Goal: Task Accomplishment & Management: Manage account settings

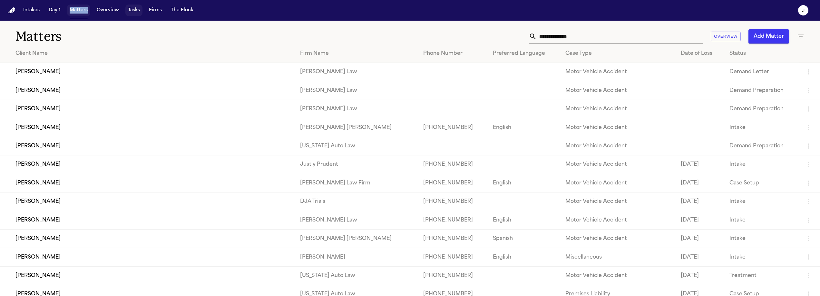
click at [132, 7] on button "Tasks" at bounding box center [133, 11] width 17 height 12
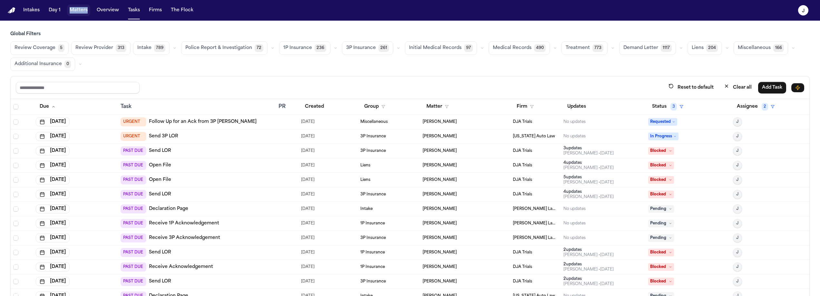
click at [39, 46] on span "Review Coverage" at bounding box center [35, 48] width 41 height 6
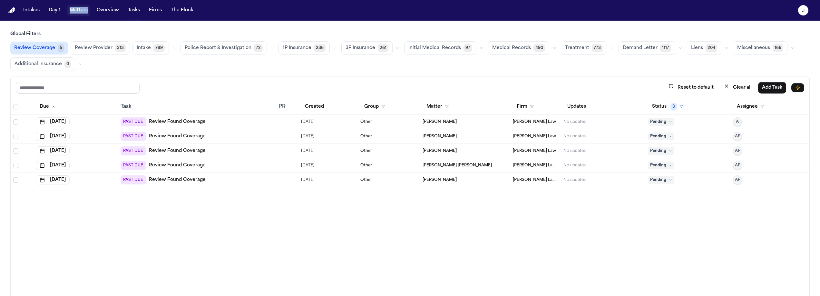
click at [299, 47] on span "1P Insurance" at bounding box center [297, 48] width 29 height 6
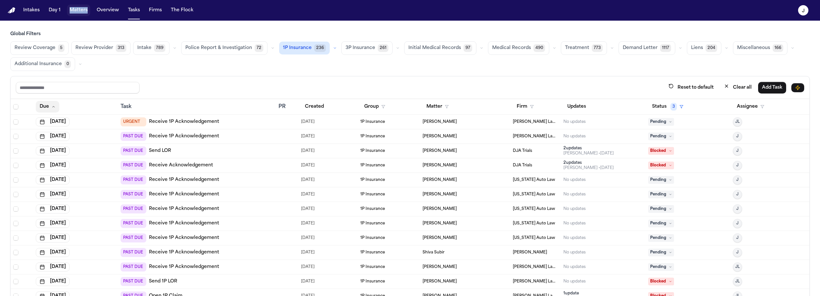
click at [48, 101] on button "Due" at bounding box center [48, 107] width 24 height 12
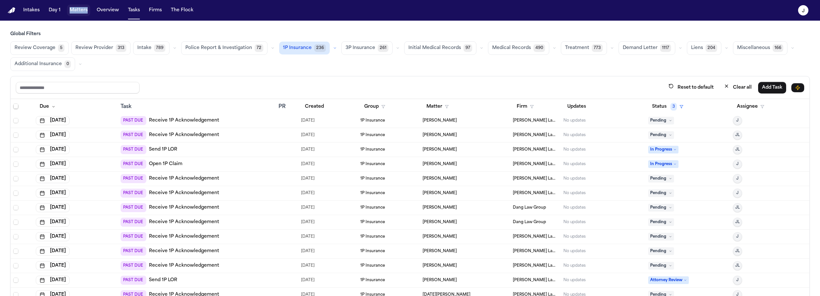
scroll to position [584, 0]
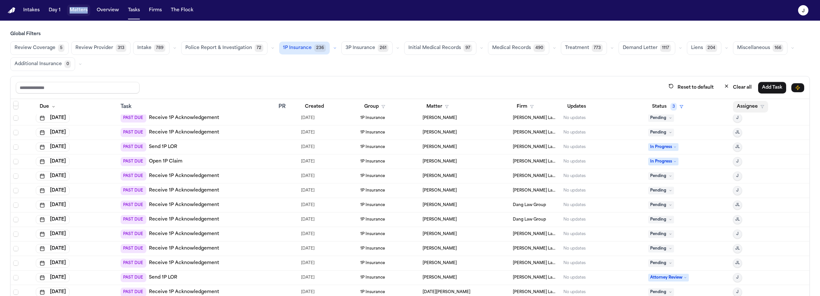
click at [744, 102] on button "Assignee" at bounding box center [750, 107] width 35 height 12
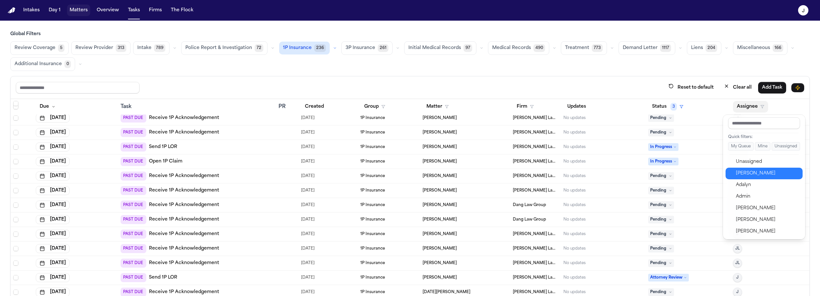
click at [734, 174] on button "[PERSON_NAME]" at bounding box center [763, 174] width 77 height 12
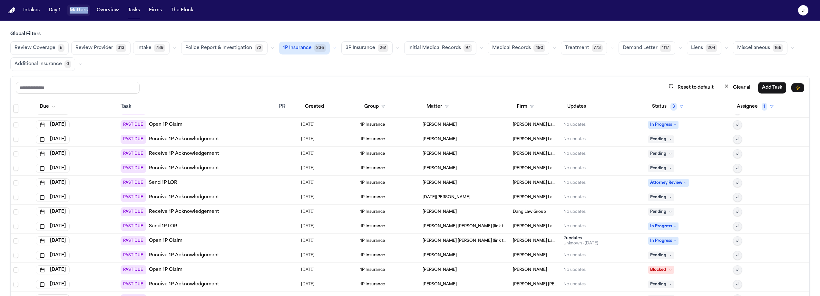
scroll to position [148, 0]
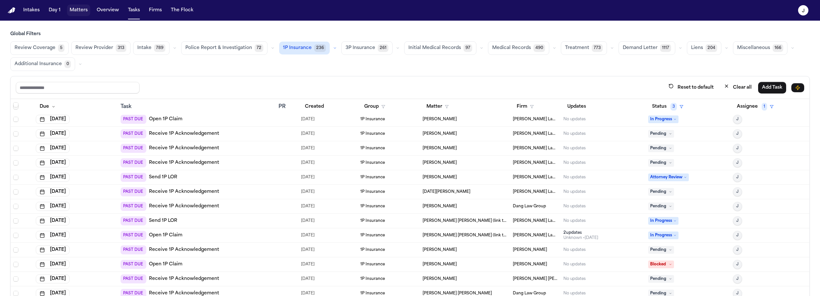
click at [217, 235] on div "PAST DUE Open 1P Claim" at bounding box center [197, 235] width 153 height 9
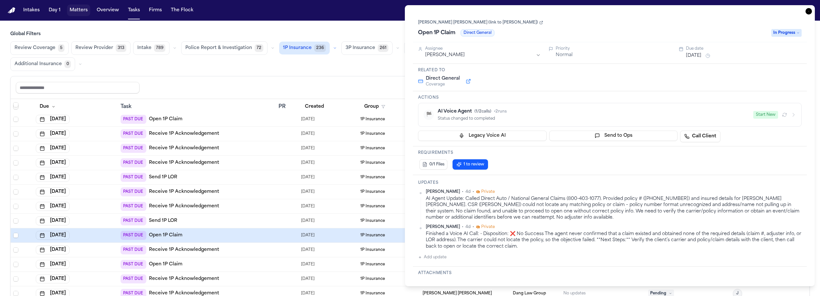
click at [809, 11] on icon "button" at bounding box center [808, 11] width 6 height 6
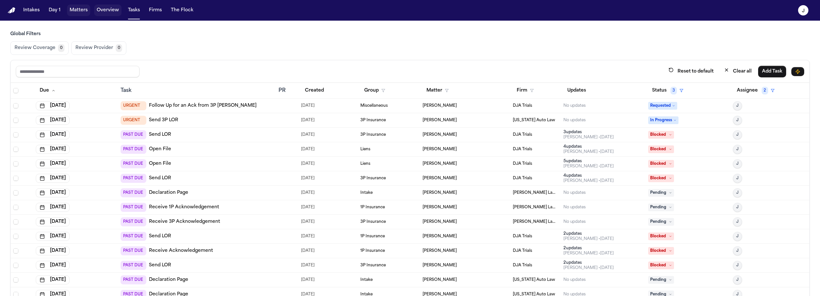
click at [83, 10] on button "Matters" at bounding box center [78, 11] width 23 height 12
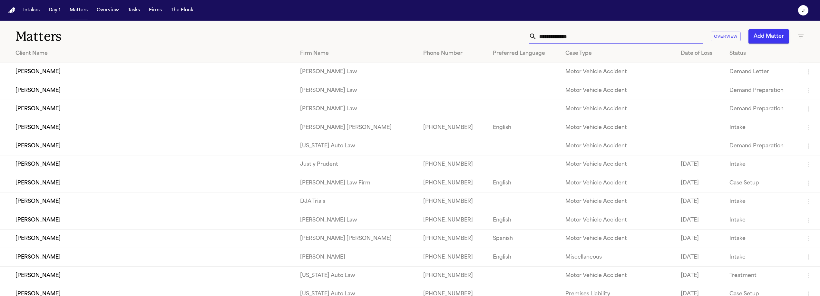
click at [537, 39] on input "text" at bounding box center [620, 36] width 166 height 14
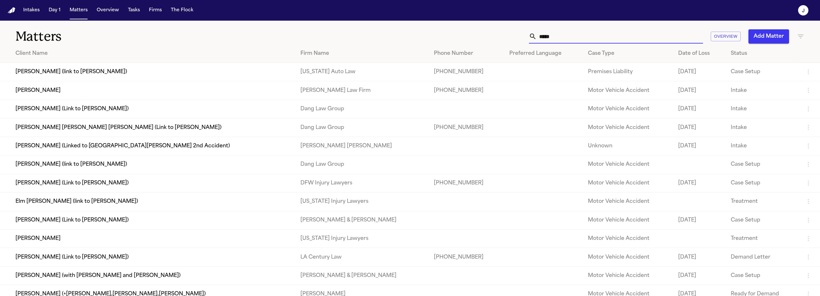
type input "*****"
click at [114, 96] on td "[PERSON_NAME]" at bounding box center [147, 90] width 295 height 18
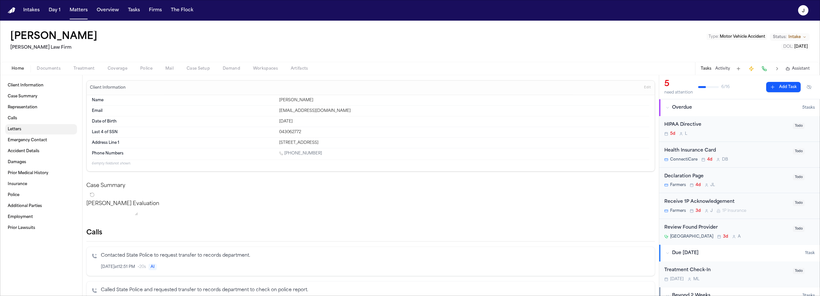
click at [17, 132] on link "Letters" at bounding box center [41, 129] width 72 height 10
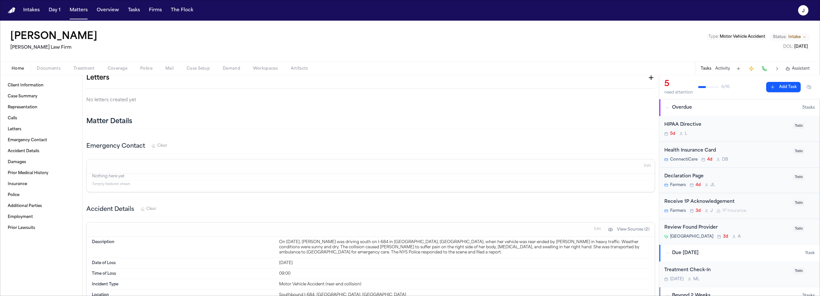
scroll to position [235, 0]
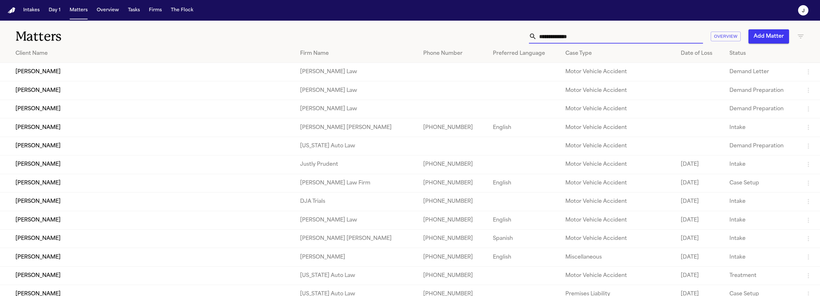
click at [537, 38] on input "text" at bounding box center [620, 36] width 166 height 14
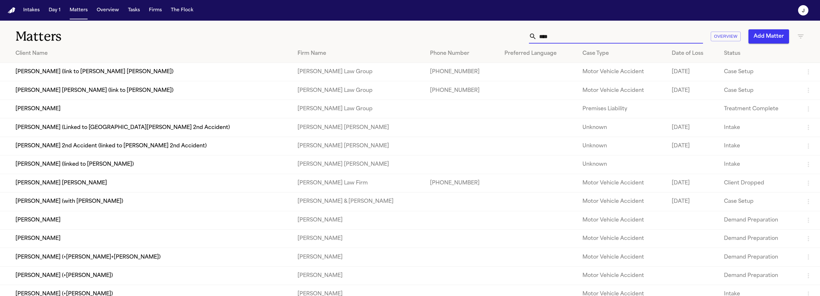
type input "****"
click at [111, 94] on td "[PERSON_NAME] [PERSON_NAME] (link to [PERSON_NAME])" at bounding box center [146, 90] width 292 height 18
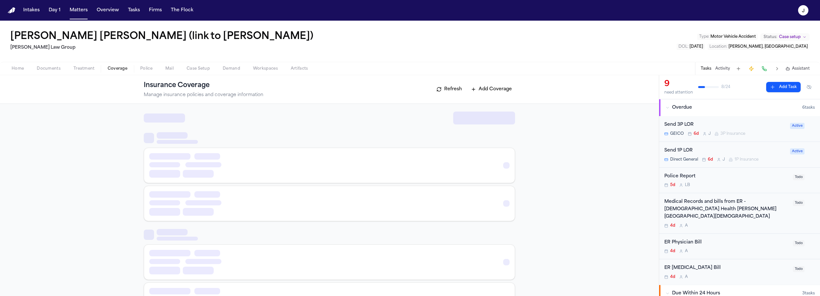
click at [117, 70] on span "Coverage" at bounding box center [118, 68] width 20 height 5
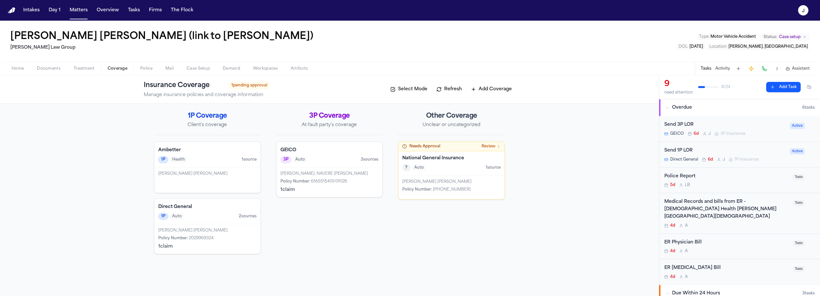
click at [212, 217] on div "1P Auto 2 source s" at bounding box center [207, 216] width 98 height 7
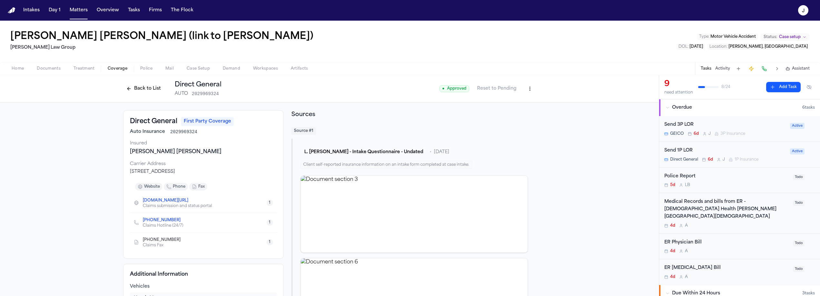
click at [150, 90] on button "Back to List" at bounding box center [143, 88] width 41 height 10
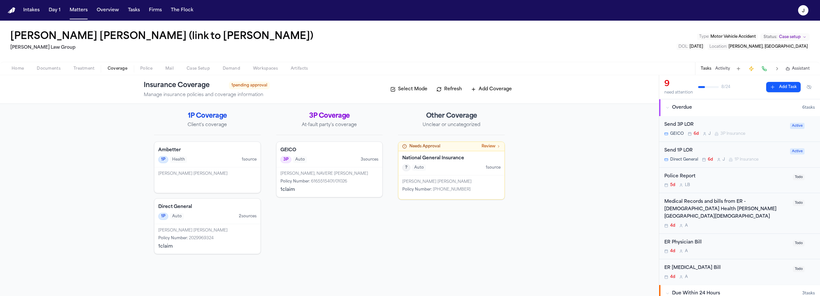
click at [476, 160] on h4 "National General Insurance" at bounding box center [451, 158] width 98 height 6
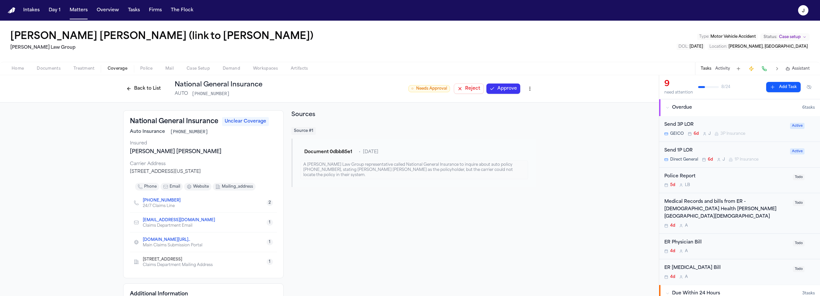
click at [526, 88] on html "Intakes Day 1 Matters Overview Tasks Firms The Flock J Luis Santana Cabrera (li…" at bounding box center [410, 148] width 820 height 296
click at [495, 115] on div "Delete Coverage" at bounding box center [505, 113] width 54 height 10
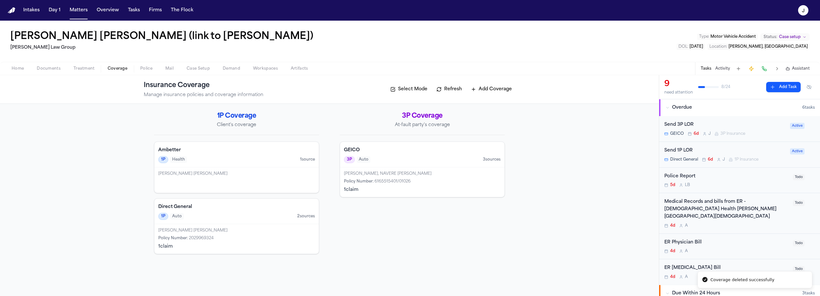
click at [190, 210] on h4 "Direct General" at bounding box center [236, 207] width 157 height 6
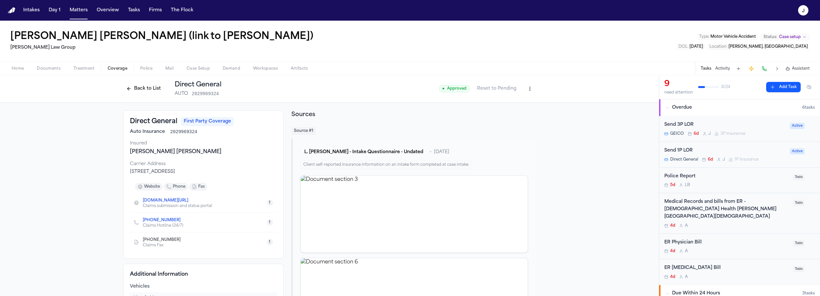
click at [147, 82] on div "Back to List Direct General AUTO 2029969324" at bounding box center [172, 88] width 98 height 17
click at [145, 90] on button "Back to List" at bounding box center [143, 88] width 41 height 10
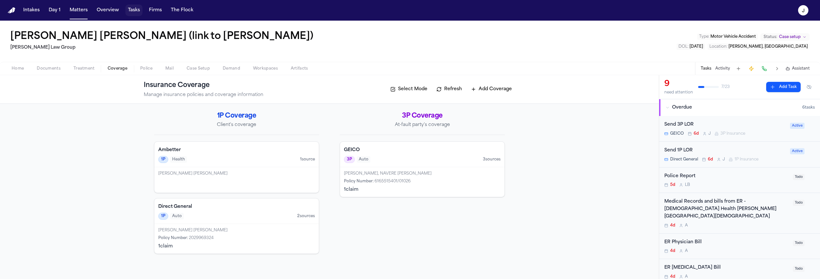
click at [131, 14] on button "Tasks" at bounding box center [133, 11] width 17 height 12
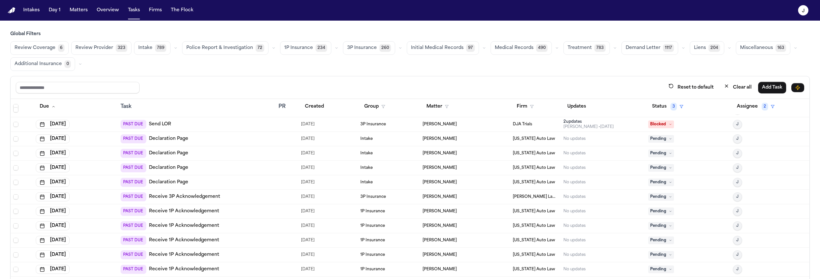
scroll to position [166, 0]
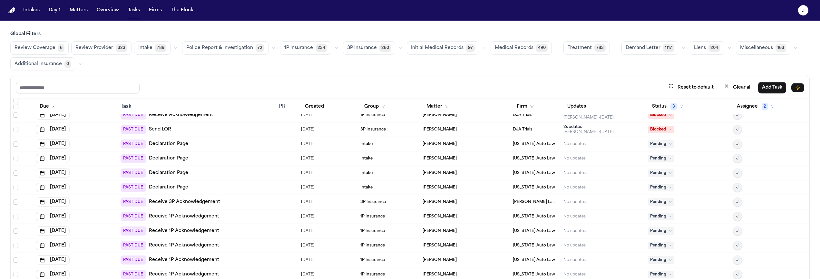
click at [43, 45] on span "Review Coverage" at bounding box center [35, 48] width 41 height 6
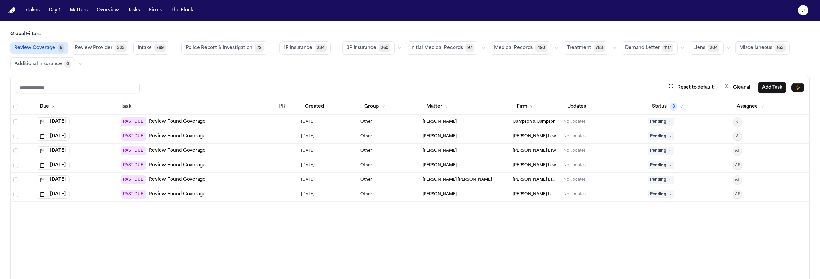
scroll to position [0, 0]
click at [224, 193] on div "PAST DUE Review Found Coverage" at bounding box center [197, 194] width 153 height 9
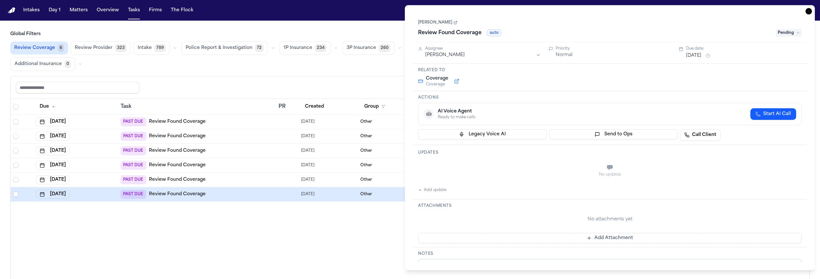
click at [262, 62] on div "Review Coverage 6 Review Provider 323 Intake 789 Police Report & Investigation …" at bounding box center [409, 56] width 799 height 30
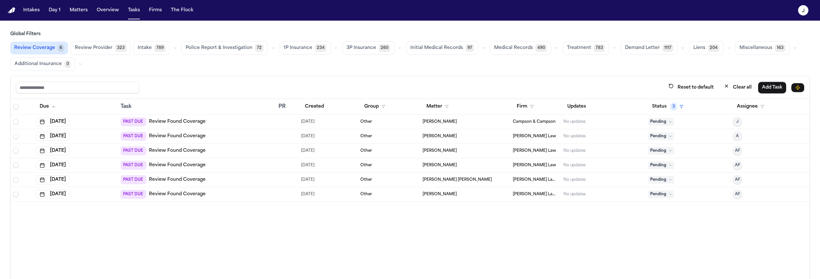
click at [293, 52] on button "1P Insurance 234" at bounding box center [304, 48] width 51 height 14
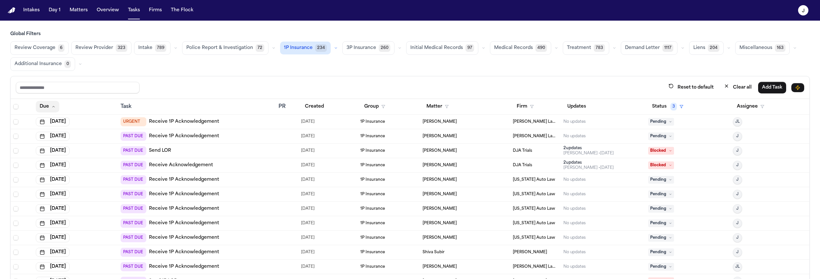
click at [44, 103] on button "Due" at bounding box center [48, 107] width 24 height 12
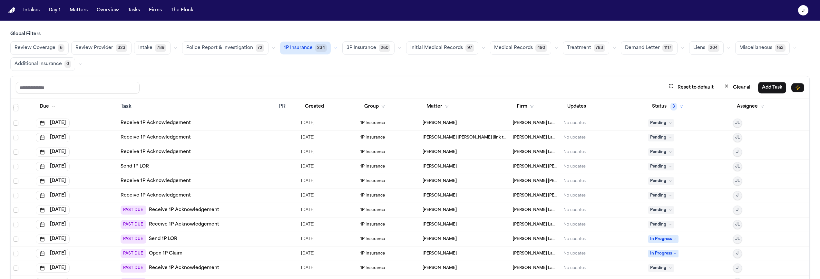
scroll to position [564, 0]
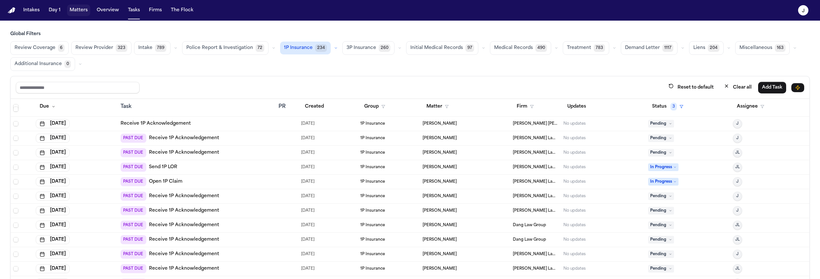
click at [82, 12] on button "Matters" at bounding box center [78, 11] width 23 height 12
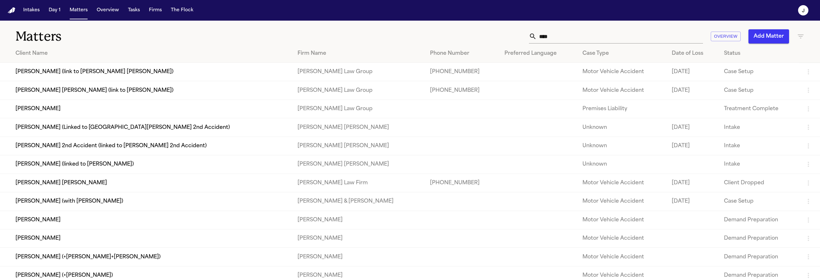
click at [547, 34] on input "****" at bounding box center [620, 36] width 166 height 14
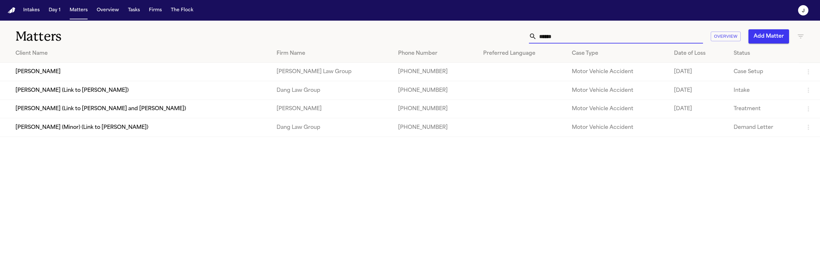
type input "******"
click at [107, 73] on td "Antwan Walker" at bounding box center [135, 72] width 271 height 18
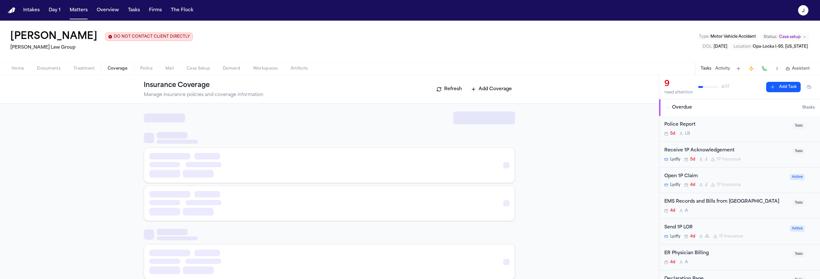
click at [123, 68] on span "Coverage" at bounding box center [118, 68] width 20 height 5
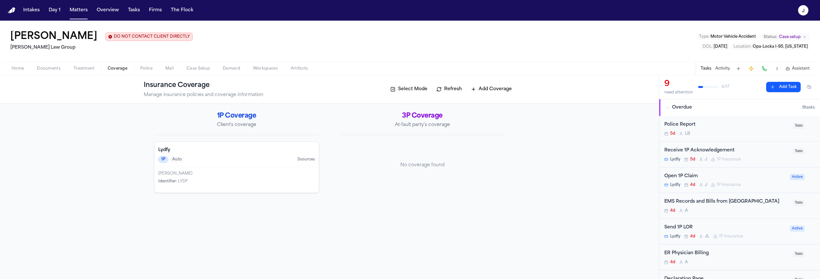
click at [220, 151] on h4 "Lydfy" at bounding box center [236, 150] width 157 height 6
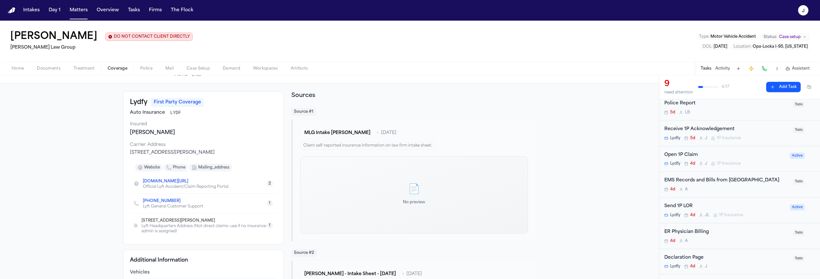
scroll to position [22, 0]
click at [722, 153] on div "Open 1P Claim" at bounding box center [725, 154] width 122 height 7
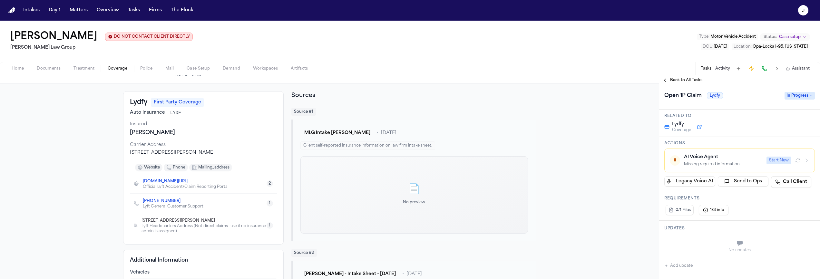
scroll to position [20, 0]
click at [46, 71] on span "Documents" at bounding box center [49, 68] width 24 height 5
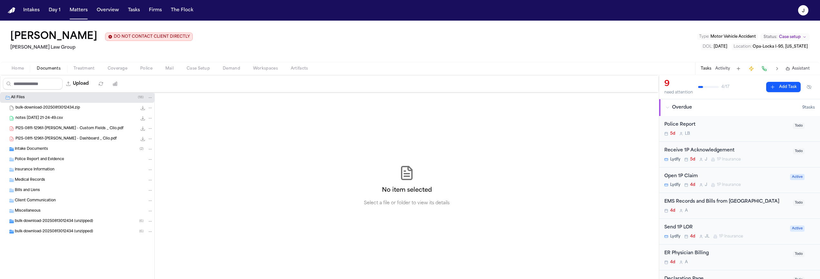
click at [38, 161] on span "Police Report and Evidence" at bounding box center [39, 159] width 49 height 5
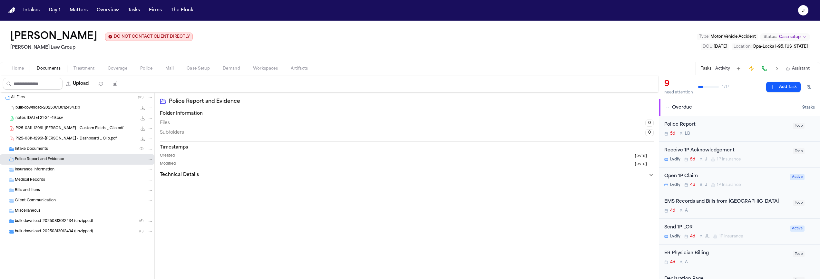
click at [38, 161] on span "Police Report and Evidence" at bounding box center [39, 159] width 49 height 5
click at [133, 12] on button "Tasks" at bounding box center [133, 11] width 17 height 12
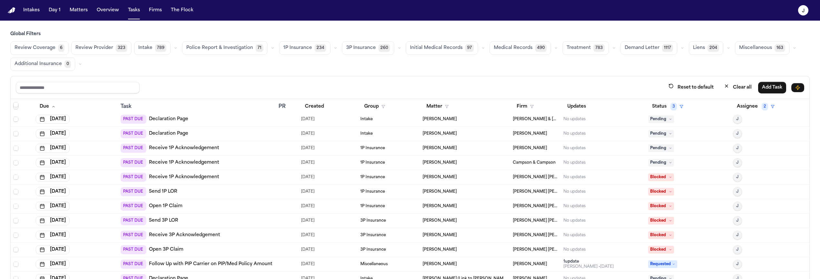
scroll to position [382, 0]
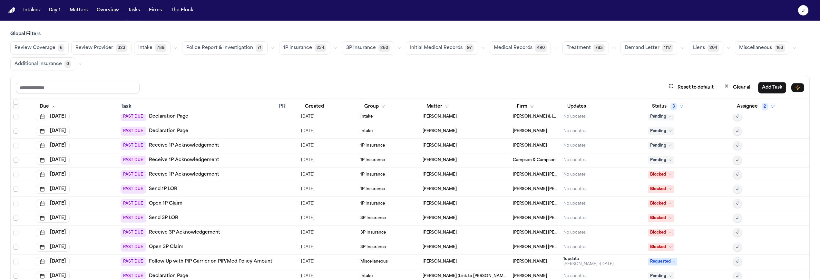
click at [243, 243] on div "PAST DUE Open 3P Claim" at bounding box center [197, 247] width 153 height 9
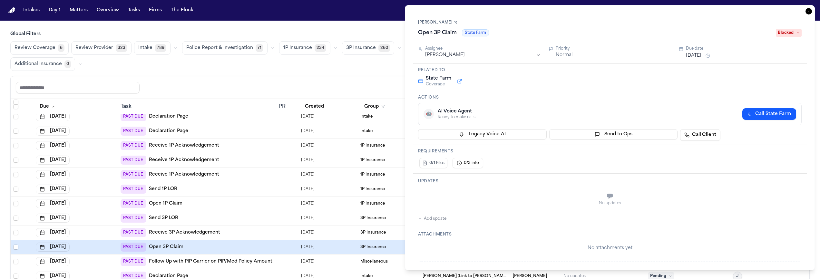
click at [89, 10] on div "Intakes Day 1 Matters Overview Tasks Firms The Flock" at bounding box center [108, 11] width 175 height 12
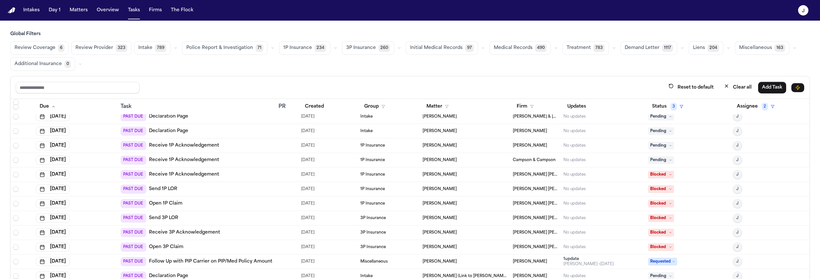
click at [82, 16] on nav "Intakes Day 1 Matters Overview Tasks Firms The Flock J" at bounding box center [410, 10] width 820 height 21
click at [80, 10] on button "Matters" at bounding box center [78, 11] width 23 height 12
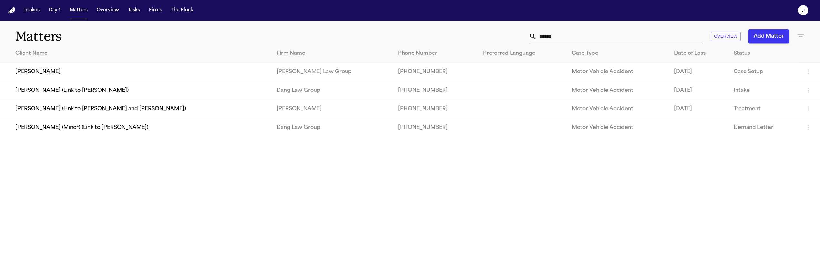
click at [567, 33] on input "******" at bounding box center [620, 36] width 166 height 14
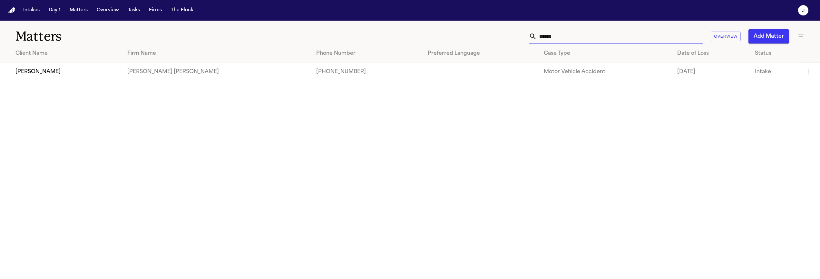
type input "******"
click at [92, 69] on td "Luzmaria Hurtado" at bounding box center [61, 72] width 122 height 18
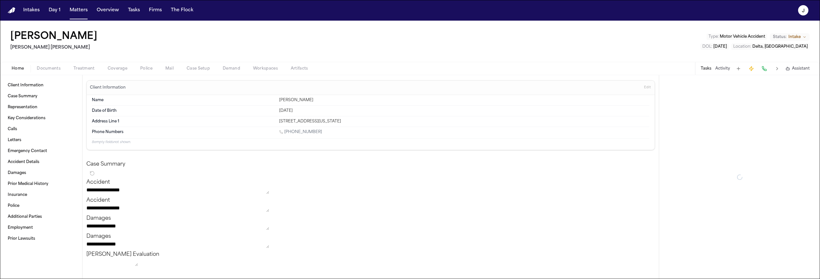
click at [123, 68] on span "Coverage" at bounding box center [118, 68] width 20 height 5
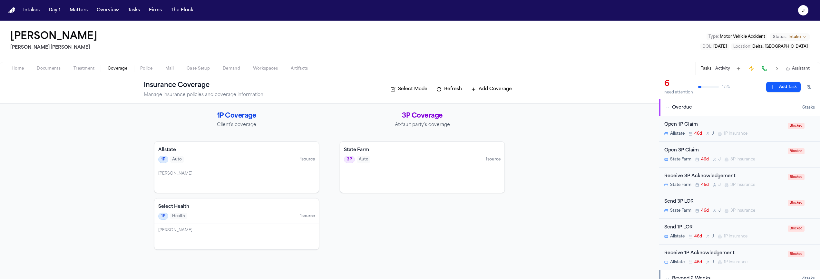
click at [411, 160] on div "3P Auto 1 source" at bounding box center [422, 159] width 157 height 7
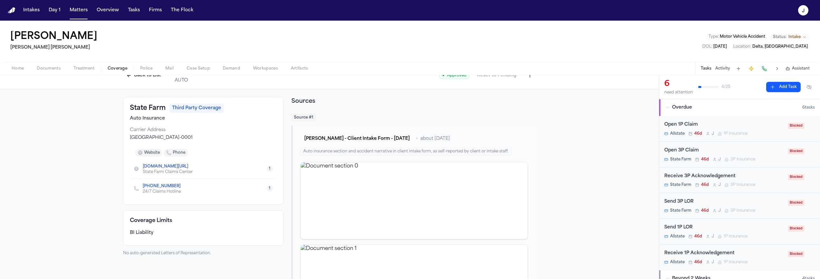
scroll to position [14, 0]
click at [766, 71] on button at bounding box center [764, 68] width 9 height 9
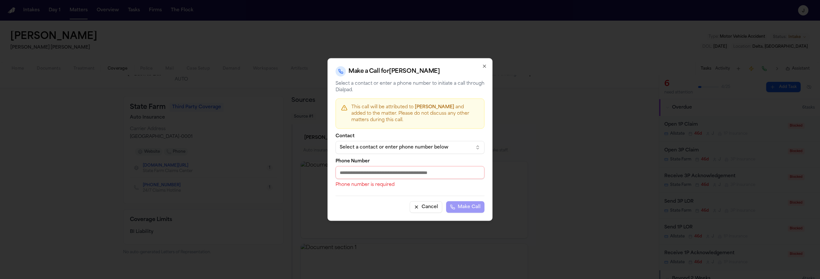
click at [418, 149] on div "Select a contact or enter phone number below" at bounding box center [405, 147] width 130 height 6
click at [300, 43] on div at bounding box center [410, 139] width 820 height 279
click at [422, 206] on button "Cancel" at bounding box center [426, 207] width 33 height 12
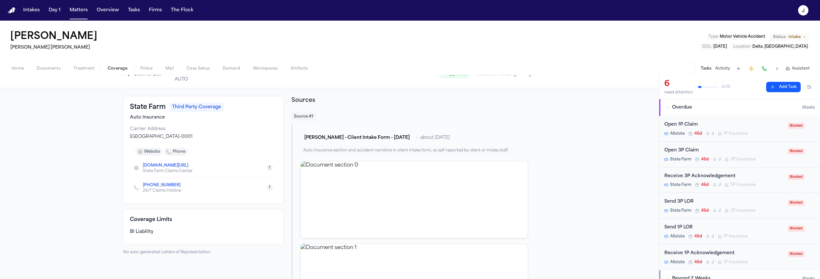
click at [14, 71] on span "Home" at bounding box center [18, 68] width 12 height 5
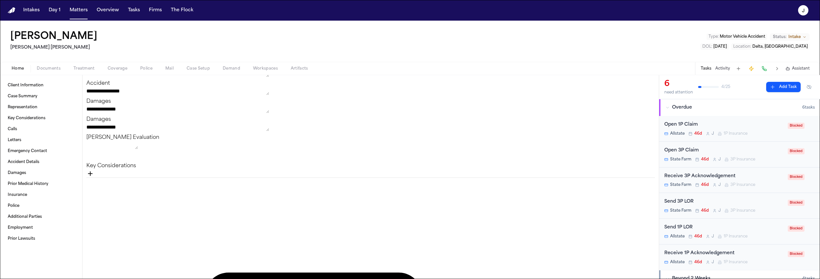
scroll to position [133, 0]
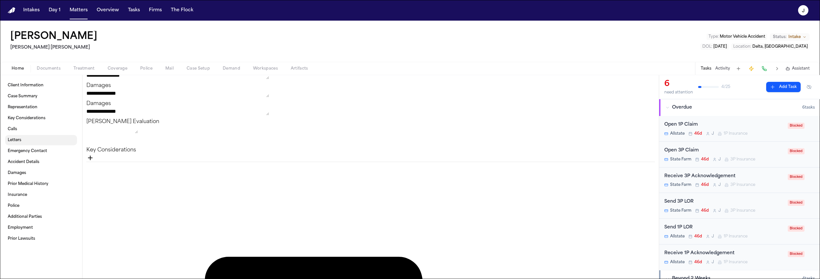
click at [23, 139] on link "Letters" at bounding box center [41, 140] width 72 height 10
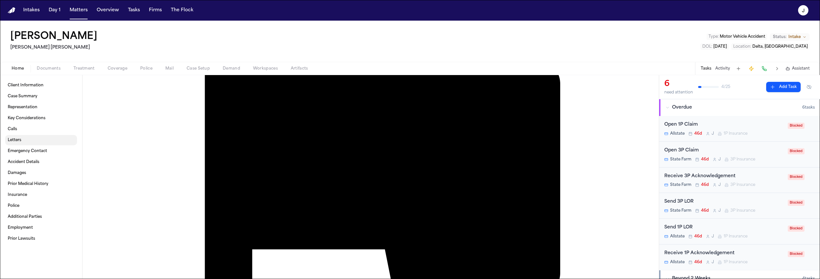
scroll to position [398, 0]
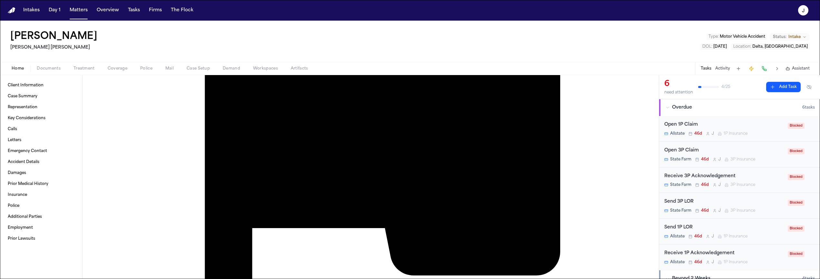
click at [76, 279] on div at bounding box center [410, 279] width 820 height 0
click at [83, 13] on button "Matters" at bounding box center [78, 11] width 23 height 12
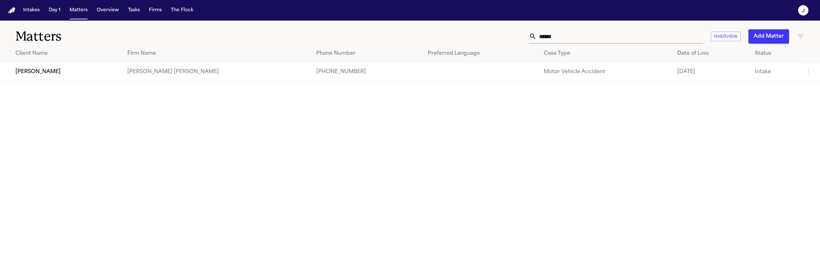
click at [585, 37] on input "******" at bounding box center [620, 36] width 166 height 14
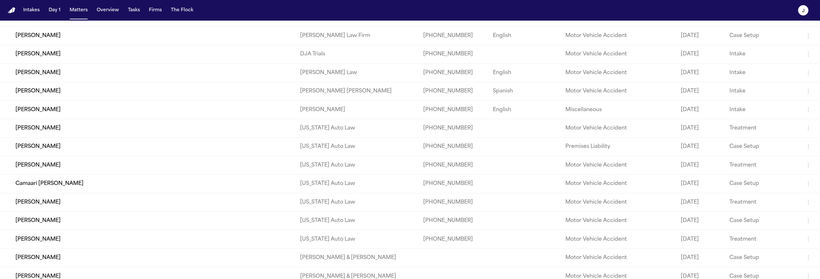
scroll to position [153, 0]
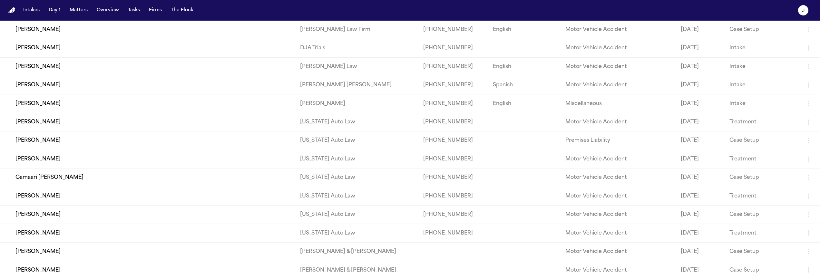
click at [171, 129] on td "[PERSON_NAME]" at bounding box center [147, 122] width 295 height 18
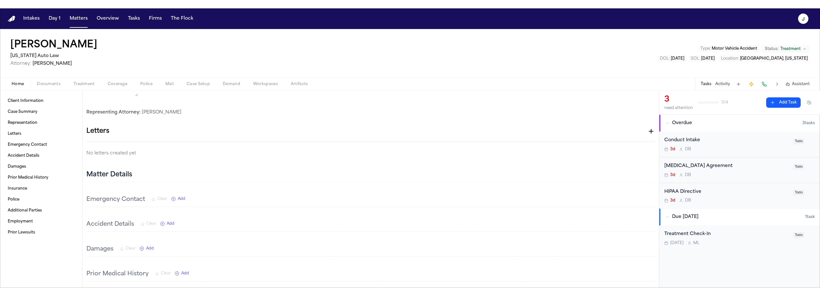
scroll to position [92, 0]
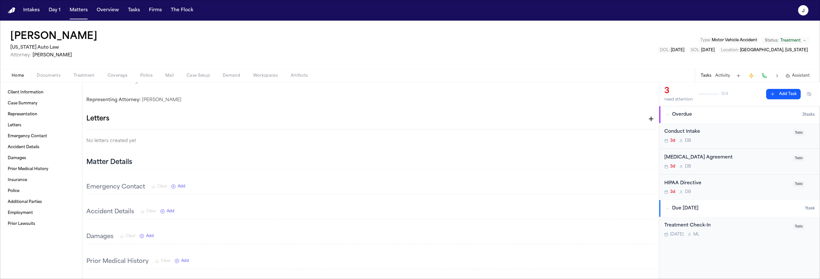
click at [647, 123] on icon "button" at bounding box center [651, 119] width 8 height 8
click at [53, 280] on h2 "3P LOR - Brackon" at bounding box center [33, 284] width 39 height 8
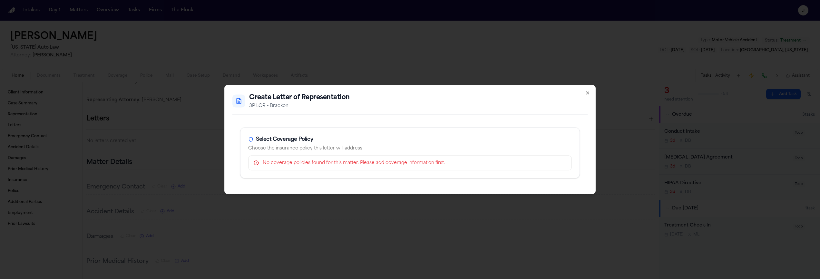
click at [588, 95] on icon "button" at bounding box center [587, 93] width 5 height 5
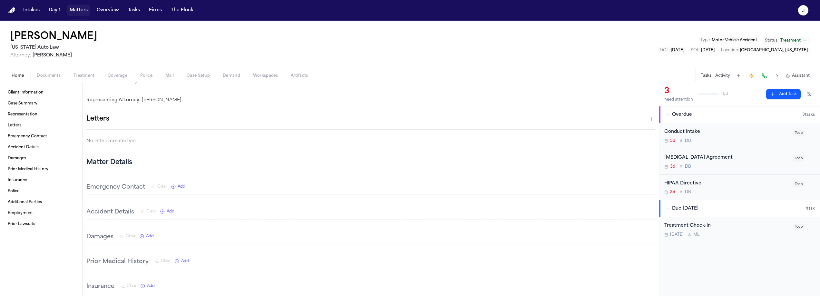
click at [78, 15] on button "Matters" at bounding box center [78, 11] width 23 height 12
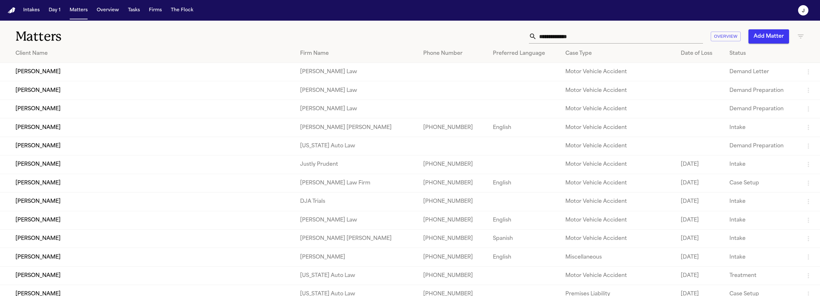
click at [572, 39] on input "text" at bounding box center [620, 36] width 166 height 14
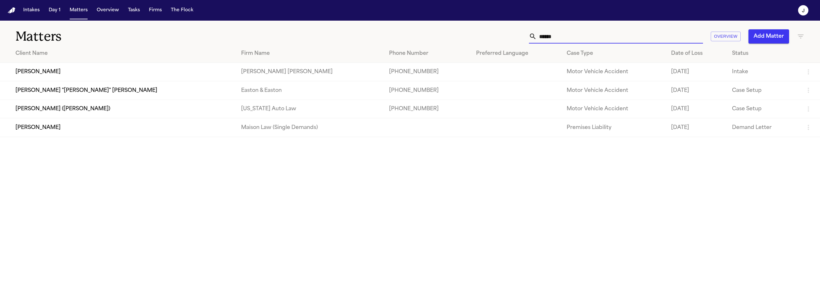
type input "******"
click at [88, 77] on td "[PERSON_NAME]" at bounding box center [118, 72] width 236 height 18
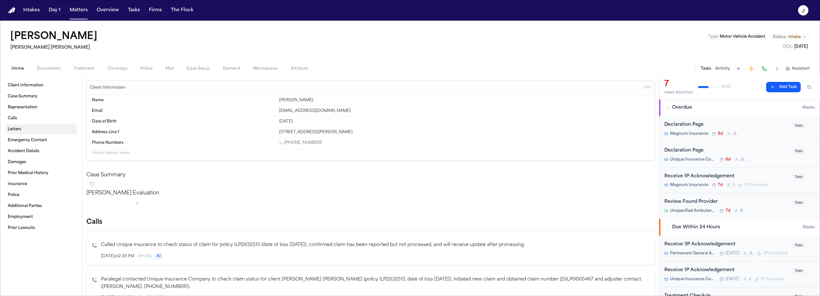
click at [19, 130] on span "Letters" at bounding box center [15, 129] width 14 height 5
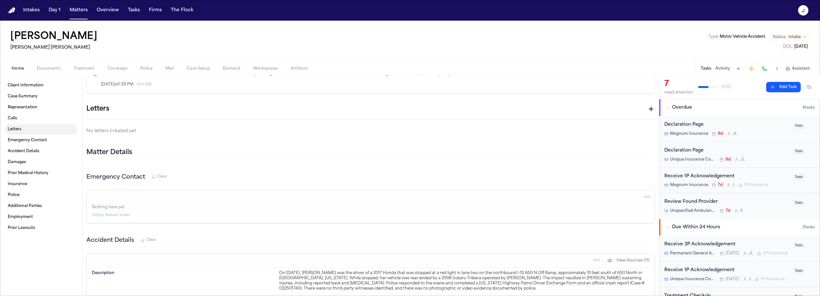
scroll to position [376, 0]
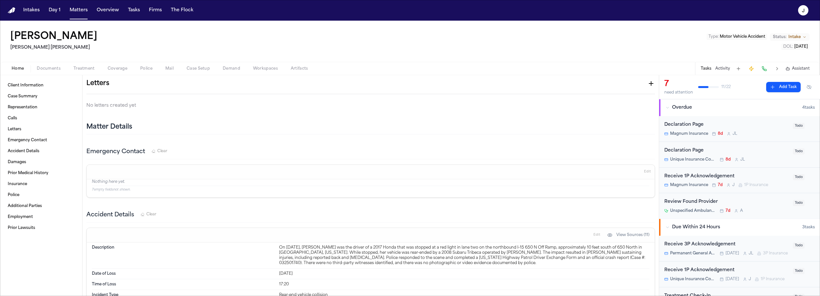
click at [53, 68] on span "Documents" at bounding box center [49, 68] width 24 height 5
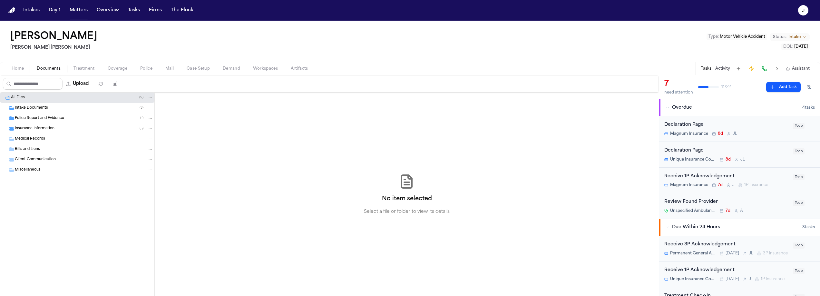
click at [32, 129] on span "Insurance Information" at bounding box center [35, 128] width 40 height 5
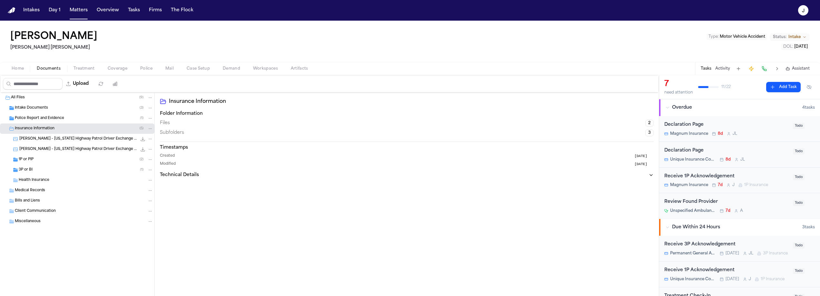
click at [27, 162] on span "1P or PIP" at bounding box center [26, 159] width 15 height 5
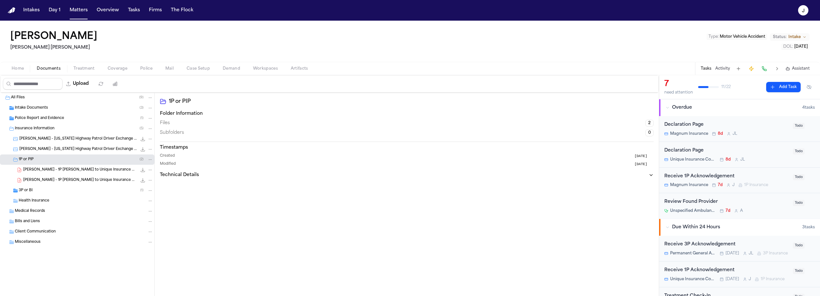
click at [27, 189] on span "3P or BI" at bounding box center [26, 190] width 14 height 5
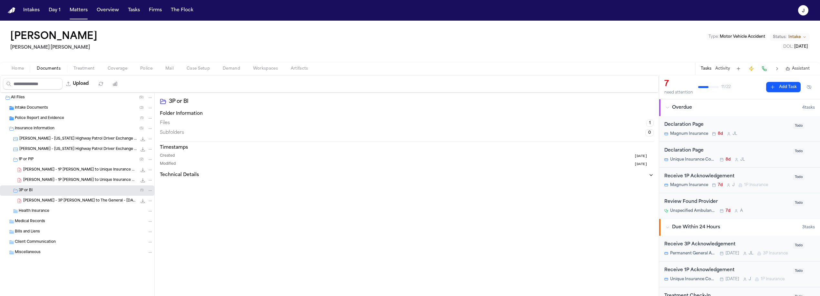
click at [35, 118] on span "Police Report and Evidence" at bounding box center [39, 118] width 49 height 5
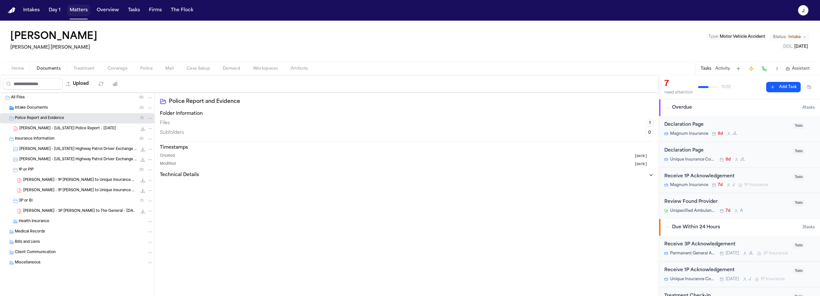
click at [79, 12] on button "Matters" at bounding box center [78, 11] width 23 height 12
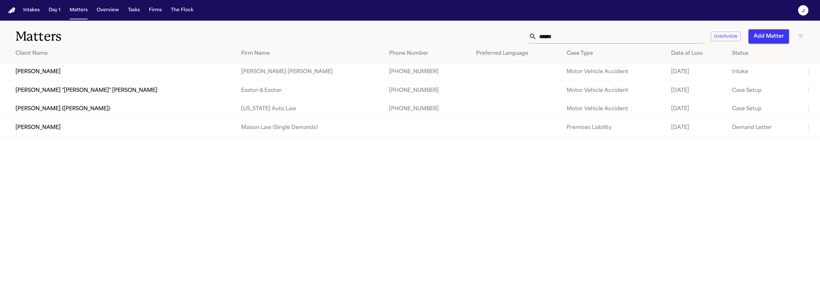
click at [549, 35] on input "******" at bounding box center [620, 36] width 166 height 14
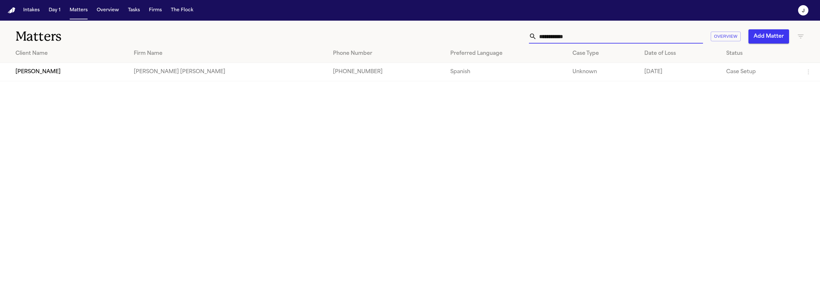
type input "**********"
click at [58, 73] on td "Stefano Cuba" at bounding box center [64, 72] width 129 height 18
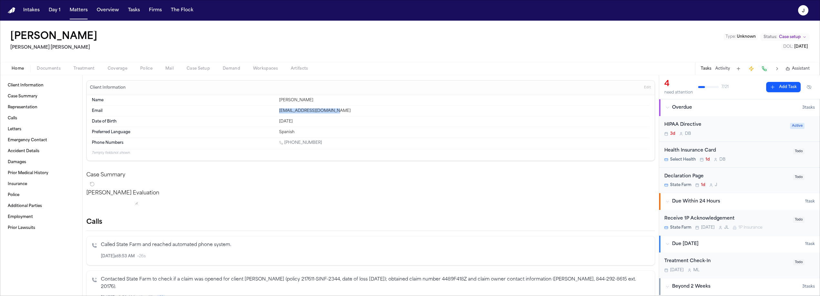
drag, startPoint x: 329, startPoint y: 111, endPoint x: 278, endPoint y: 111, distance: 51.2
click at [279, 111] on div "stefanocuba211@gmail.com" at bounding box center [464, 110] width 370 height 5
copy div "stefanocuba211@gmail.com"
click at [74, 17] on nav "Intakes Day 1 Matters Overview Tasks Firms The Flock J" at bounding box center [410, 10] width 820 height 21
click at [75, 13] on button "Matters" at bounding box center [78, 11] width 23 height 12
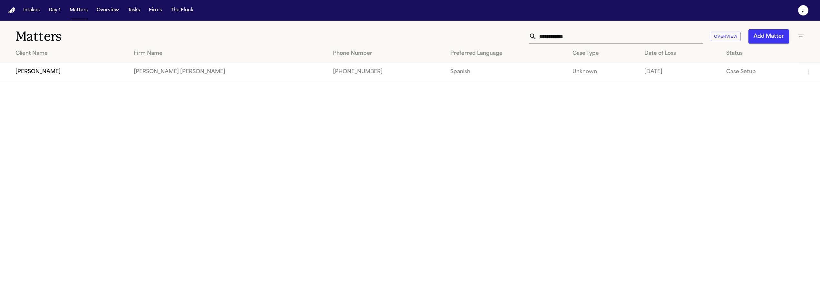
click at [585, 32] on input "**********" at bounding box center [620, 36] width 166 height 14
click at [585, 35] on input "**********" at bounding box center [620, 36] width 166 height 14
click at [585, 36] on input "**********" at bounding box center [620, 36] width 166 height 14
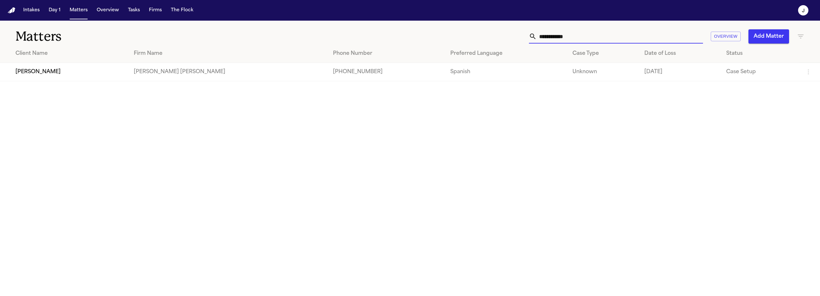
click at [585, 36] on input "**********" at bounding box center [620, 36] width 166 height 14
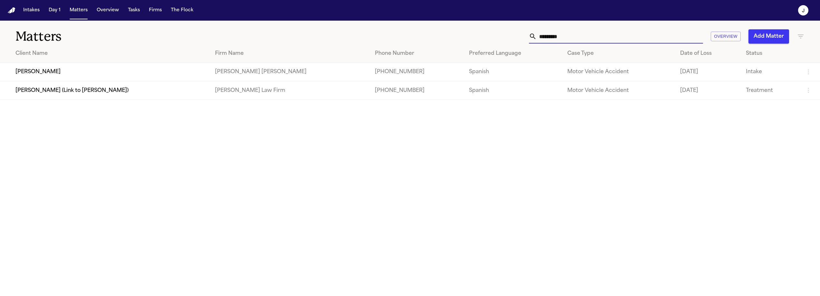
type input "*********"
click at [90, 65] on td "Julio Aguirre" at bounding box center [105, 72] width 210 height 18
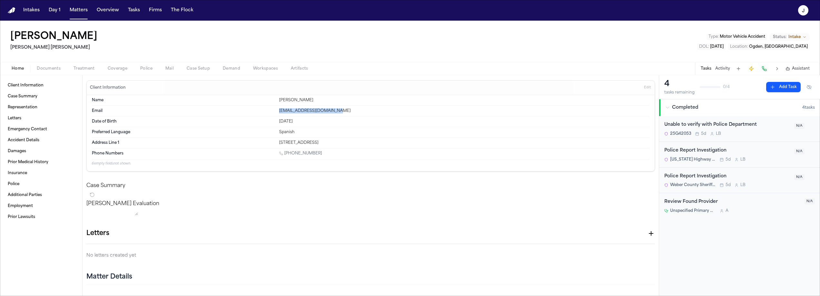
drag, startPoint x: 339, startPoint y: 111, endPoint x: 274, endPoint y: 113, distance: 65.1
click at [274, 113] on div "Email julioaguirrep24@gmail.com" at bounding box center [370, 111] width 557 height 11
copy div "julioaguirrep24@gmail.com"
click at [125, 68] on span "Coverage" at bounding box center [118, 68] width 20 height 5
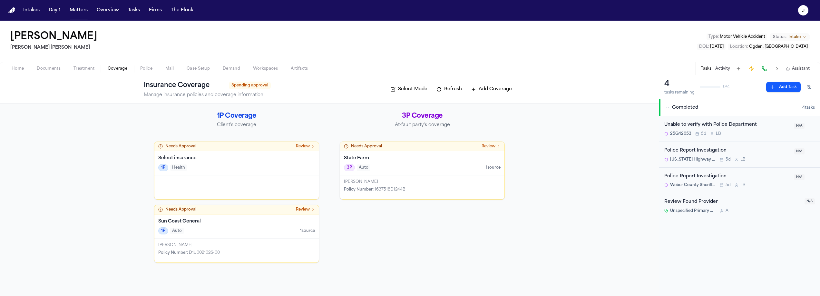
click at [257, 223] on h4 "Sun Coast General" at bounding box center [236, 221] width 157 height 6
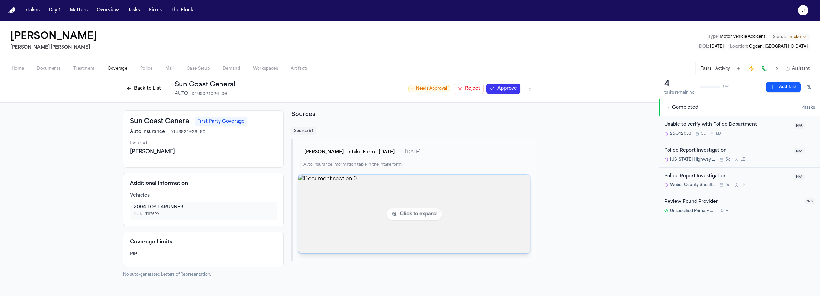
click at [347, 223] on img "View document section 0" at bounding box center [413, 214] width 231 height 78
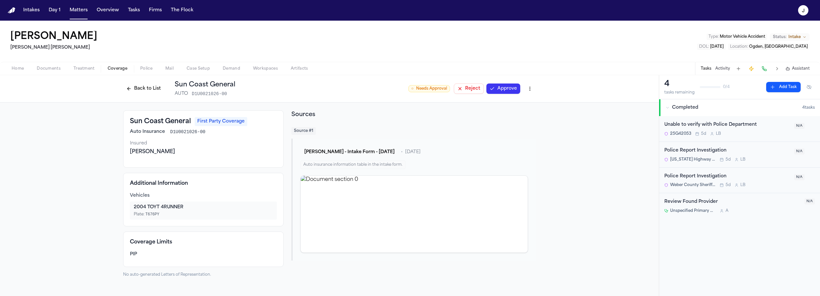
click at [506, 89] on button "Approve" at bounding box center [503, 88] width 34 height 10
click at [148, 93] on button "Back to List" at bounding box center [143, 88] width 41 height 10
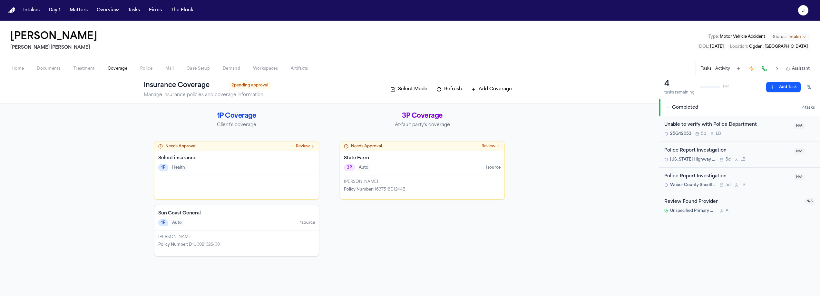
click at [219, 168] on div "1P Health" at bounding box center [236, 167] width 157 height 7
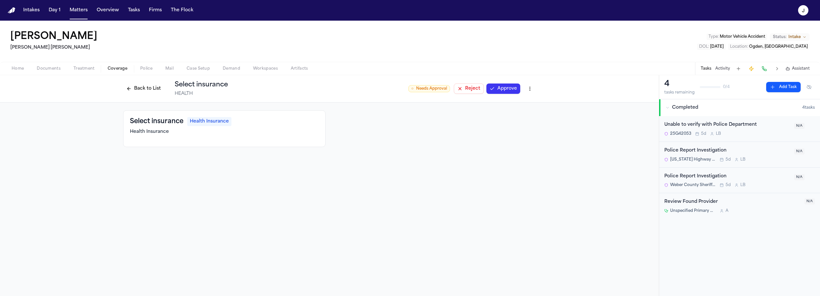
click at [140, 85] on button "Back to List" at bounding box center [143, 88] width 41 height 10
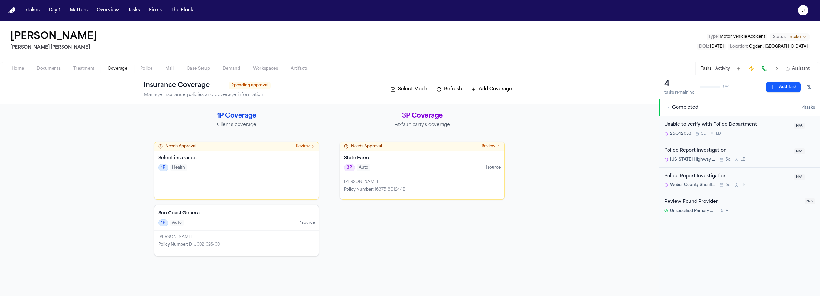
click at [308, 145] on span "Review" at bounding box center [303, 146] width 14 height 5
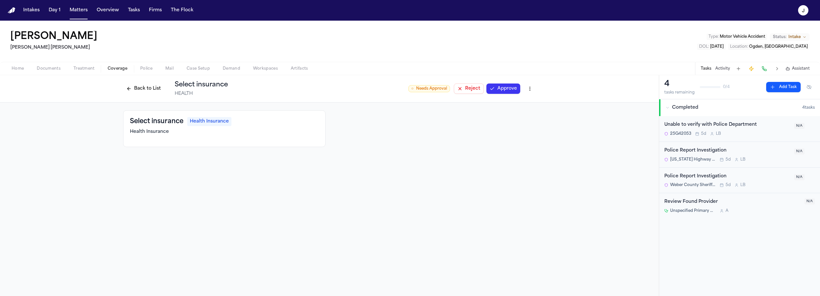
click at [152, 89] on button "Back to List" at bounding box center [143, 88] width 41 height 10
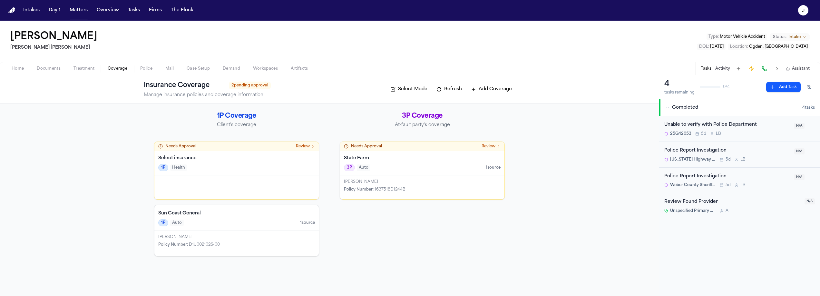
click at [444, 165] on div "3P Auto 1 source" at bounding box center [422, 167] width 157 height 7
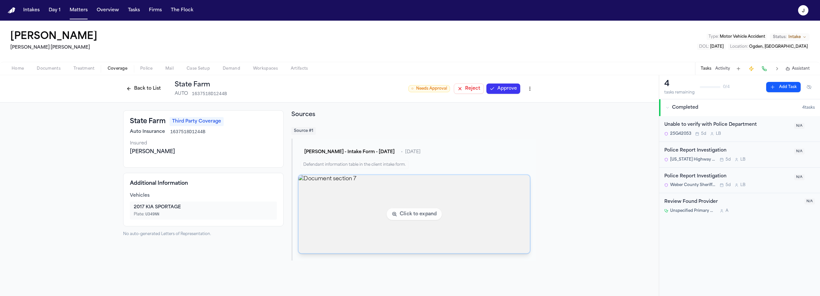
click at [377, 196] on img "View document section 7" at bounding box center [413, 214] width 231 height 78
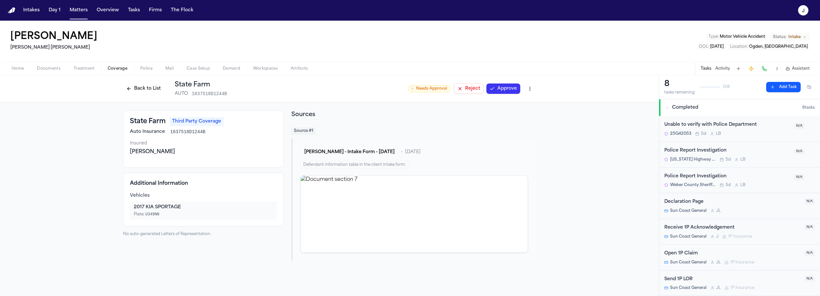
click at [508, 89] on button "Approve" at bounding box center [503, 88] width 34 height 10
click at [156, 91] on button "Back to List" at bounding box center [143, 88] width 41 height 10
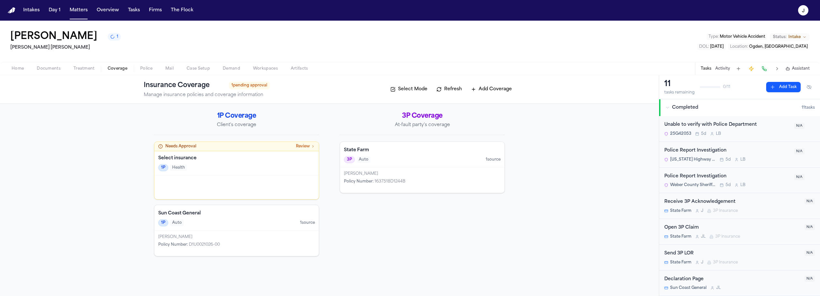
click at [242, 222] on div "1P Auto 1 source" at bounding box center [236, 222] width 157 height 7
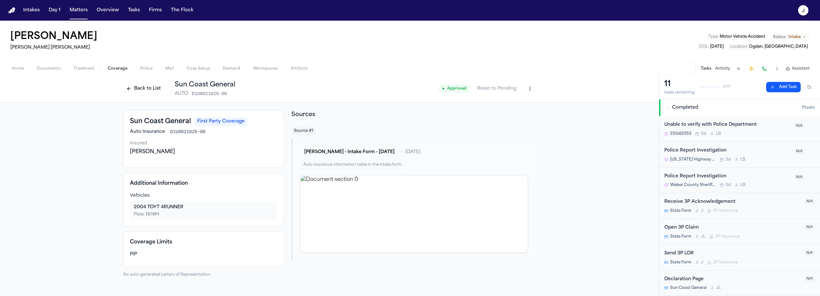
click at [149, 92] on button "Back to List" at bounding box center [143, 88] width 41 height 10
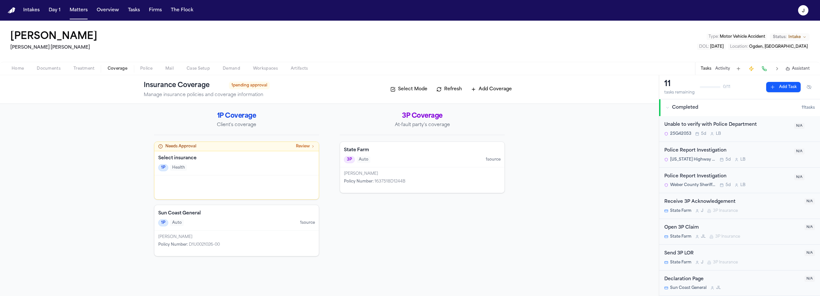
click at [445, 157] on div "3P Auto 1 source" at bounding box center [422, 159] width 157 height 7
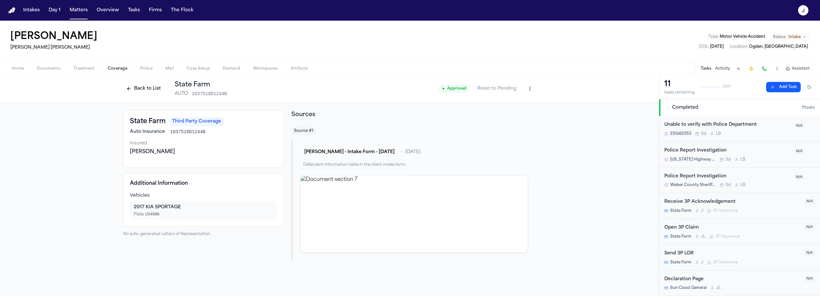
click at [150, 88] on button "Back to List" at bounding box center [143, 88] width 41 height 10
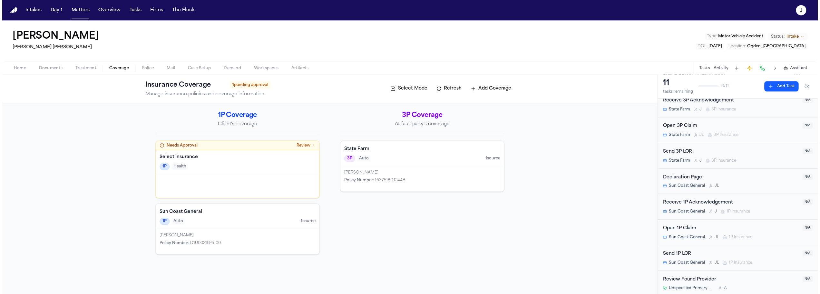
scroll to position [102, 0]
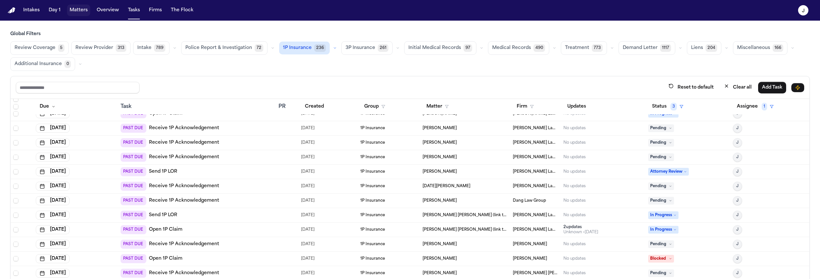
scroll to position [155, 0]
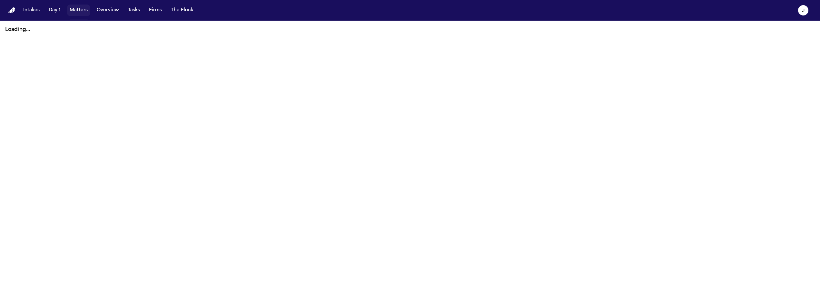
click at [77, 13] on button "Matters" at bounding box center [78, 11] width 23 height 12
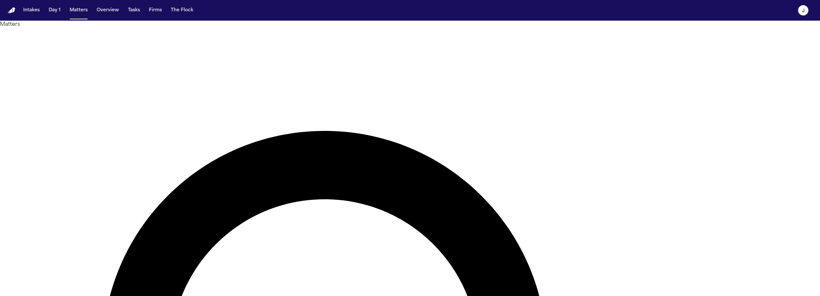
type input "*******"
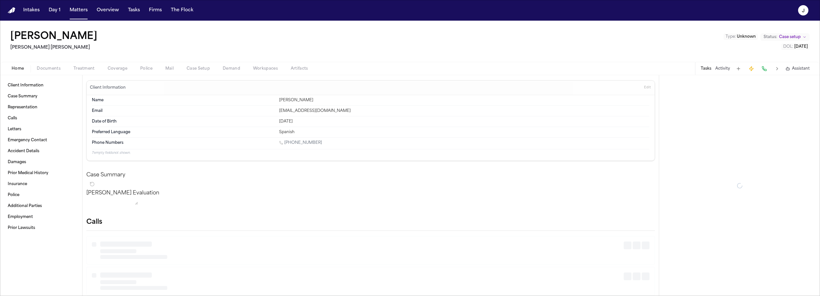
click at [119, 71] on span "Coverage" at bounding box center [118, 68] width 20 height 5
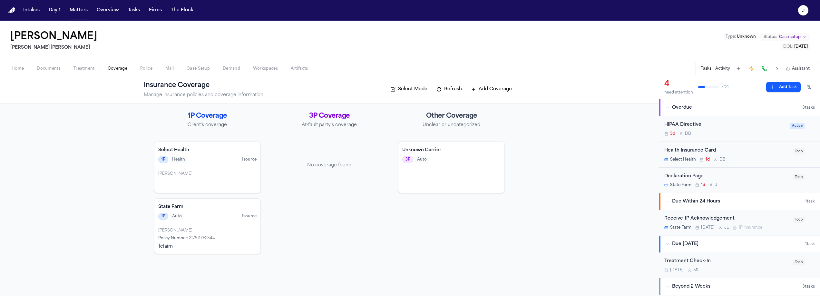
click at [212, 223] on div "State Farm 1P Auto 1 source" at bounding box center [207, 210] width 106 height 25
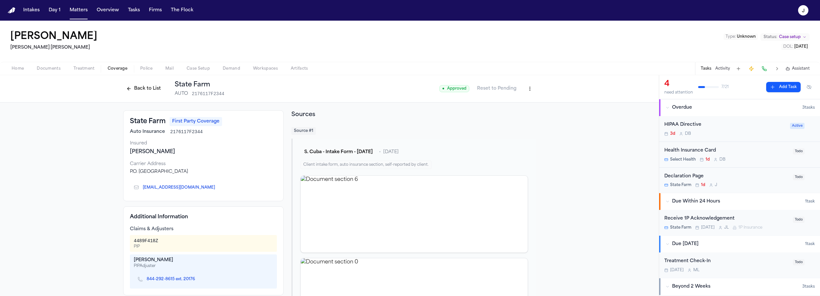
click at [138, 89] on button "Back to List" at bounding box center [143, 88] width 41 height 10
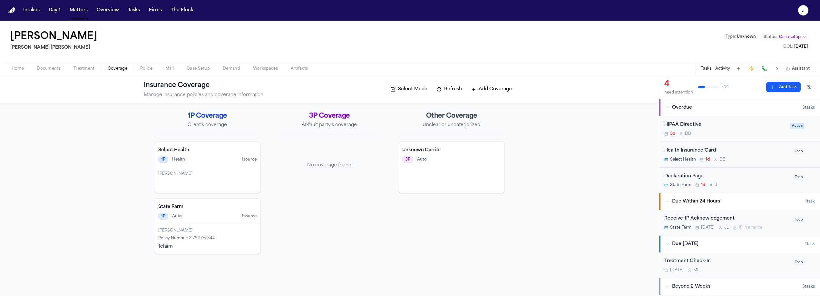
click at [19, 71] on span "Home" at bounding box center [18, 68] width 12 height 5
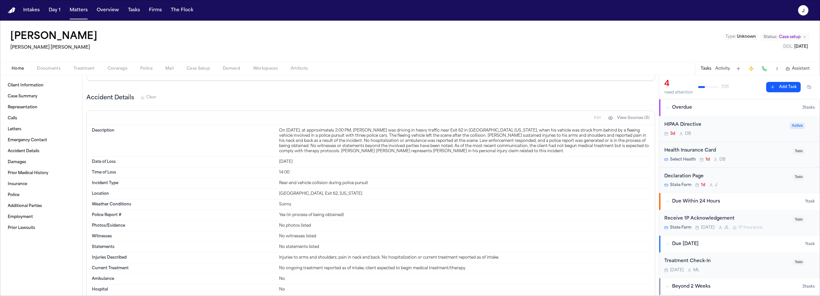
scroll to position [382, 0]
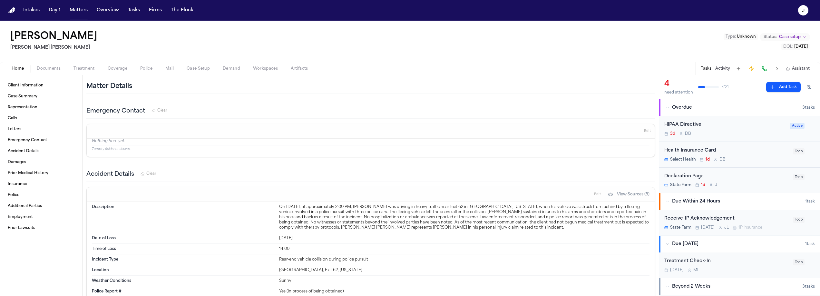
click at [115, 73] on div "Home Documents Treatment Coverage Police Mail Case Setup Demand Workspaces Arti…" at bounding box center [410, 68] width 820 height 13
click at [116, 69] on span "Coverage" at bounding box center [118, 68] width 20 height 5
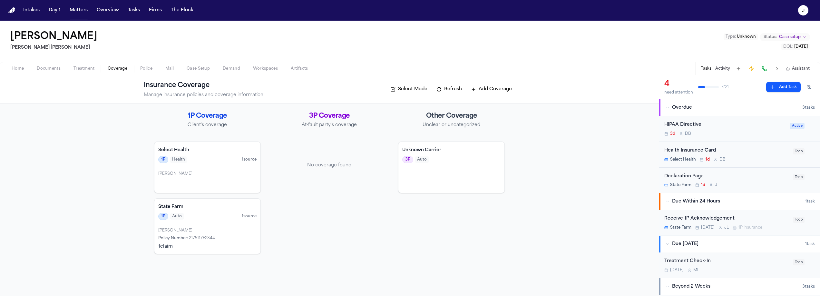
click at [18, 71] on span "Home" at bounding box center [18, 68] width 12 height 5
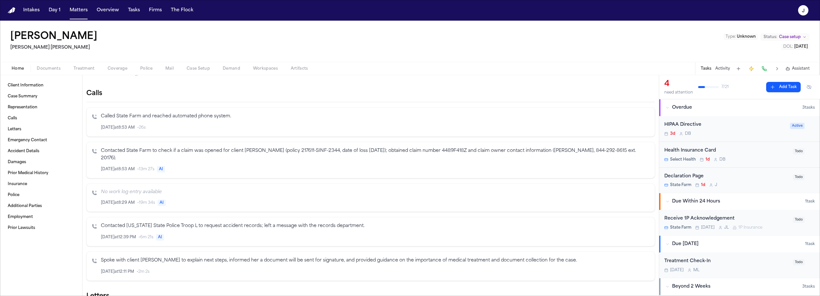
scroll to position [121, 0]
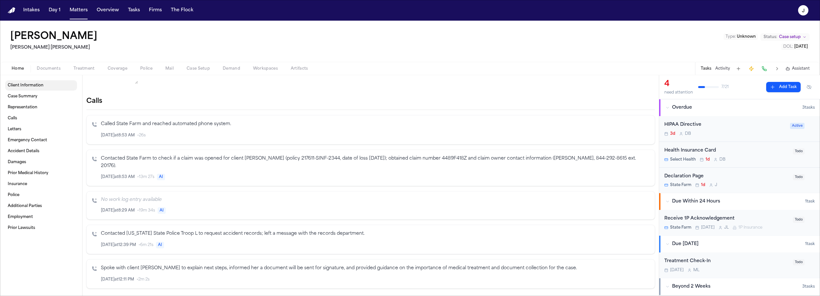
click at [21, 83] on span "Client Information" at bounding box center [26, 85] width 36 height 5
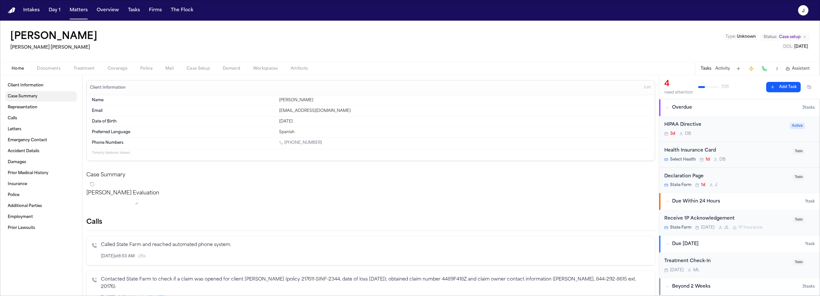
click at [28, 99] on span "Case Summary" at bounding box center [23, 96] width 30 height 5
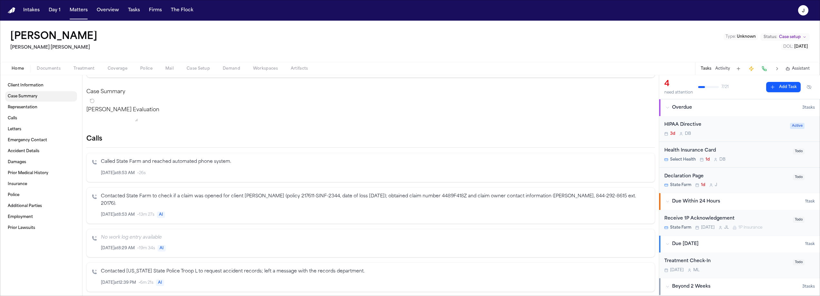
scroll to position [87, 0]
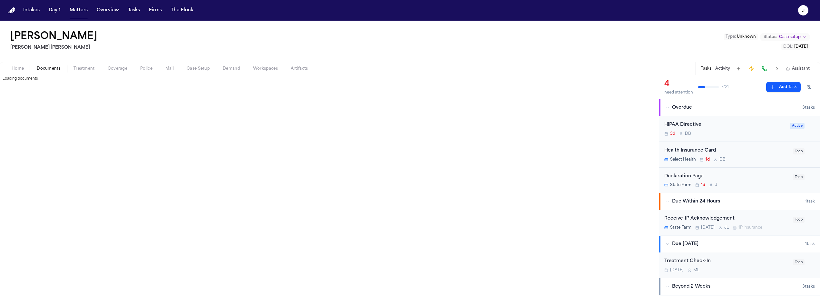
click at [61, 66] on button "Documents" at bounding box center [48, 69] width 37 height 8
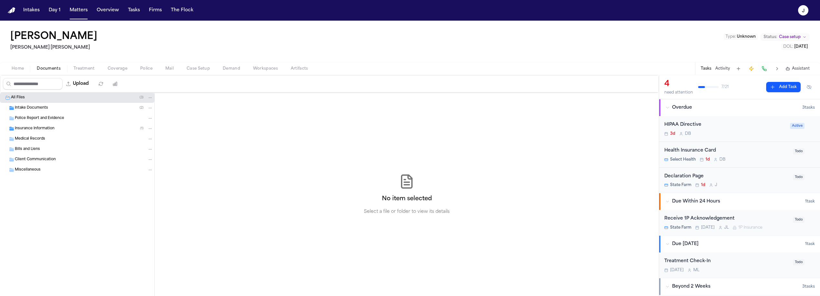
click at [32, 107] on span "Intake Documents" at bounding box center [31, 107] width 33 height 5
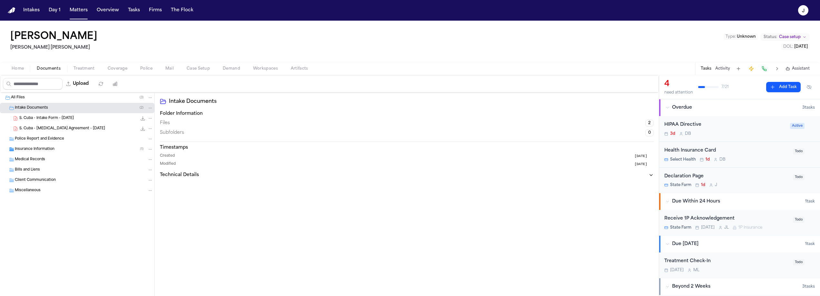
click at [47, 119] on span "S. Cuba - Intake Form - 8.16.25" at bounding box center [46, 118] width 54 height 5
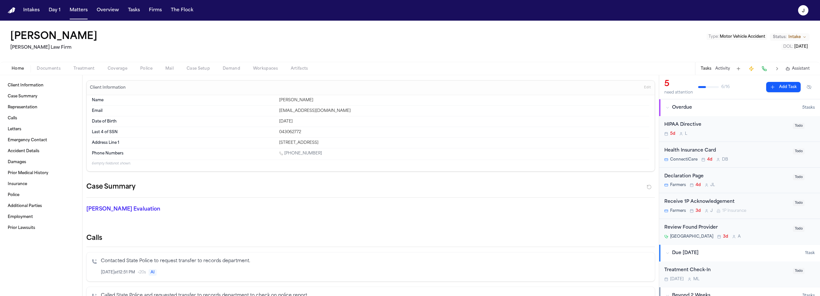
scroll to position [235, 0]
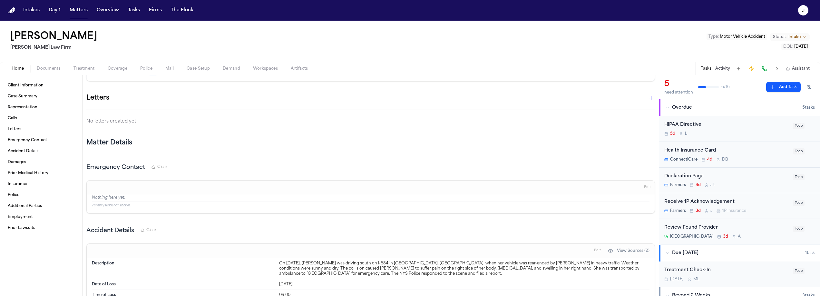
click at [120, 69] on span "Coverage" at bounding box center [118, 68] width 20 height 5
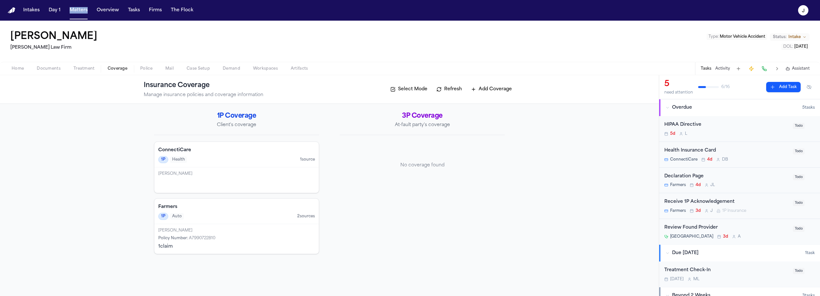
click at [502, 86] on button "Add Coverage" at bounding box center [491, 89] width 47 height 10
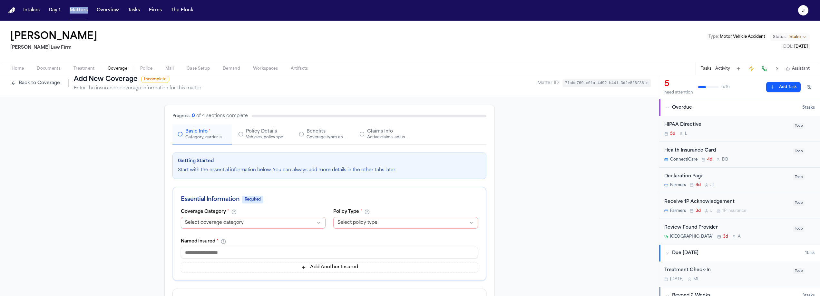
scroll to position [12, 0]
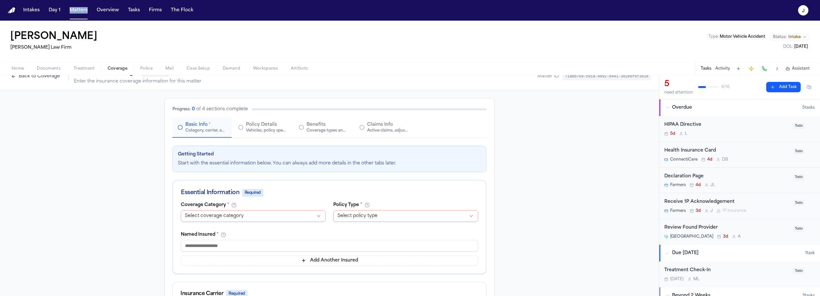
click at [228, 219] on html "**********" at bounding box center [410, 148] width 820 height 296
select select "**********"
click at [353, 217] on html "**********" at bounding box center [410, 148] width 820 height 296
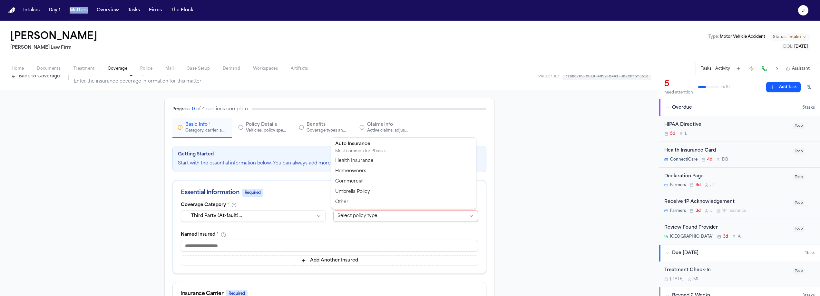
select select "****"
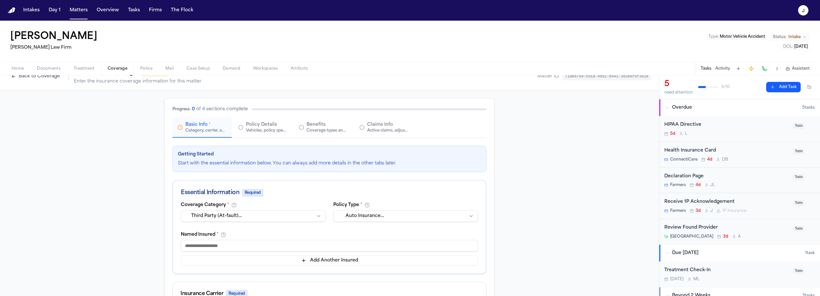
click at [202, 247] on input at bounding box center [329, 246] width 297 height 12
click at [197, 246] on input at bounding box center [329, 246] width 297 height 12
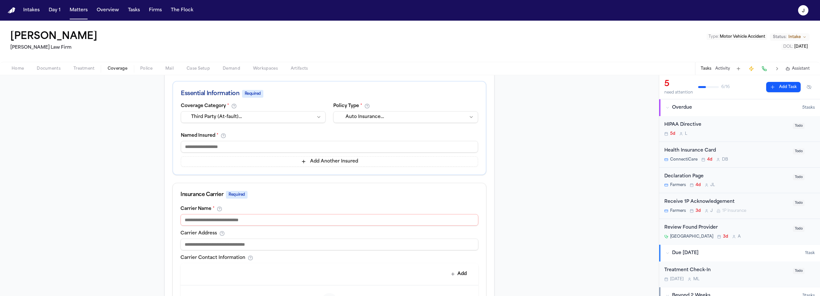
scroll to position [121, 0]
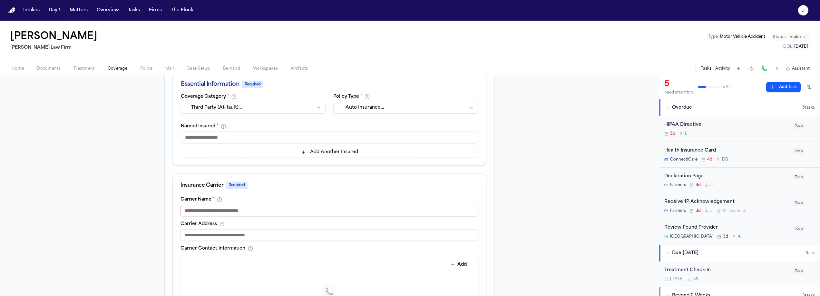
click at [190, 139] on input at bounding box center [329, 137] width 297 height 12
click at [203, 136] on input at bounding box center [329, 137] width 297 height 12
paste input "**********"
type input "**********"
click at [298, 215] on input at bounding box center [329, 211] width 298 height 12
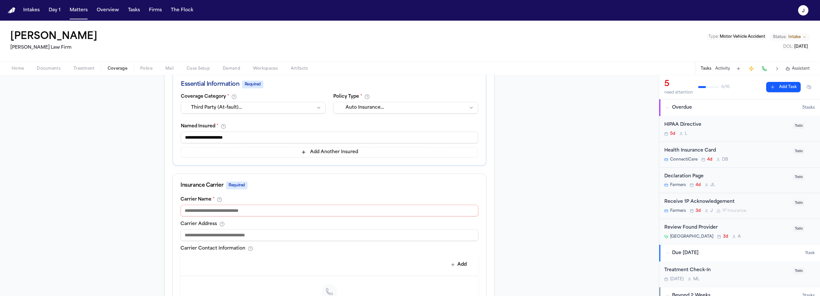
click at [230, 209] on input at bounding box center [329, 211] width 298 height 12
type input "**********"
click at [306, 223] on div "Carrier Address" at bounding box center [329, 223] width 298 height 5
click at [207, 234] on input at bounding box center [329, 235] width 298 height 12
paste input "**********"
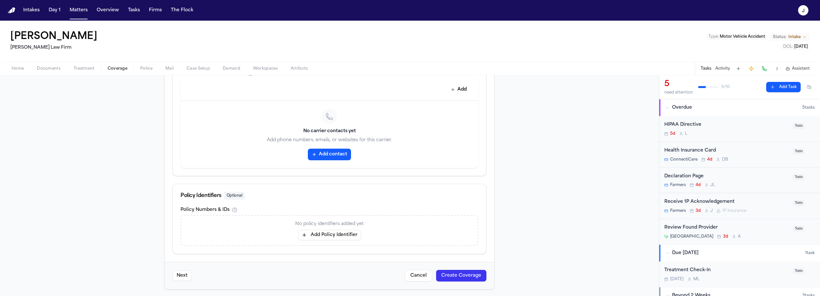
scroll to position [297, 0]
type input "**********"
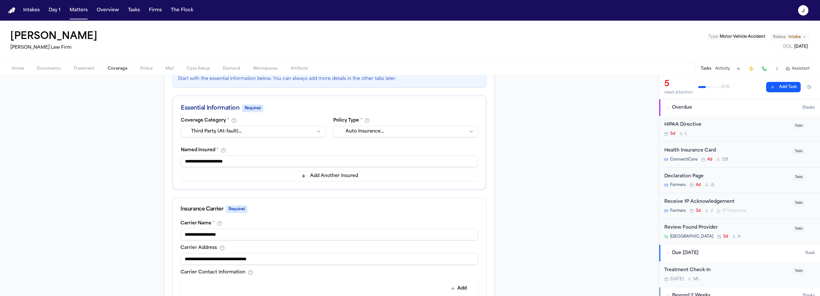
scroll to position [0, 0]
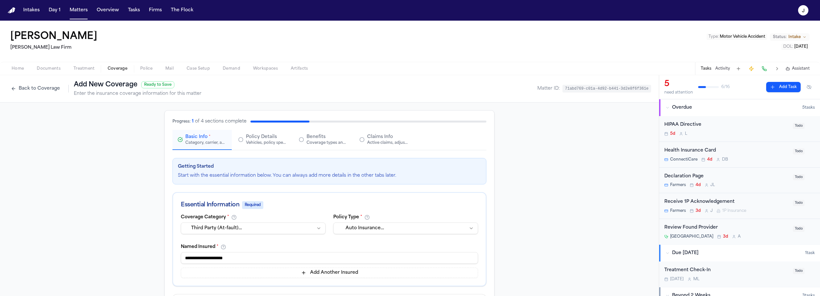
click at [384, 140] on div "Active claims, adjusters, and subrogation details" at bounding box center [387, 142] width 41 height 5
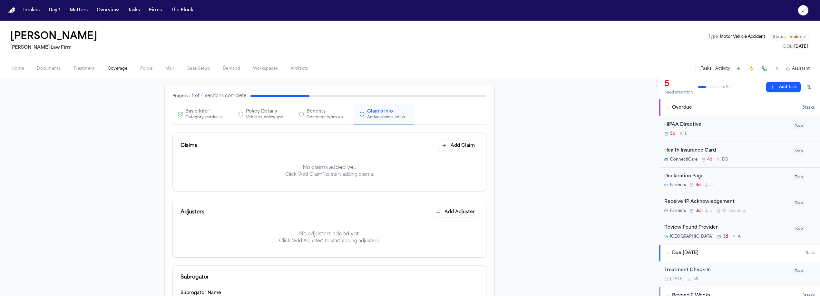
scroll to position [53, 0]
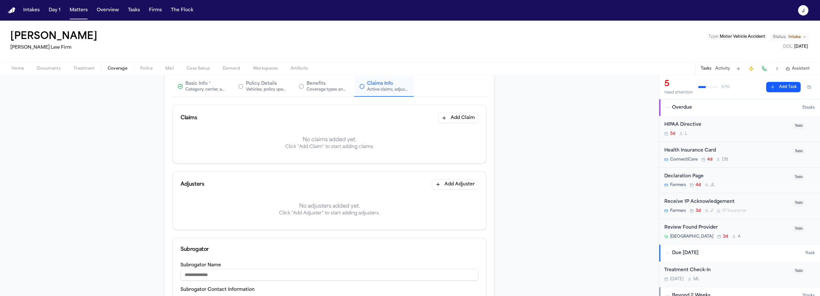
click at [450, 123] on div "Claims Add Claim" at bounding box center [329, 118] width 313 height 26
click at [462, 119] on button "Add Claim" at bounding box center [458, 118] width 40 height 10
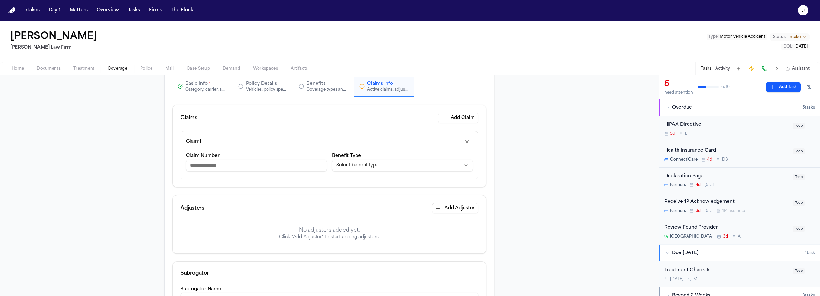
click at [229, 164] on input "Claim Number" at bounding box center [256, 166] width 141 height 12
paste input "*******"
type input "*******"
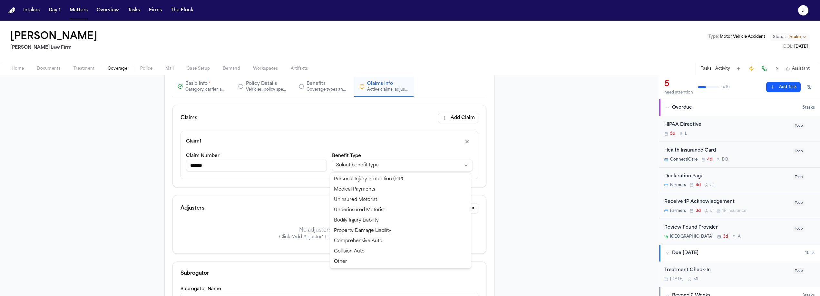
click at [343, 165] on html "**********" at bounding box center [410, 148] width 820 height 296
click at [286, 203] on html "**********" at bounding box center [410, 148] width 820 height 296
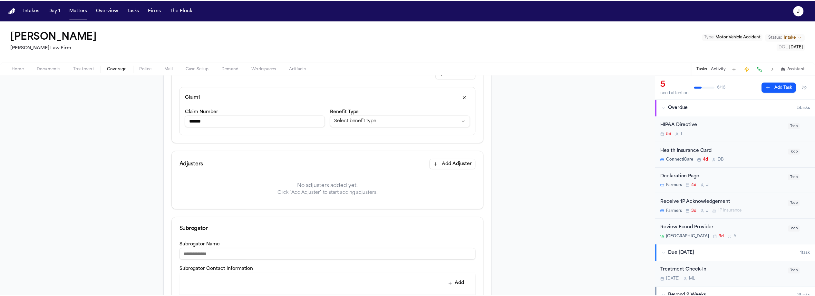
scroll to position [104, 0]
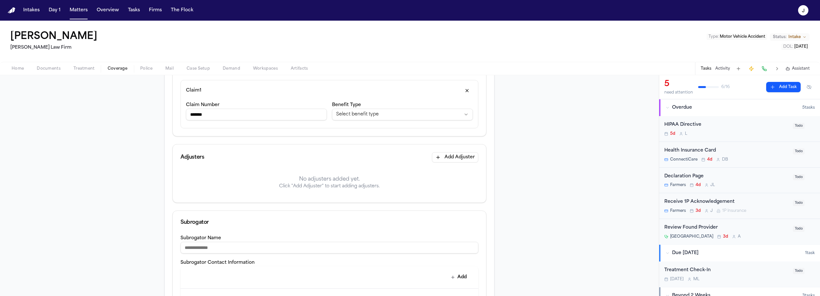
click at [464, 157] on button "Add Adjuster" at bounding box center [455, 157] width 46 height 10
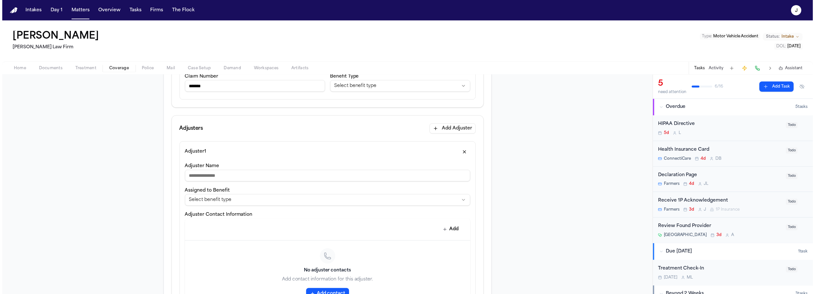
scroll to position [209, 0]
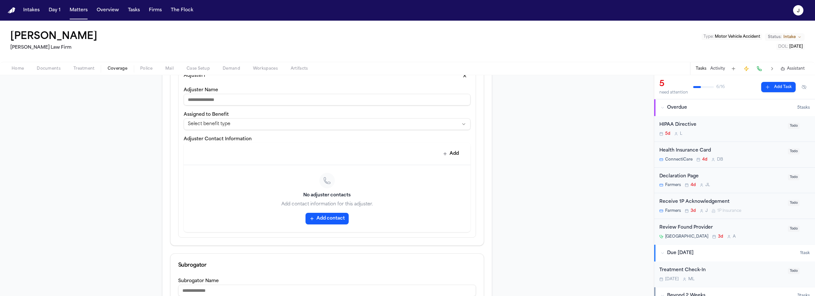
click at [196, 101] on input "Adjuster Name" at bounding box center [327, 100] width 287 height 12
paste input "**********"
type input "**********"
click at [454, 155] on button "Add" at bounding box center [451, 154] width 24 height 12
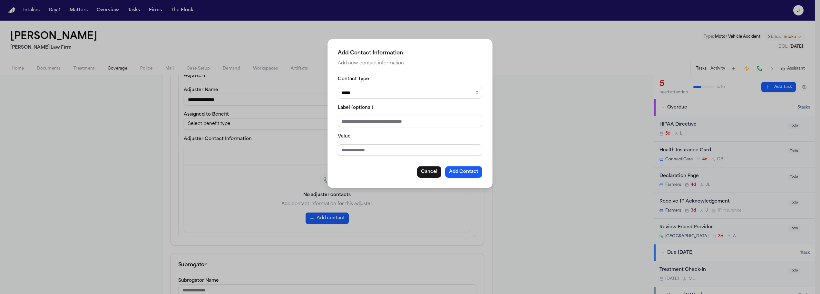
paste input "**********"
type input "**********"
click at [465, 173] on button "Add Contact" at bounding box center [463, 172] width 37 height 12
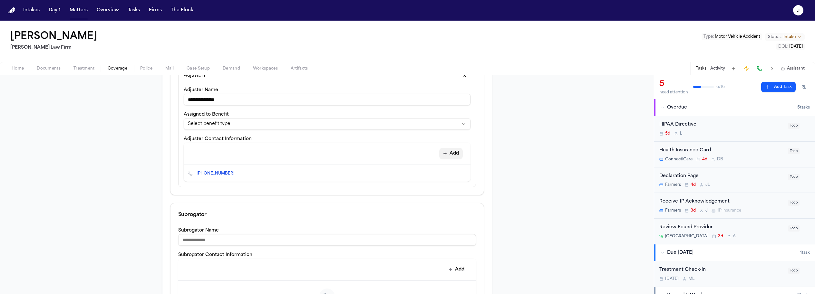
click at [455, 154] on button "Add" at bounding box center [451, 154] width 24 height 12
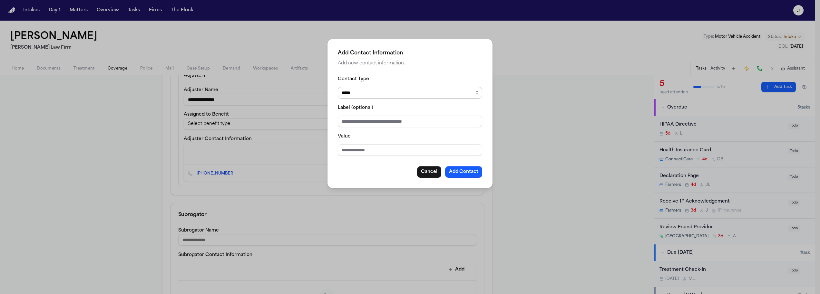
click at [364, 91] on select "***** ***** ******* *** *****" at bounding box center [410, 93] width 144 height 12
select select "***"
click at [338, 87] on select "***** ***** ******* *** *****" at bounding box center [410, 93] width 144 height 12
paste input "**********"
type input "**********"
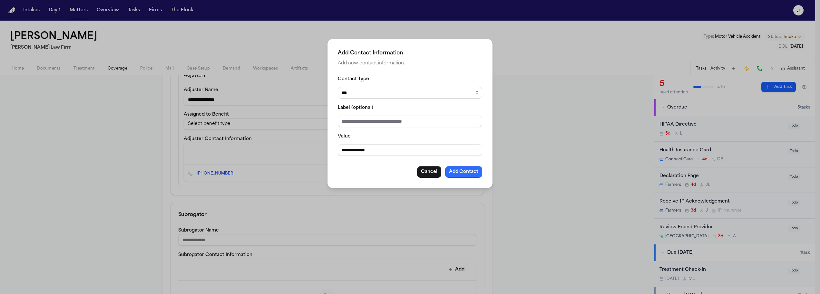
click at [458, 176] on button "Add Contact" at bounding box center [463, 172] width 37 height 12
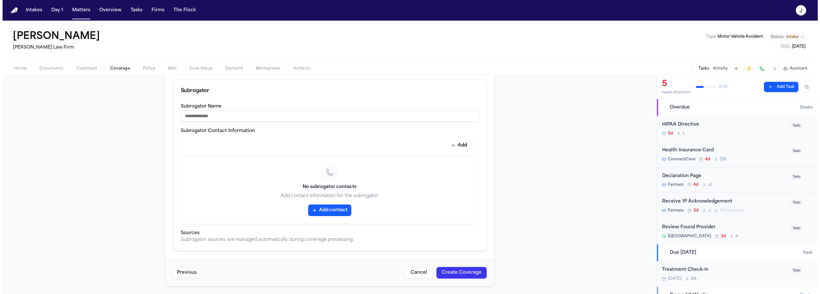
scroll to position [364, 0]
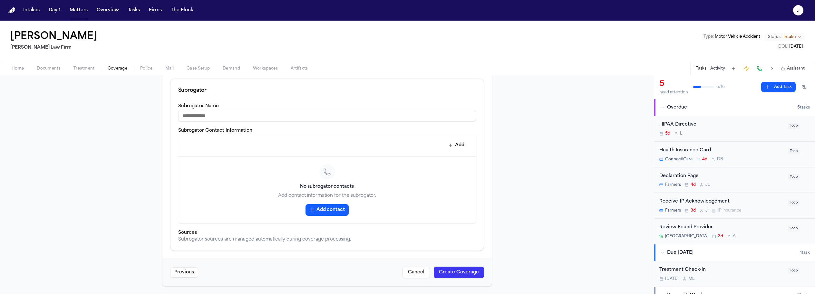
click at [464, 273] on button "Create Coverage" at bounding box center [459, 273] width 50 height 12
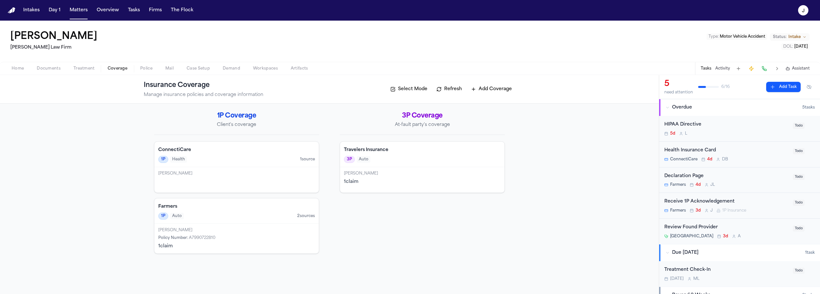
click at [420, 161] on div "3P Auto" at bounding box center [422, 159] width 157 height 7
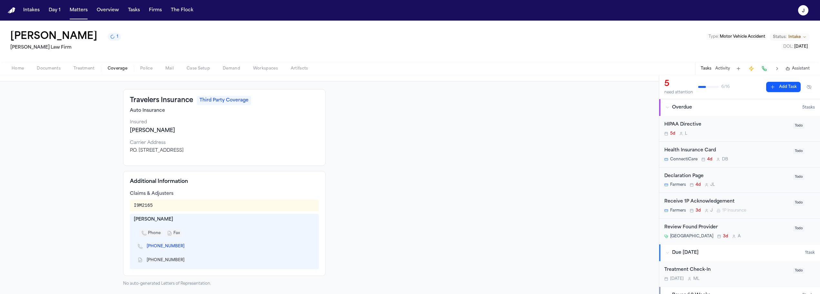
scroll to position [21, 0]
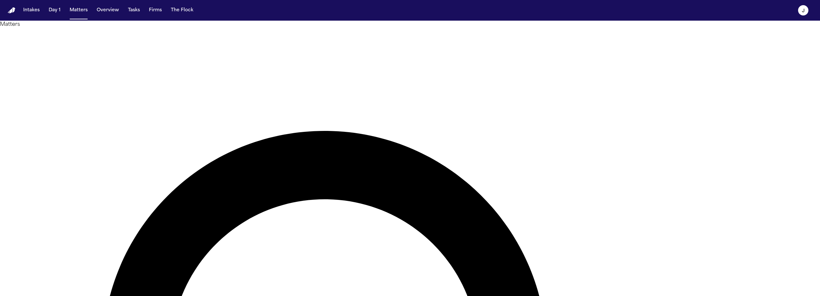
type input "****"
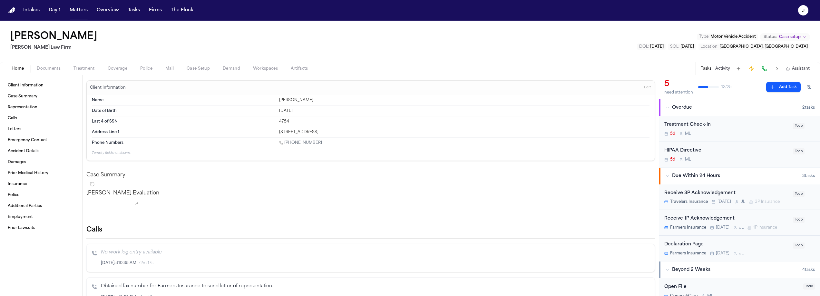
click at [92, 67] on span "Treatment" at bounding box center [83, 68] width 21 height 5
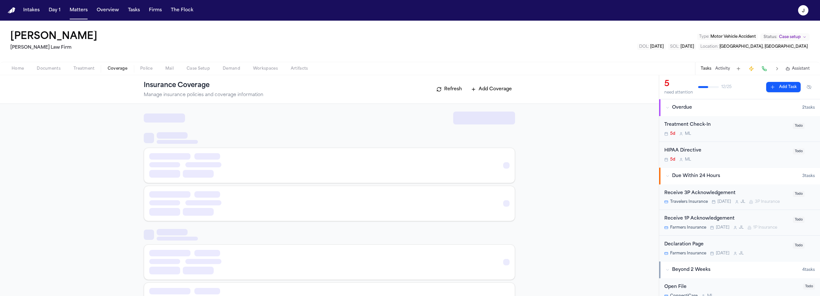
click at [116, 67] on span "Coverage" at bounding box center [118, 68] width 20 height 5
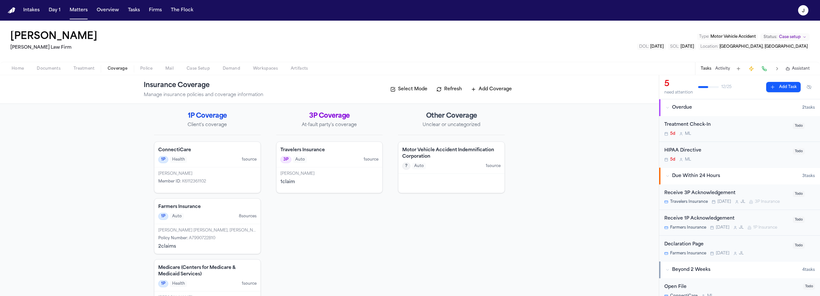
click at [334, 163] on div "Travelers Insurance 3P Auto 1 source" at bounding box center [329, 154] width 106 height 25
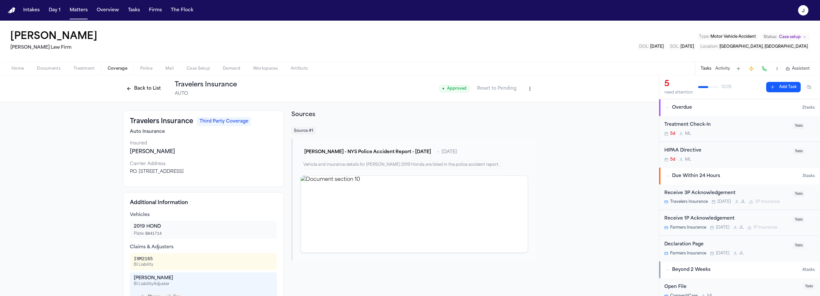
drag, startPoint x: 129, startPoint y: 156, endPoint x: 127, endPoint y: 152, distance: 4.4
click at [130, 155] on div "[PERSON_NAME]" at bounding box center [203, 152] width 147 height 8
drag, startPoint x: 126, startPoint y: 152, endPoint x: 187, endPoint y: 155, distance: 60.3
click at [187, 155] on div "Travelers Insurance Third Party Coverage Auto Insurance Insured [PERSON_NAME] C…" at bounding box center [203, 148] width 160 height 77
copy div "[PERSON_NAME]"
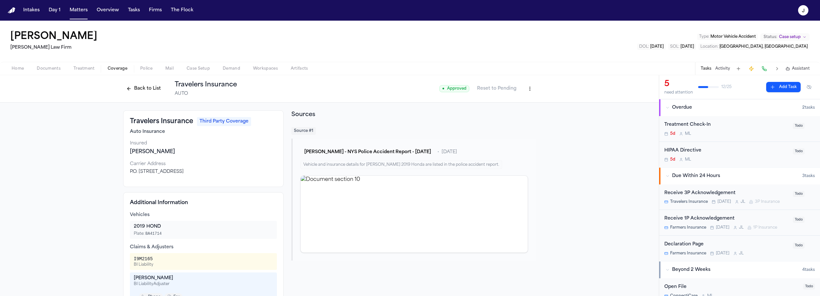
click at [176, 155] on div "[PERSON_NAME]" at bounding box center [203, 152] width 147 height 8
drag, startPoint x: 197, startPoint y: 153, endPoint x: 121, endPoint y: 150, distance: 76.1
click at [123, 150] on div "Travelers Insurance Third Party Coverage Auto Insurance Insured [PERSON_NAME] C…" at bounding box center [203, 148] width 160 height 77
copy div "[PERSON_NAME]"
drag, startPoint x: 212, startPoint y: 176, endPoint x: 216, endPoint y: 171, distance: 5.3
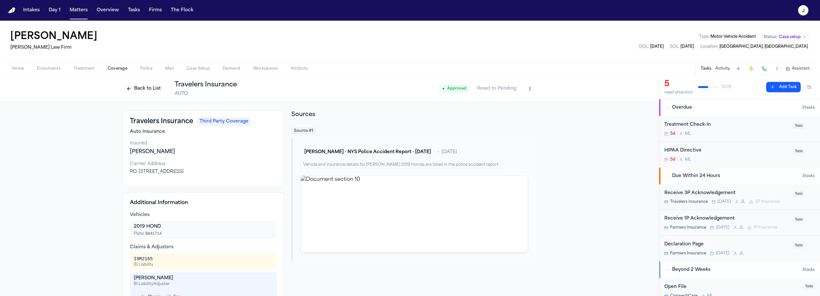
click at [212, 176] on div "Travelers Insurance Third Party Coverage Auto Insurance Insured [PERSON_NAME] C…" at bounding box center [203, 148] width 160 height 77
drag, startPoint x: 217, startPoint y: 171, endPoint x: 125, endPoint y: 170, distance: 91.8
click at [130, 171] on div "P.O. [STREET_ADDRESS]" at bounding box center [203, 172] width 147 height 6
copy div "P.O. Box 2989, Hartford, CT 06104-2989"
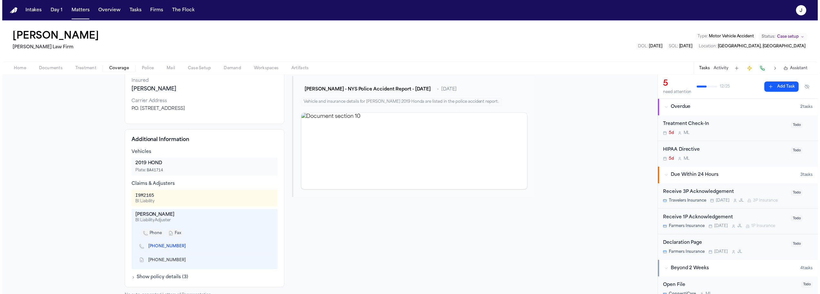
scroll to position [74, 0]
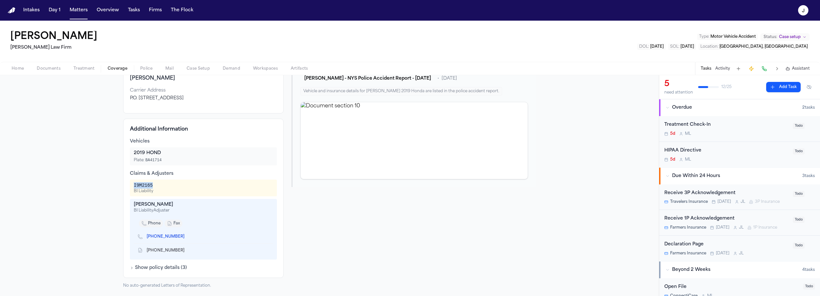
drag, startPoint x: 151, startPoint y: 187, endPoint x: 127, endPoint y: 185, distance: 24.6
click at [127, 185] on div "Additional Information Vehicles 2019 HOND Plate: BA41714 Claims & Adjusters I9M…" at bounding box center [203, 198] width 160 height 159
copy div "I9M2165"
drag, startPoint x: 132, startPoint y: 204, endPoint x: 175, endPoint y: 206, distance: 42.9
click at [175, 206] on div "[PERSON_NAME]" at bounding box center [203, 204] width 139 height 6
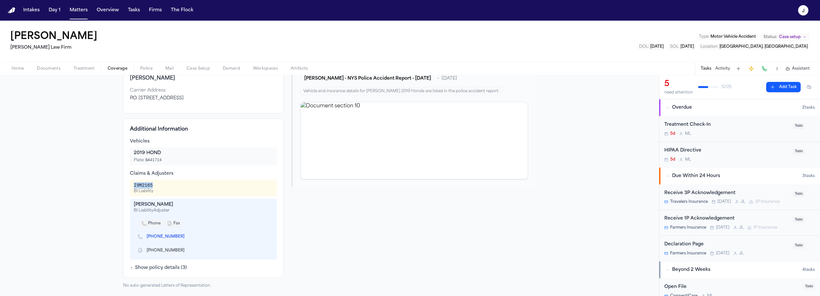
copy div "[PERSON_NAME]"
copy link "[PHONE_NUMBER]"
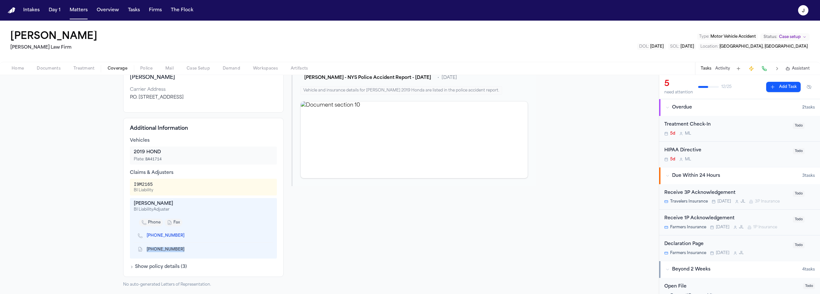
drag, startPoint x: 142, startPoint y: 250, endPoint x: 174, endPoint y: 252, distance: 31.9
click at [174, 252] on div "[PHONE_NUMBER]" at bounding box center [164, 250] width 52 height 6
copy span "[PHONE_NUMBER]"
click at [53, 71] on span "Documents" at bounding box center [49, 68] width 24 height 5
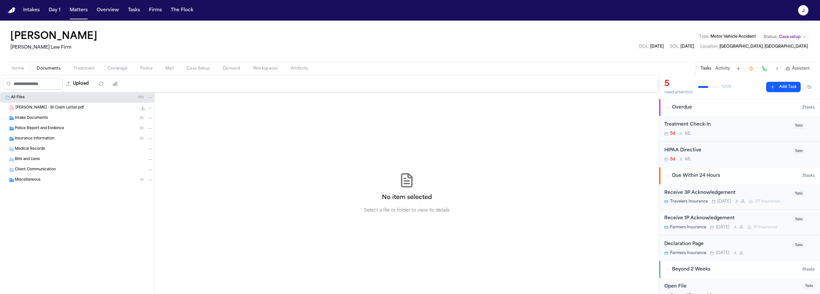
click at [28, 139] on span "Insurance Information" at bounding box center [35, 138] width 40 height 5
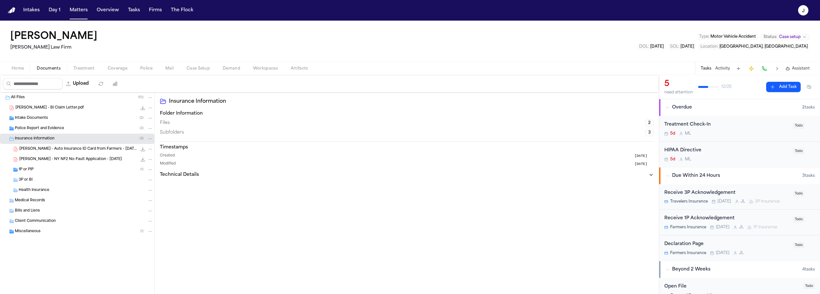
click at [36, 179] on div "3P or BI" at bounding box center [86, 180] width 134 height 6
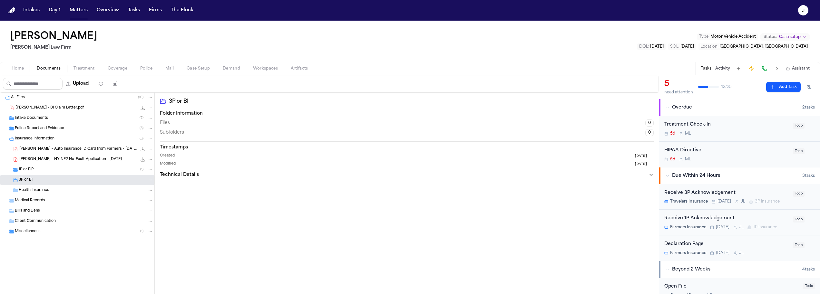
click at [36, 179] on div "3P or BI" at bounding box center [86, 180] width 134 height 6
click at [21, 71] on span "Home" at bounding box center [18, 68] width 12 height 5
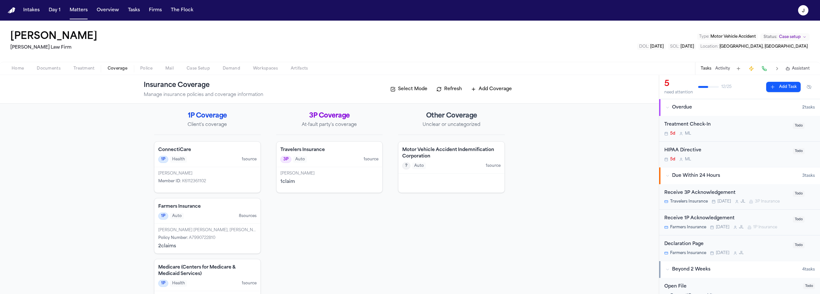
click at [120, 71] on span "Coverage" at bounding box center [118, 68] width 20 height 5
click at [333, 159] on div "3P Auto 1 source" at bounding box center [329, 159] width 98 height 7
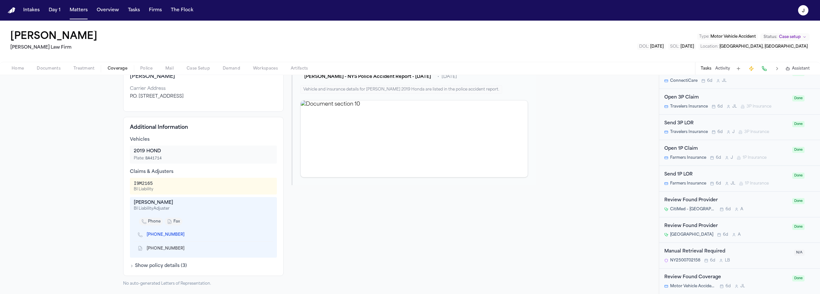
scroll to position [519, 0]
click at [704, 121] on div "Send 3P LOR" at bounding box center [726, 123] width 124 height 7
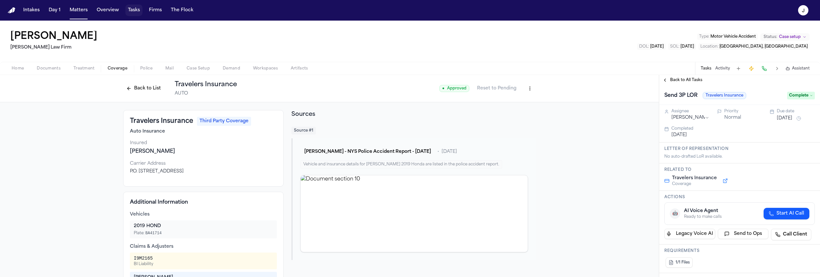
click at [135, 11] on button "Tasks" at bounding box center [133, 11] width 17 height 12
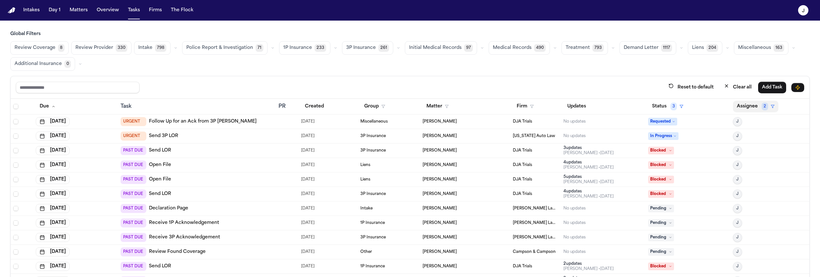
click at [744, 107] on button "Assignee 2" at bounding box center [755, 107] width 45 height 12
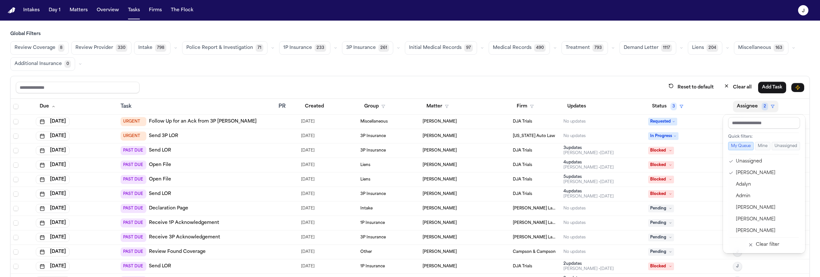
click at [636, 70] on div "Global Filters Review Coverage 8 Review Provider 330 Intake 798 Police Report &…" at bounding box center [409, 168] width 799 height 275
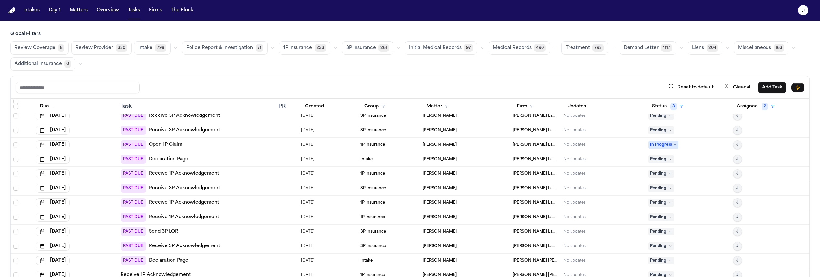
scroll to position [5063, 0]
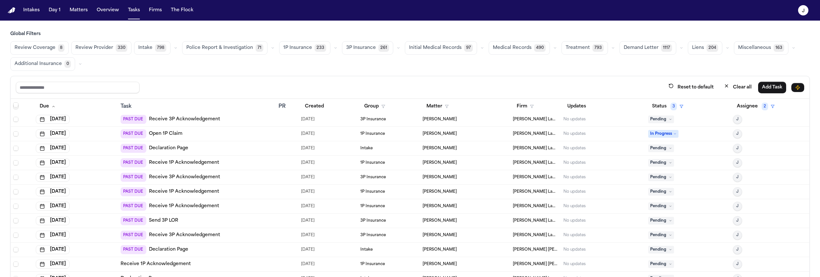
click at [29, 48] on span "Review Coverage" at bounding box center [35, 48] width 41 height 6
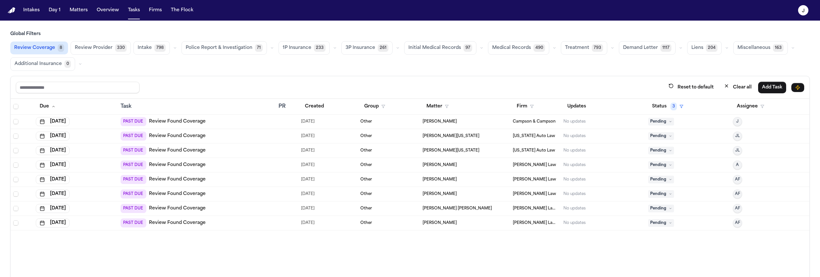
click at [286, 224] on div at bounding box center [286, 223] width 17 height 5
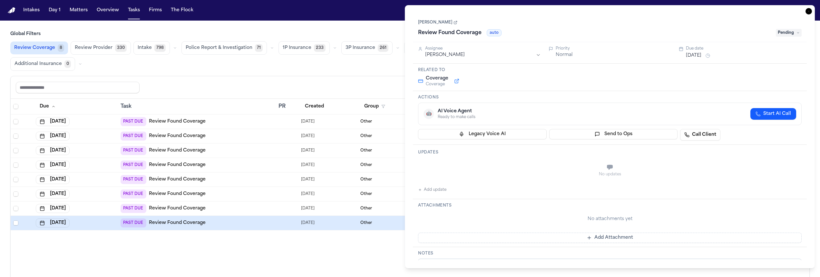
click at [374, 29] on main "Global Filters Review Coverage 8 Review Provider 330 Intake 798 Police Report &…" at bounding box center [410, 149] width 820 height 257
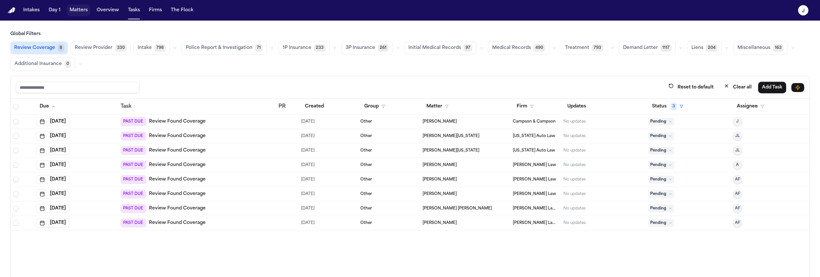
click at [80, 12] on button "Matters" at bounding box center [78, 11] width 23 height 12
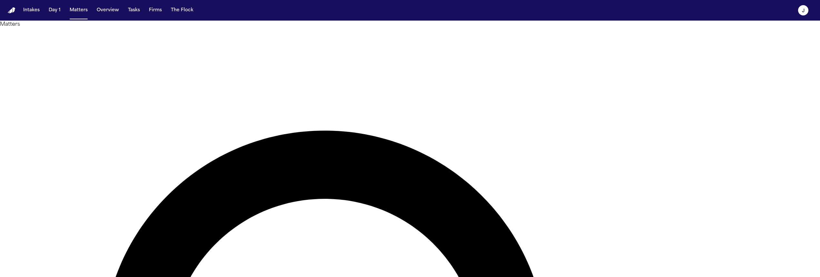
type input "******"
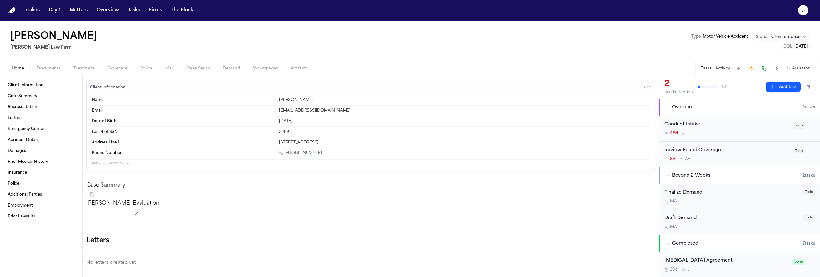
click at [120, 70] on span "Coverage" at bounding box center [118, 68] width 20 height 5
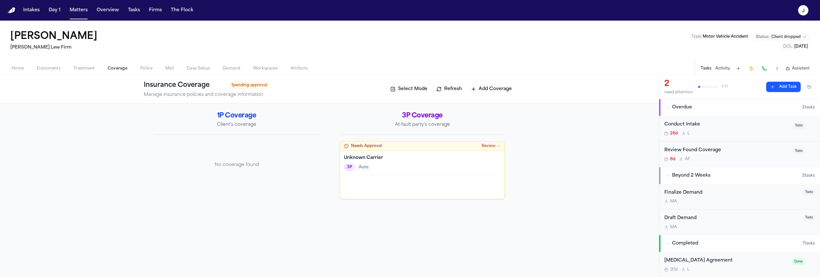
click at [493, 90] on button "Add Coverage" at bounding box center [491, 89] width 47 height 10
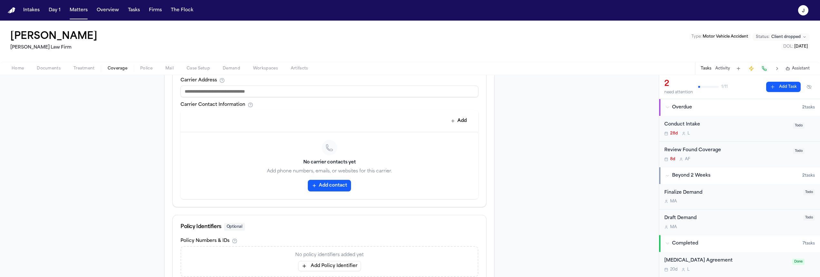
scroll to position [316, 0]
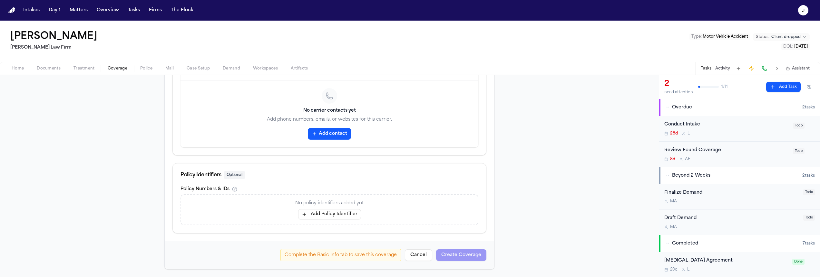
click at [414, 258] on button "Cancel" at bounding box center [418, 256] width 27 height 12
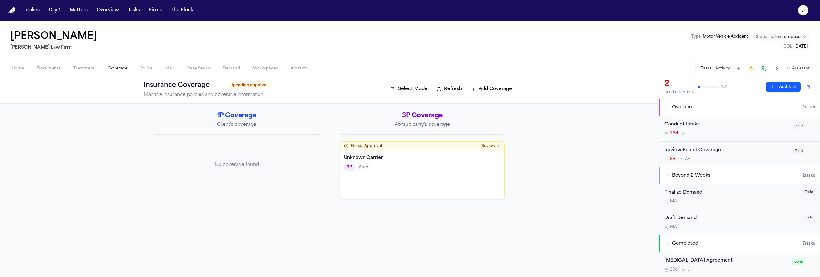
click at [24, 70] on button "Home" at bounding box center [17, 69] width 25 height 8
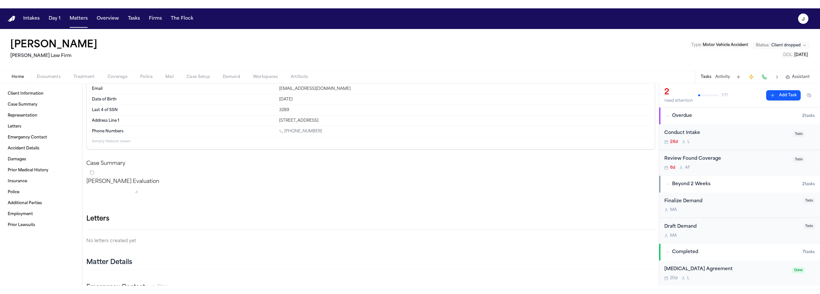
scroll to position [60, 0]
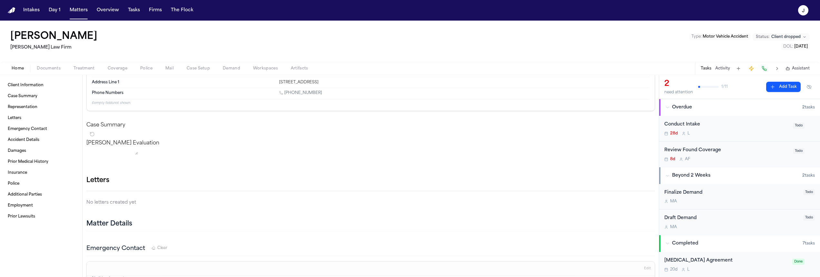
click at [655, 181] on icon "button" at bounding box center [655, 181] width 0 height 0
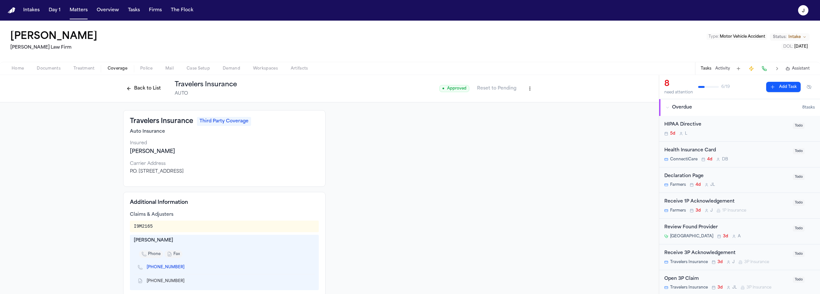
click at [148, 89] on button "Back to List" at bounding box center [143, 88] width 41 height 10
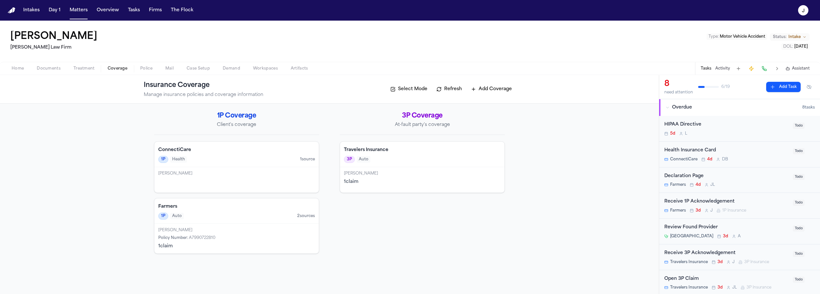
click at [416, 162] on div "3P Auto" at bounding box center [422, 159] width 157 height 7
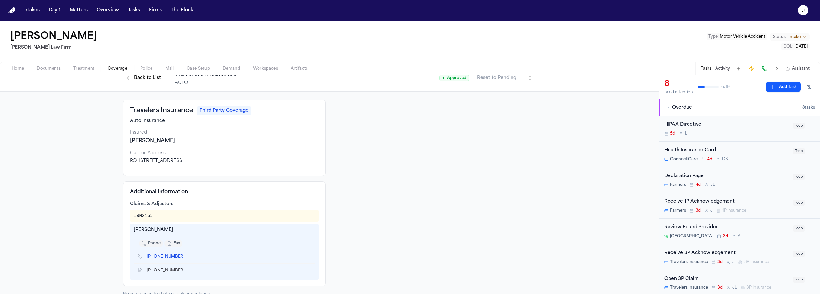
scroll to position [21, 0]
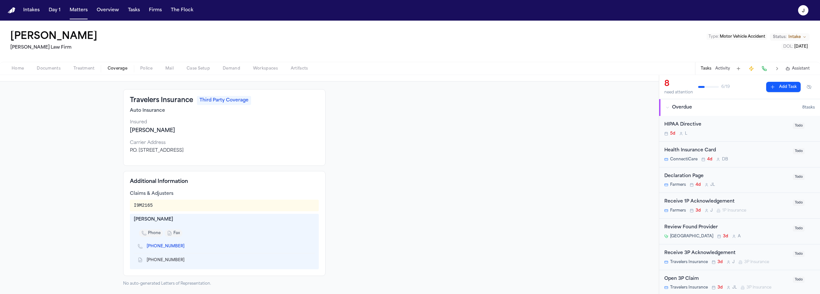
click at [14, 67] on span "Home" at bounding box center [18, 68] width 12 height 5
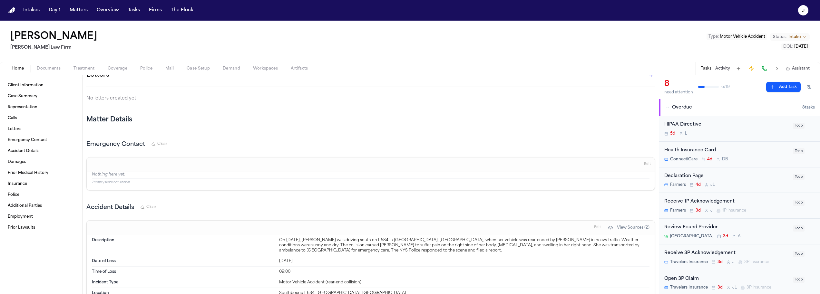
scroll to position [251, 0]
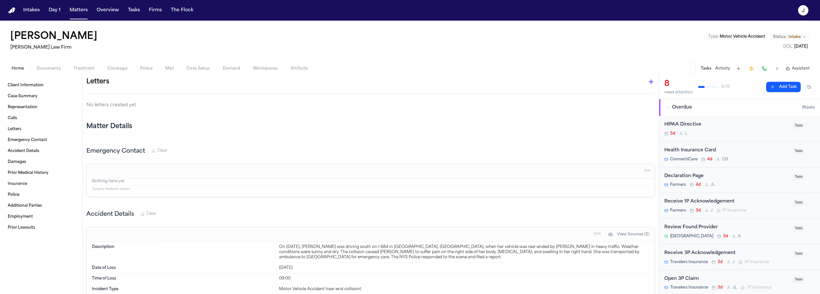
click at [649, 82] on icon "button" at bounding box center [651, 82] width 8 height 8
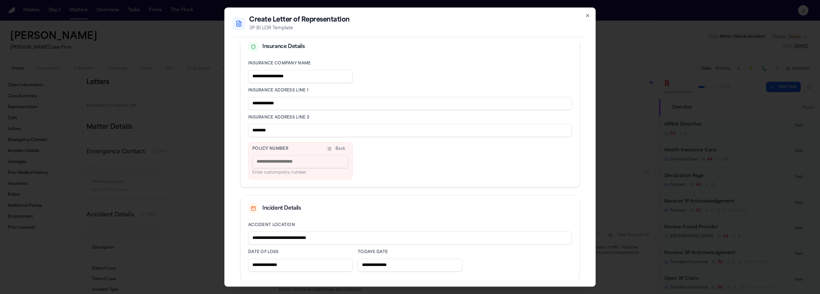
scroll to position [154, 0]
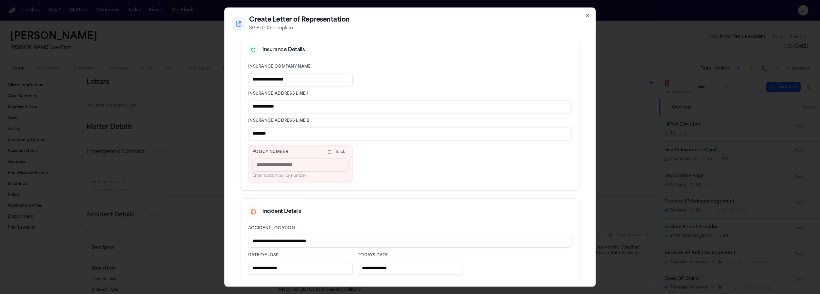
click at [328, 154] on button "Back" at bounding box center [335, 152] width 25 height 5
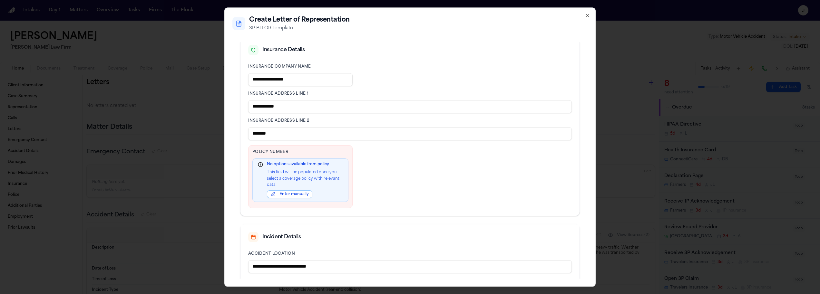
click at [366, 162] on div "**********" at bounding box center [410, 136] width 324 height 144
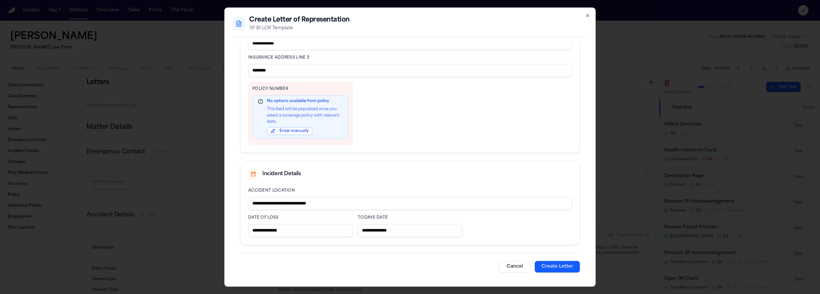
scroll to position [218, 0]
click at [565, 266] on button "Create Letter" at bounding box center [557, 266] width 45 height 12
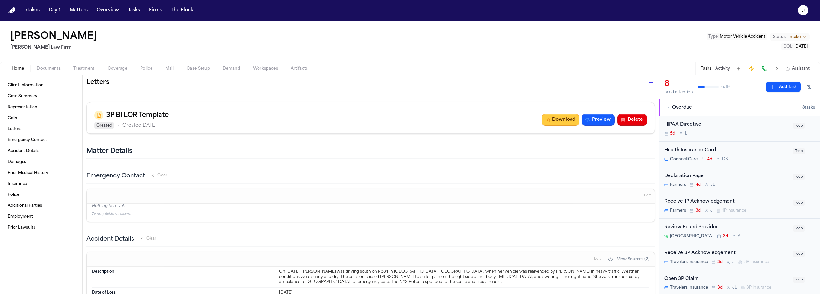
click at [551, 119] on button "Download" at bounding box center [560, 120] width 37 height 12
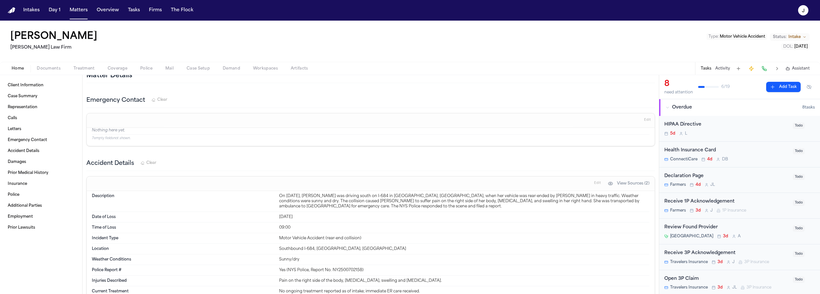
scroll to position [463, 0]
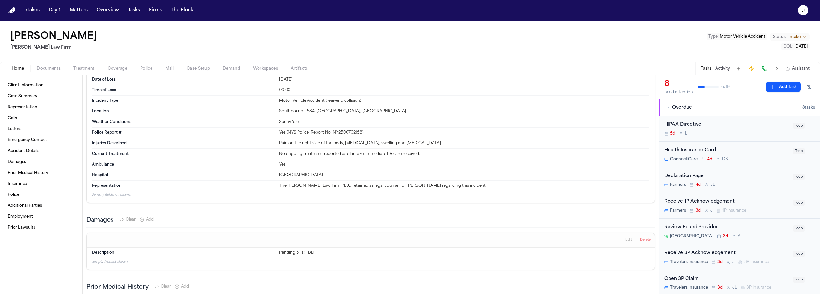
click at [118, 63] on div "Home Documents Treatment Coverage Police Mail Case Setup Demand Workspaces Arti…" at bounding box center [410, 68] width 820 height 13
click at [118, 65] on button "Coverage" at bounding box center [117, 69] width 33 height 8
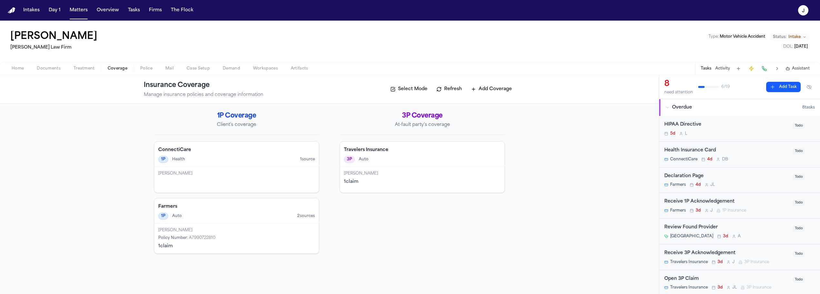
click at [391, 161] on div "3P Auto" at bounding box center [422, 159] width 157 height 7
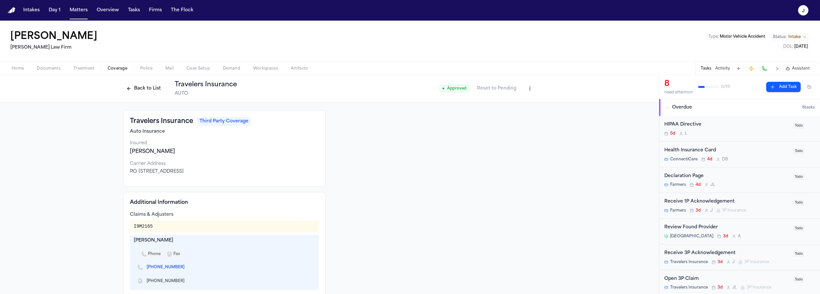
scroll to position [21, 0]
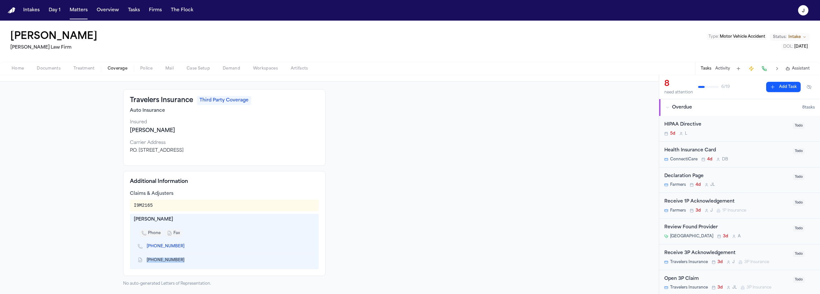
drag, startPoint x: 173, startPoint y: 260, endPoint x: 142, endPoint y: 258, distance: 31.3
click at [143, 259] on div "[PHONE_NUMBER]" at bounding box center [164, 260] width 52 height 6
copy span "[PHONE_NUMBER]"
click at [177, 221] on div "[PERSON_NAME]" at bounding box center [224, 220] width 181 height 6
drag, startPoint x: 173, startPoint y: 219, endPoint x: 131, endPoint y: 218, distance: 41.9
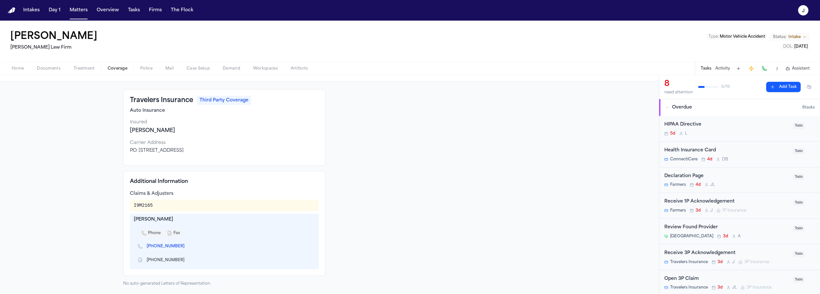
click at [134, 218] on div "[PERSON_NAME]" at bounding box center [224, 220] width 181 height 6
copy div "[PERSON_NAME]"
click at [144, 206] on div "I9M2165" at bounding box center [143, 205] width 19 height 6
drag, startPoint x: 150, startPoint y: 205, endPoint x: 132, endPoint y: 206, distance: 18.7
click at [134, 206] on div "I9M2165" at bounding box center [224, 205] width 181 height 6
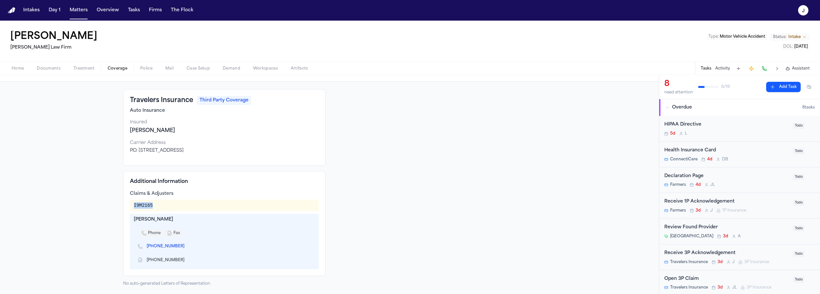
copy div "I9M2165"
click at [27, 69] on button "Home" at bounding box center [17, 69] width 25 height 8
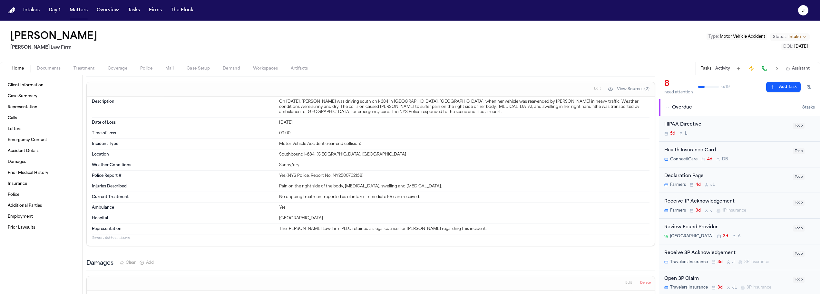
scroll to position [365, 0]
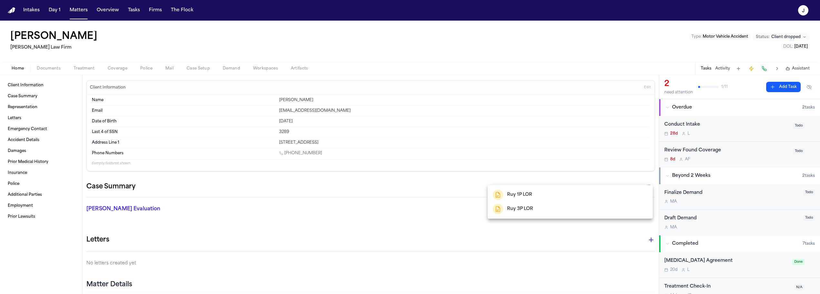
scroll to position [60, 0]
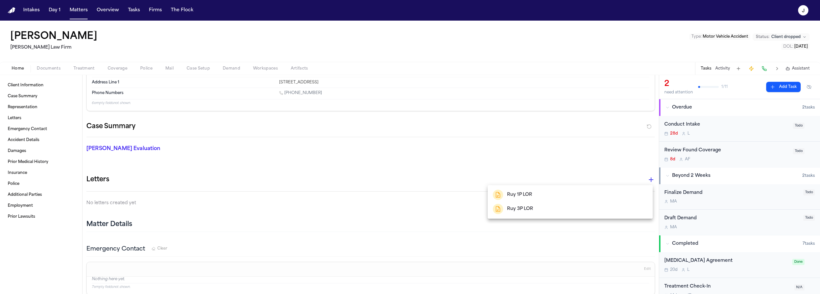
click at [76, 15] on div at bounding box center [410, 147] width 820 height 294
click at [76, 15] on button "Matters" at bounding box center [78, 11] width 23 height 12
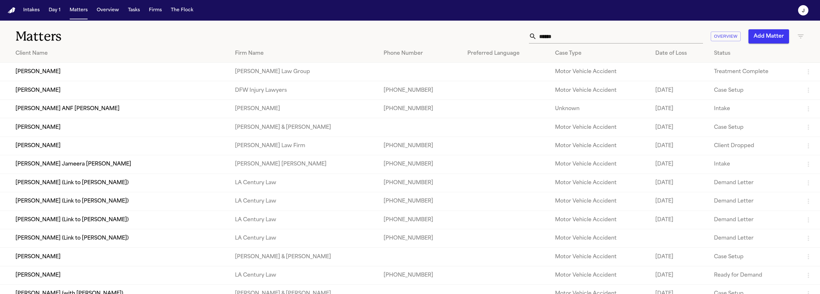
click at [572, 39] on input "******" at bounding box center [620, 36] width 166 height 14
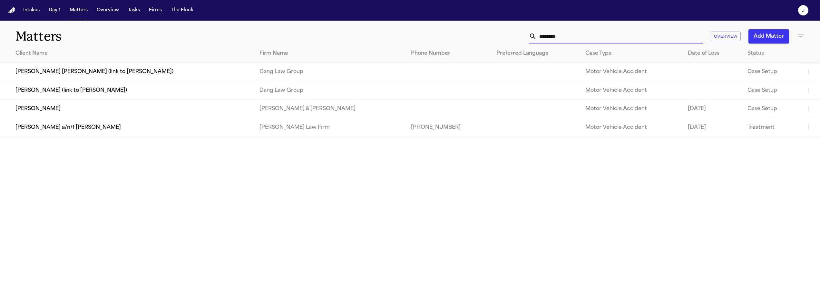
type input "*********"
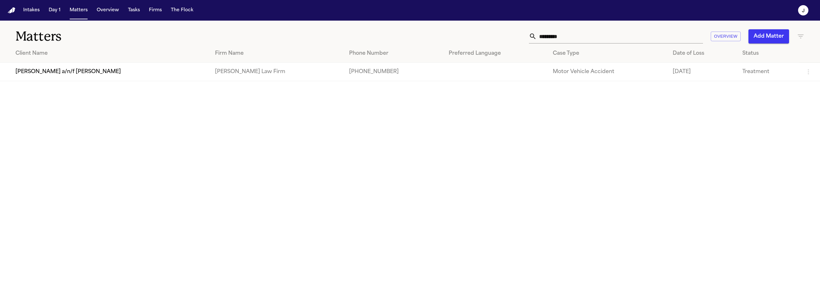
click at [150, 71] on td "Juan Carlos Becerra a/n/f Gabriella Becerra Perez" at bounding box center [105, 72] width 210 height 18
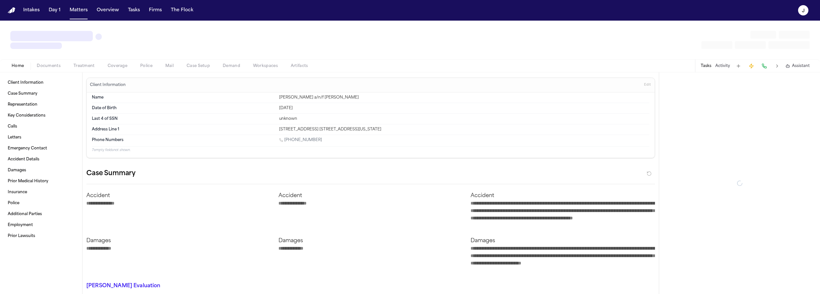
type textarea "*"
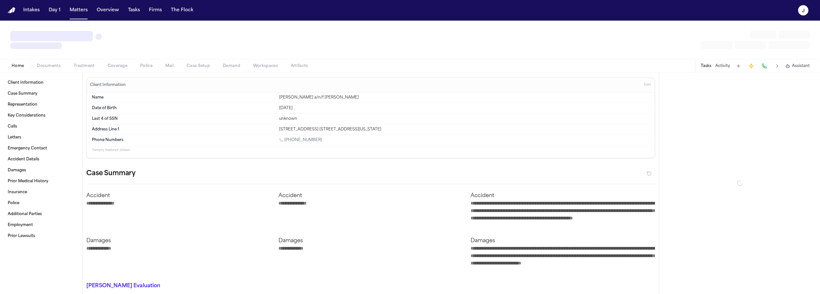
type textarea "*"
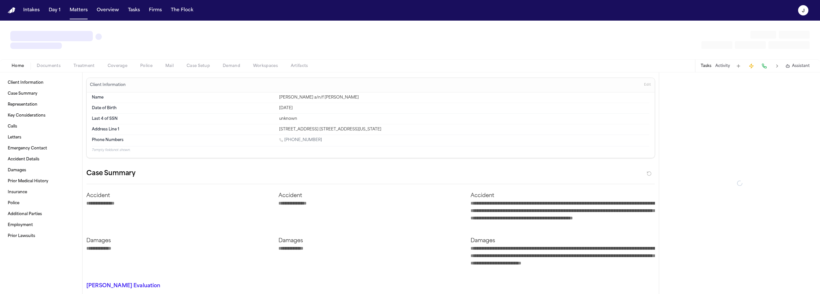
type textarea "*"
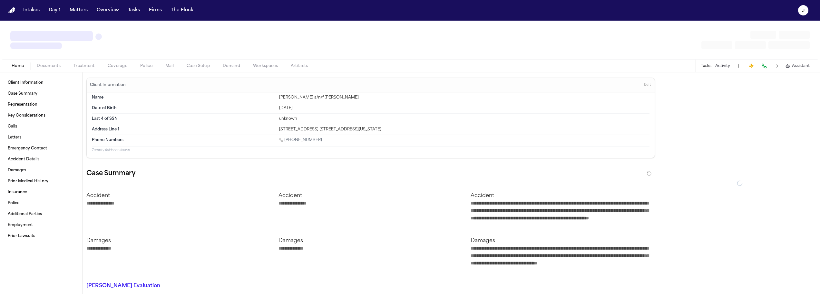
type textarea "*"
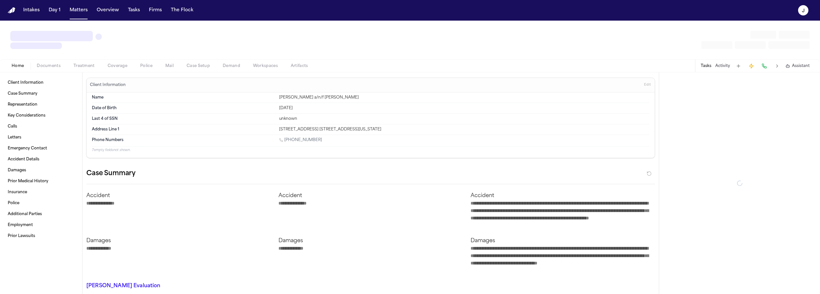
type textarea "*"
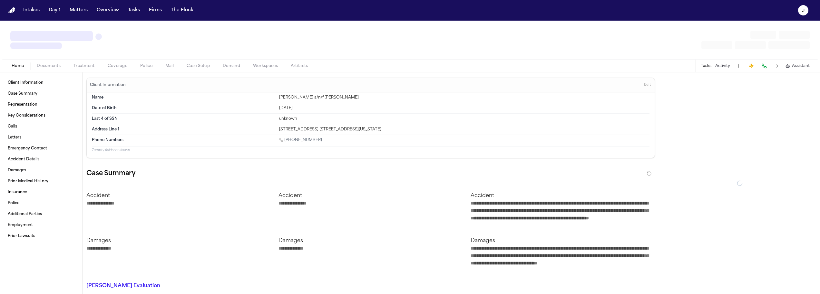
type textarea "*"
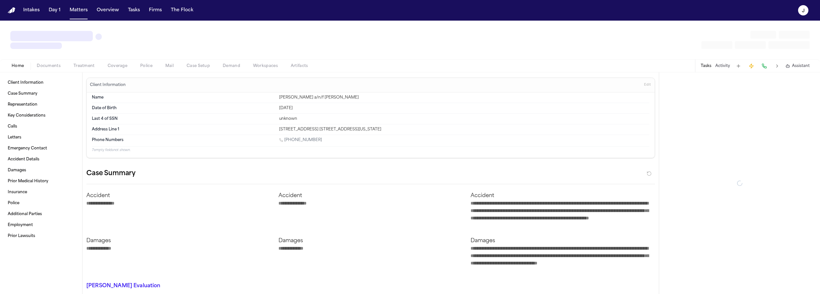
type textarea "*"
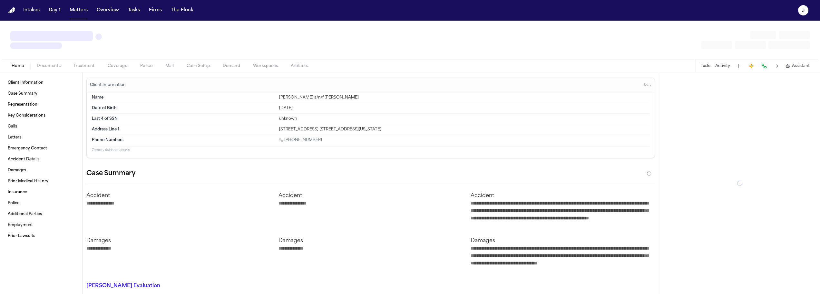
type textarea "*"
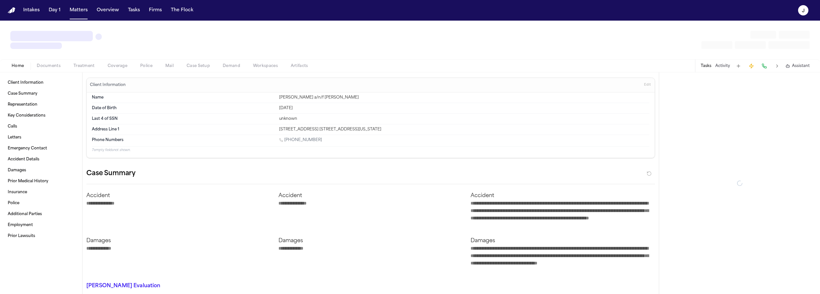
type textarea "*"
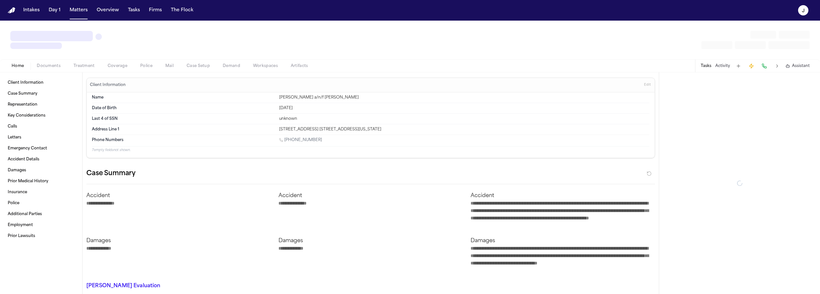
type textarea "*"
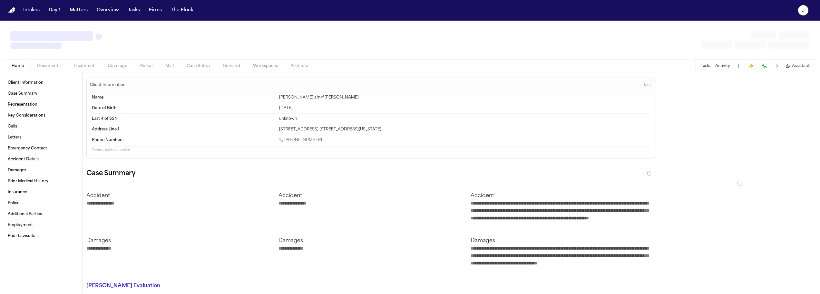
type textarea "*"
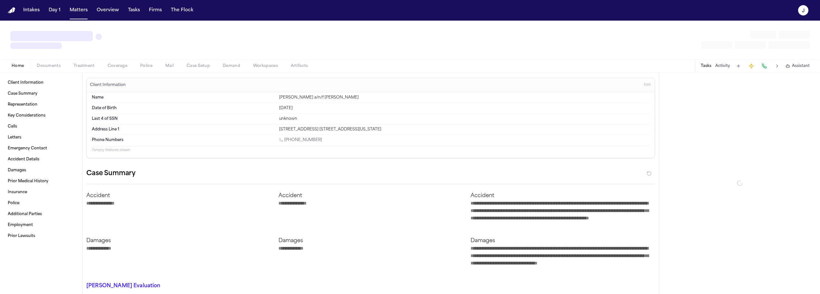
type textarea "*"
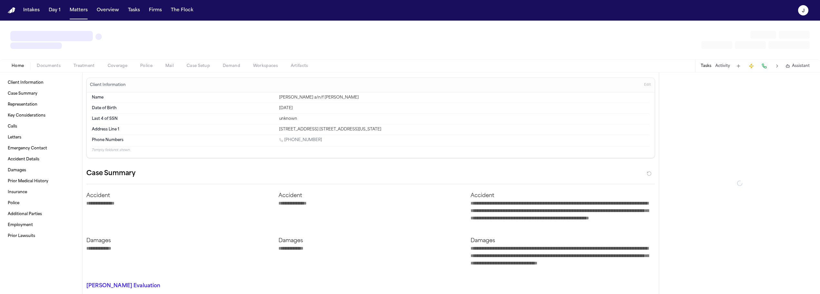
type textarea "*"
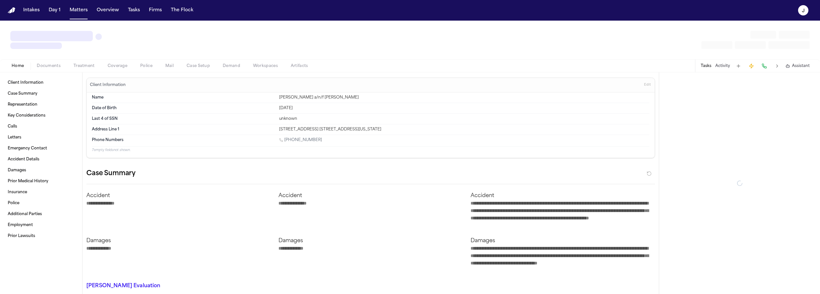
type textarea "*"
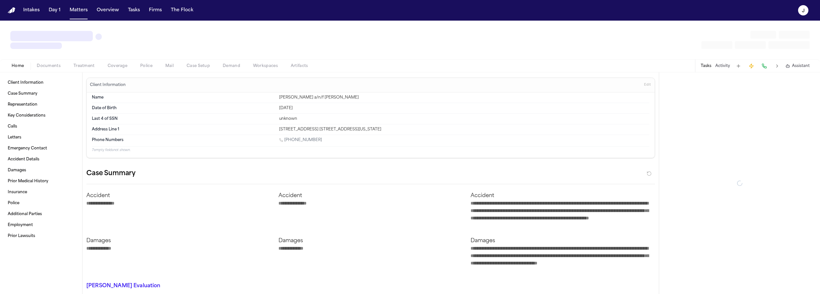
type textarea "*"
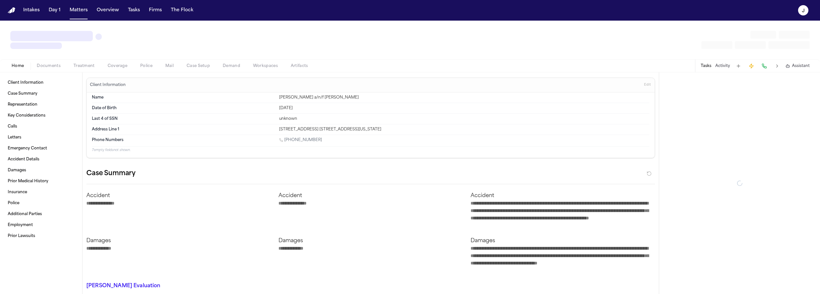
type textarea "*"
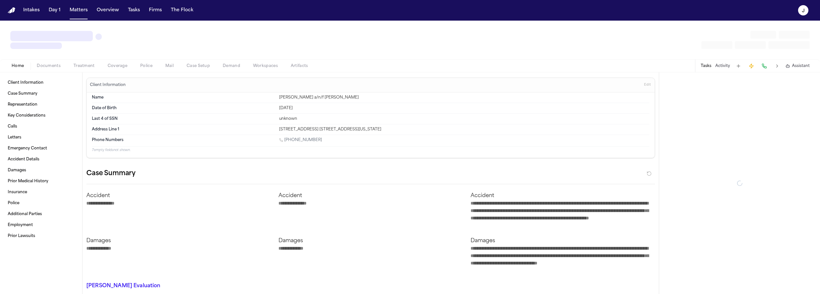
type textarea "*"
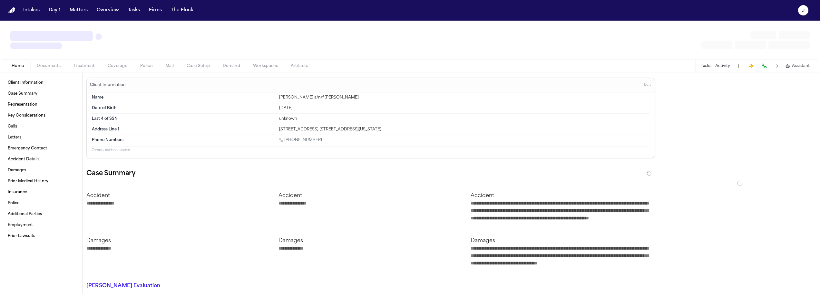
type textarea "*"
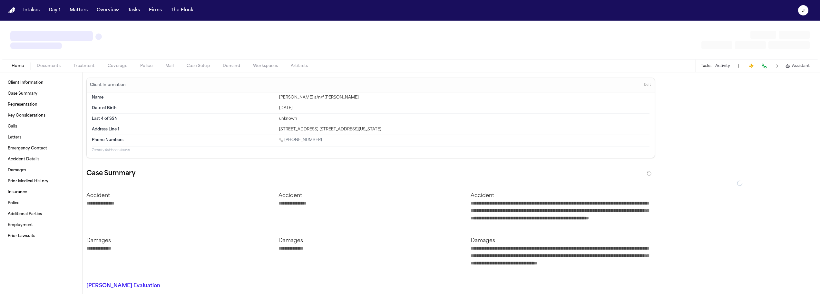
type textarea "*"
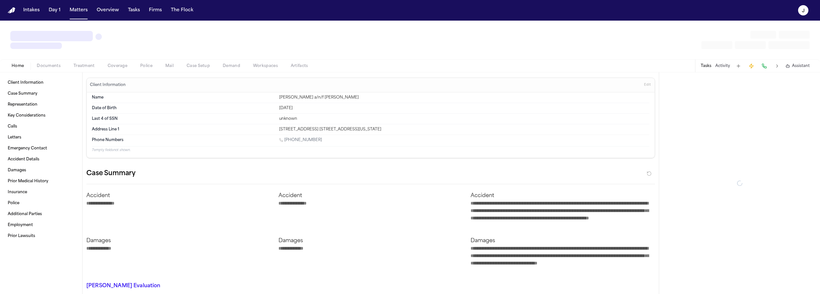
type textarea "*"
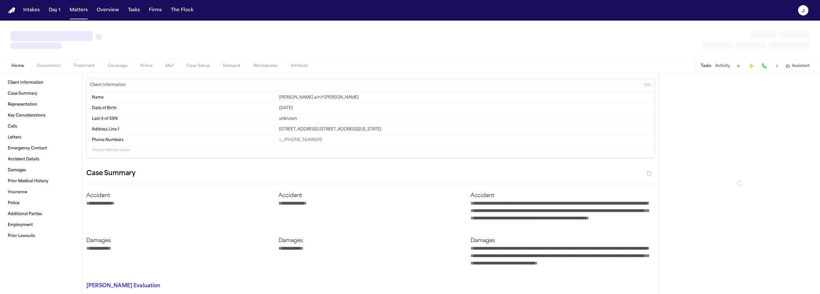
type textarea "*"
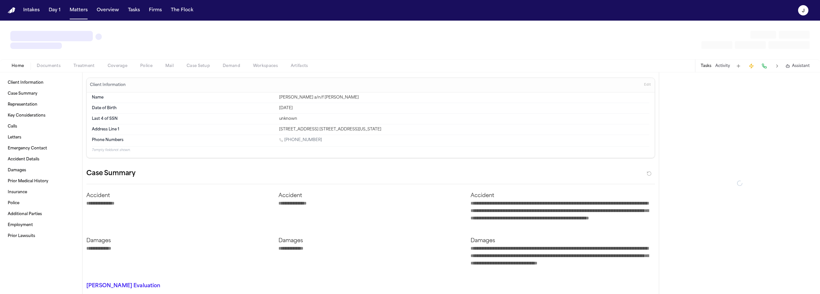
type textarea "*"
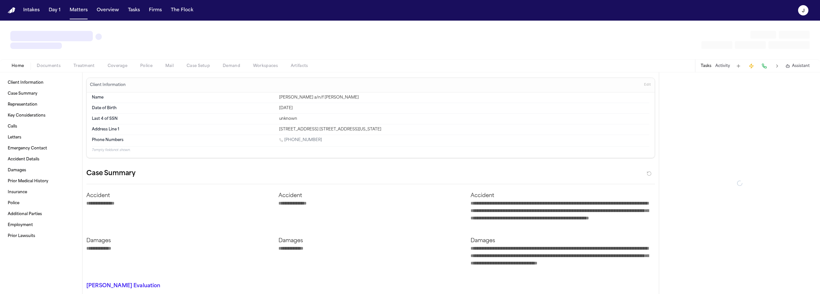
type textarea "*"
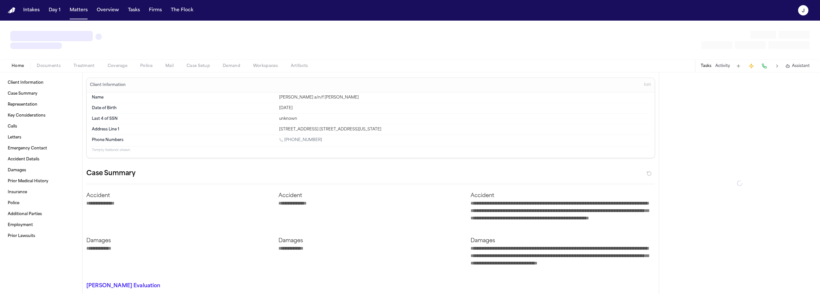
type textarea "*"
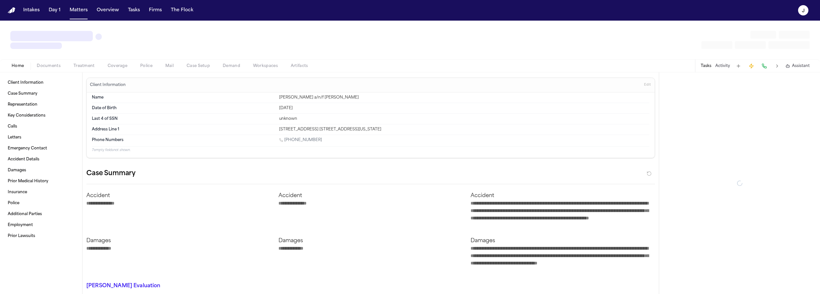
type textarea "*"
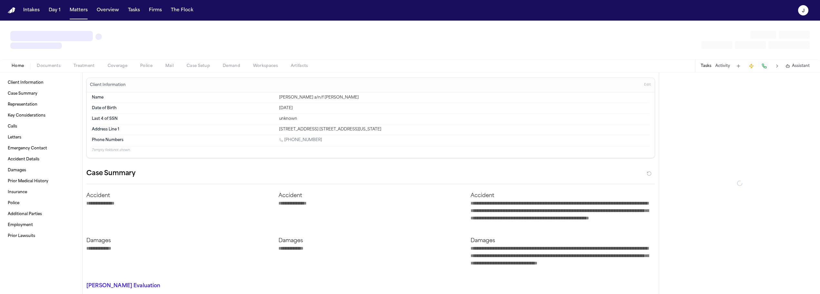
type textarea "*"
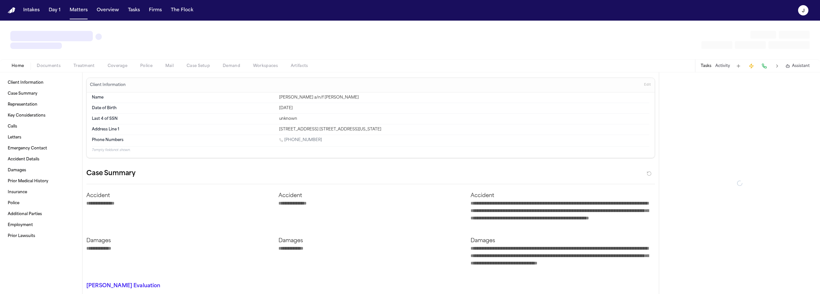
type textarea "*"
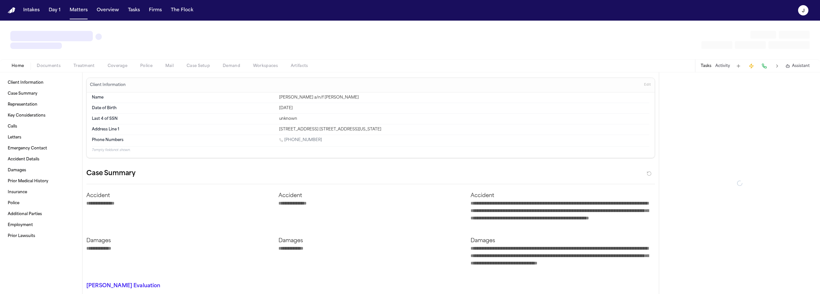
type textarea "*"
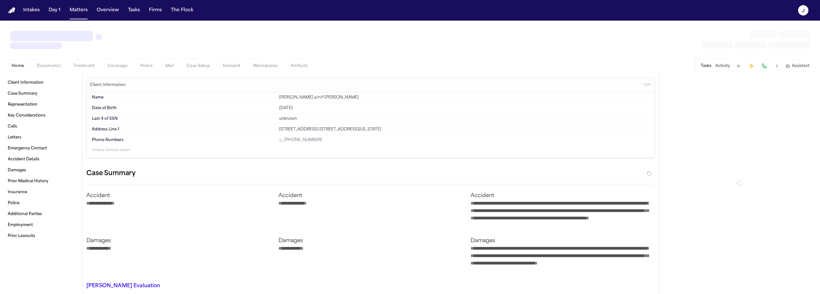
type textarea "*"
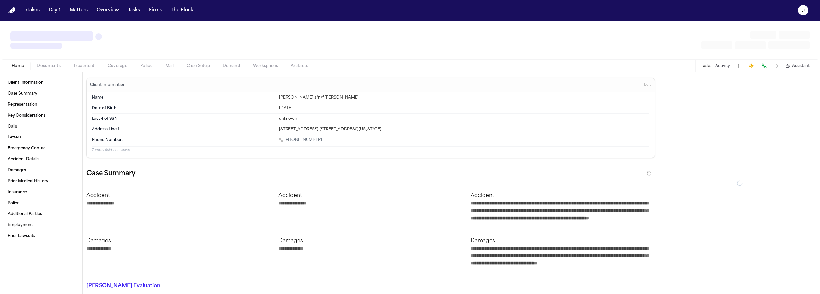
type textarea "*"
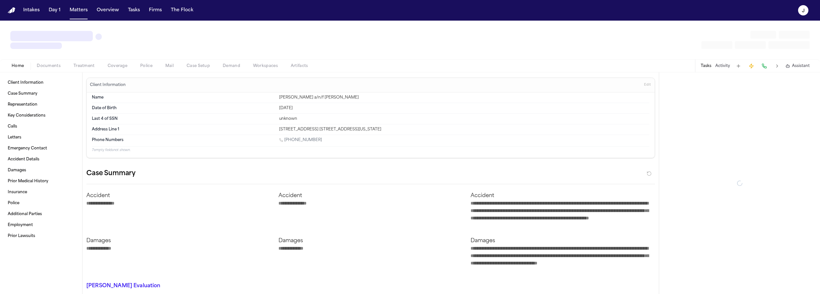
type textarea "*"
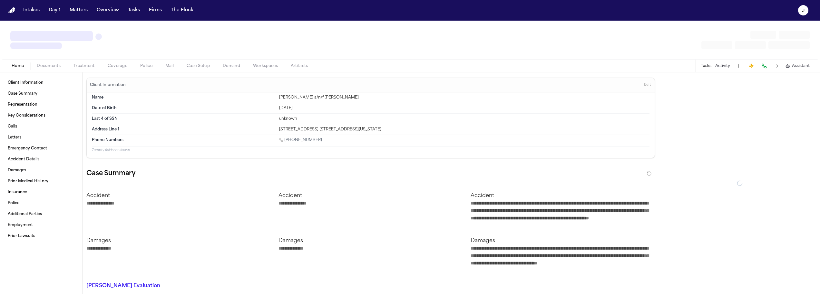
type textarea "*"
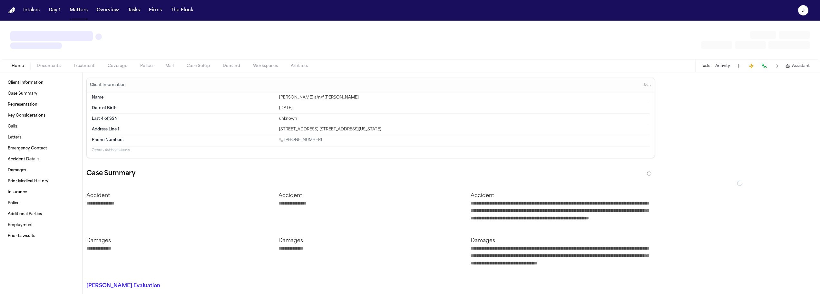
type textarea "*"
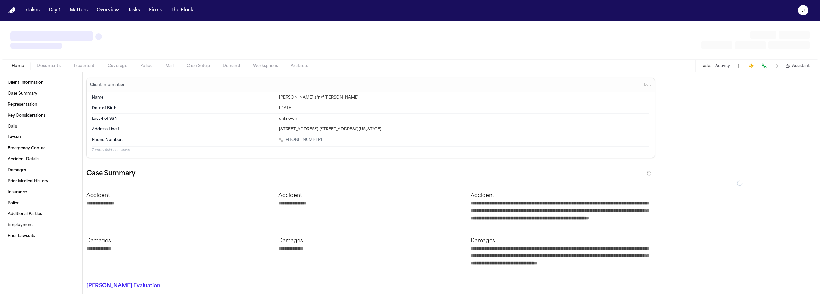
type textarea "*"
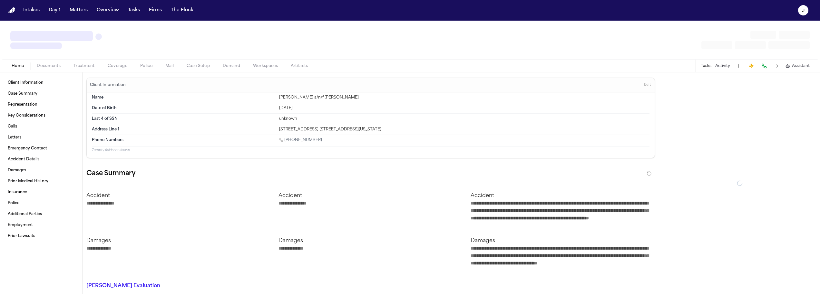
type textarea "*"
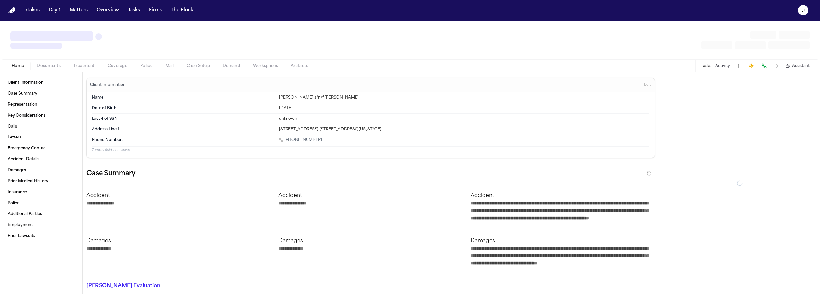
type textarea "*"
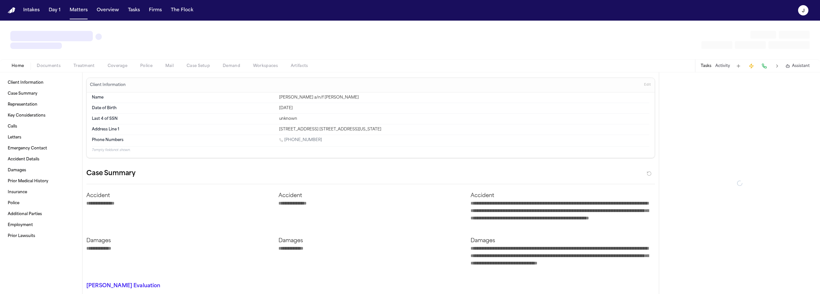
type textarea "*"
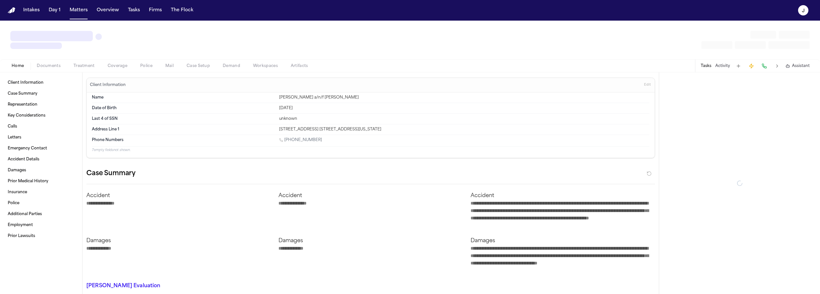
type textarea "*"
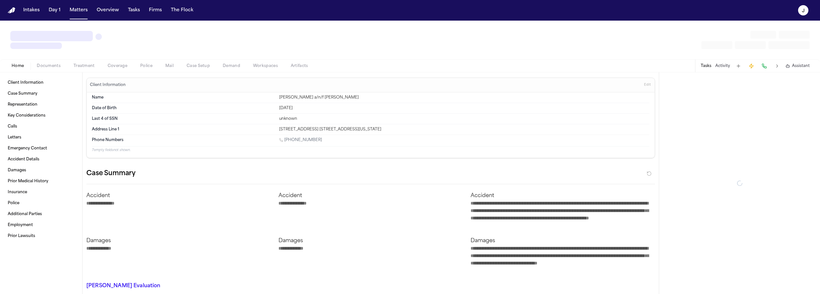
type textarea "*"
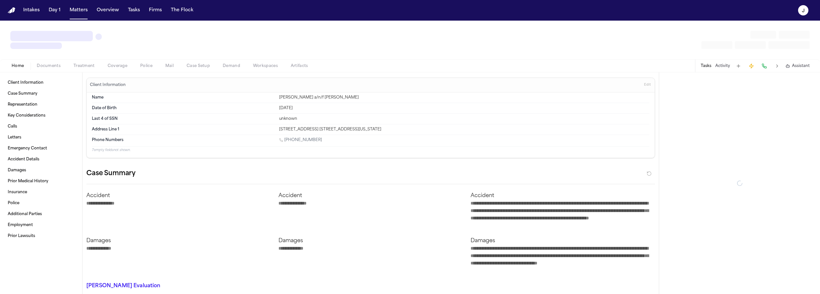
type textarea "*"
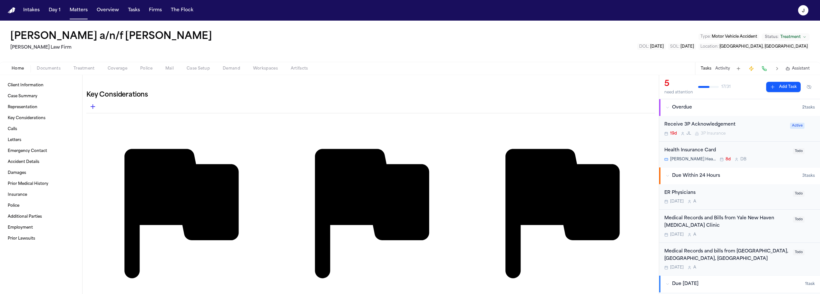
scroll to position [59, 0]
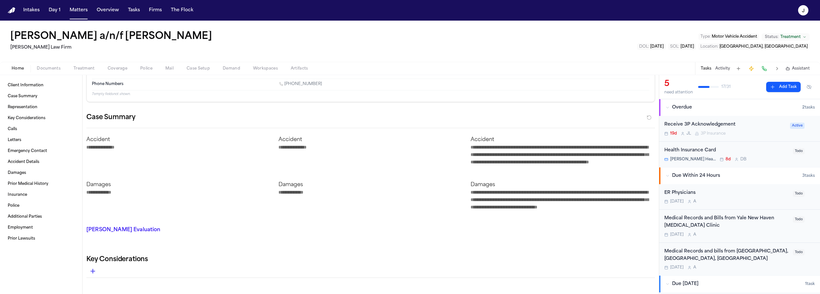
click at [126, 70] on span "Coverage" at bounding box center [118, 68] width 20 height 5
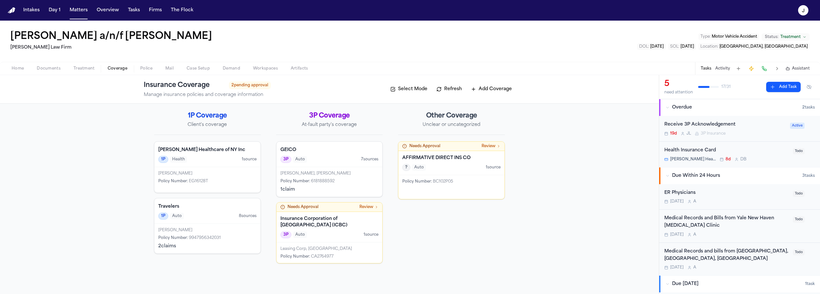
click at [61, 72] on span "button" at bounding box center [49, 72] width 32 height 1
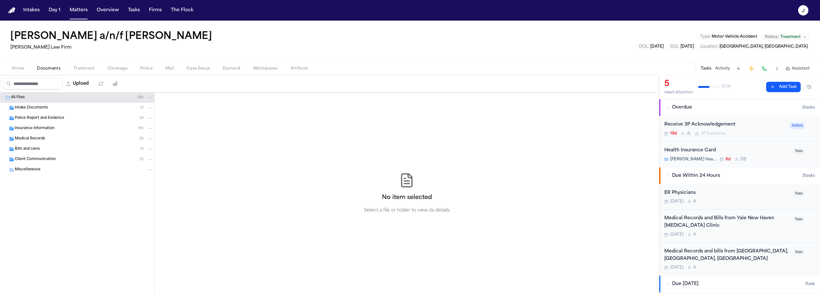
click at [43, 116] on span "Police Report and Evidence" at bounding box center [39, 118] width 49 height 5
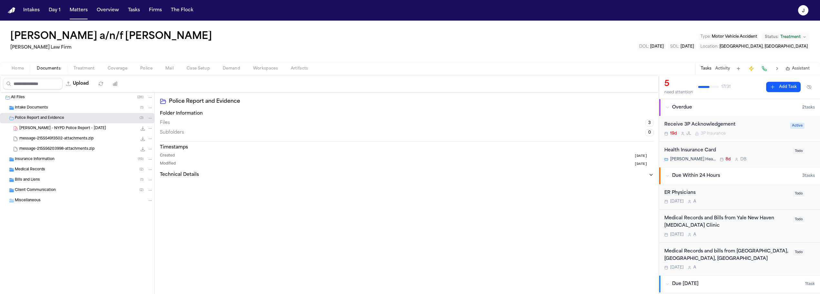
click at [47, 127] on span "J. Becerra - NYPD Police Report - 4.1.25" at bounding box center [62, 128] width 87 height 5
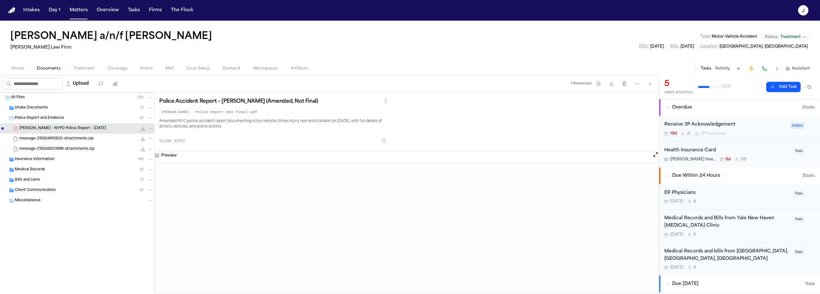
click at [103, 71] on button "Coverage" at bounding box center [117, 69] width 33 height 8
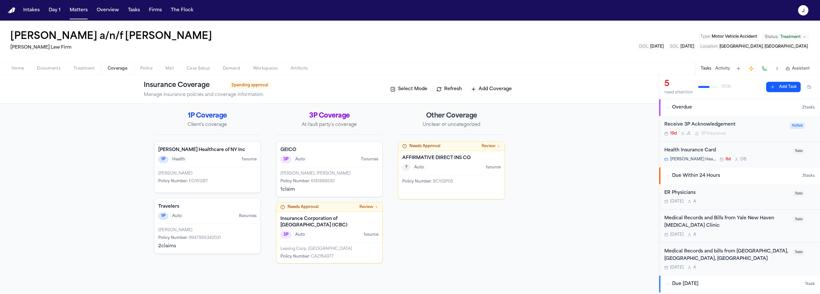
click at [339, 244] on div "Leasing Corp, BC Policy Number : CA2764977" at bounding box center [329, 253] width 106 height 21
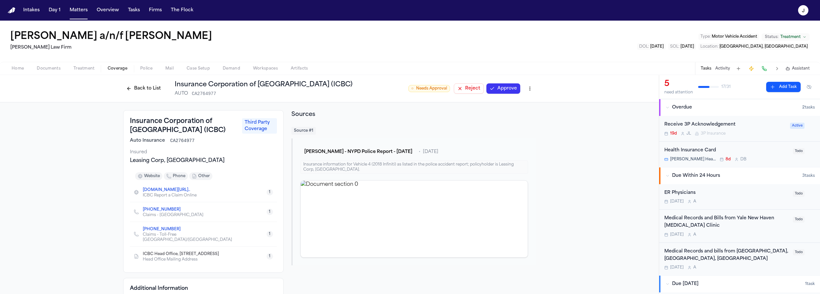
click at [134, 91] on button "Back to List" at bounding box center [143, 88] width 41 height 10
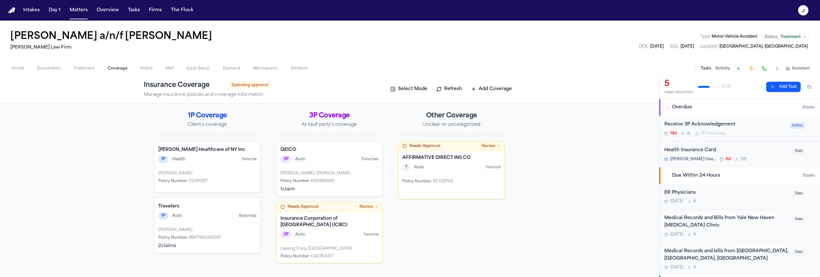
click at [341, 226] on h4 "Insurance Corporation of [GEOGRAPHIC_DATA] (ICBC)" at bounding box center [329, 222] width 98 height 13
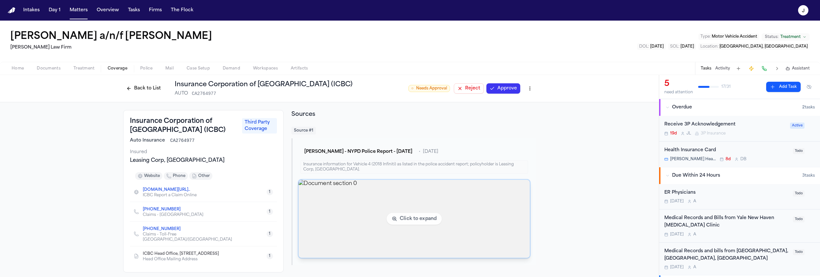
click at [491, 201] on img "View document section 0" at bounding box center [413, 219] width 231 height 78
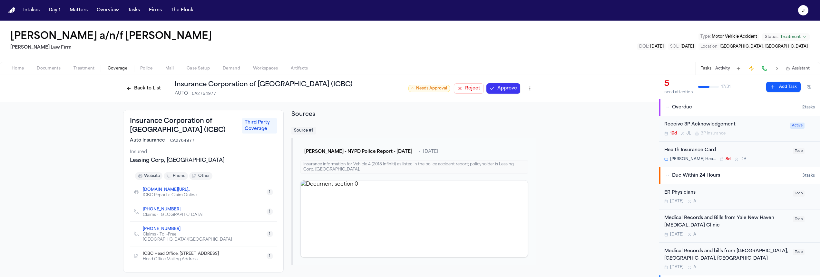
click at [142, 90] on button "Back to List" at bounding box center [143, 88] width 41 height 10
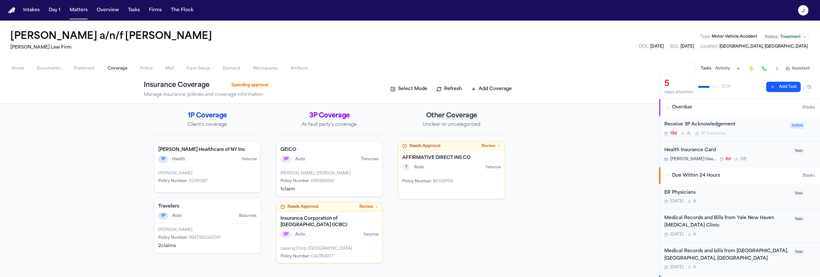
click at [8, 72] on span "button" at bounding box center [18, 72] width 20 height 1
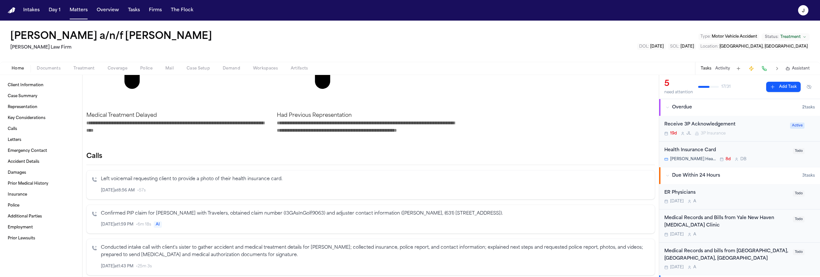
scroll to position [630, 0]
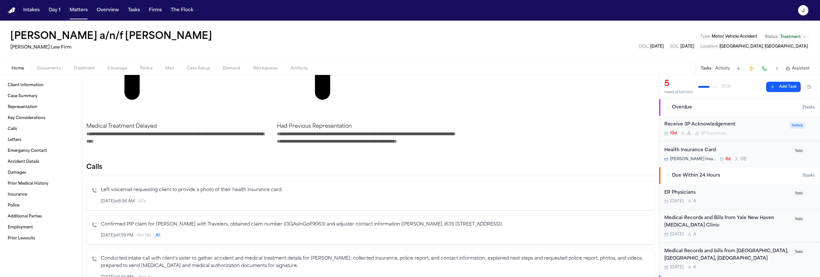
click at [60, 71] on span "Documents" at bounding box center [49, 68] width 24 height 5
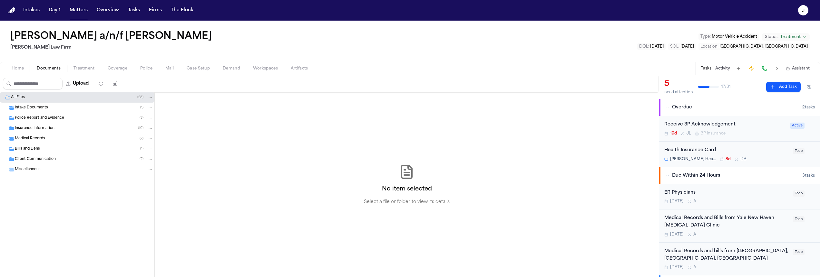
click at [54, 122] on div "Police Report and Evidence ( 3 )" at bounding box center [77, 118] width 154 height 10
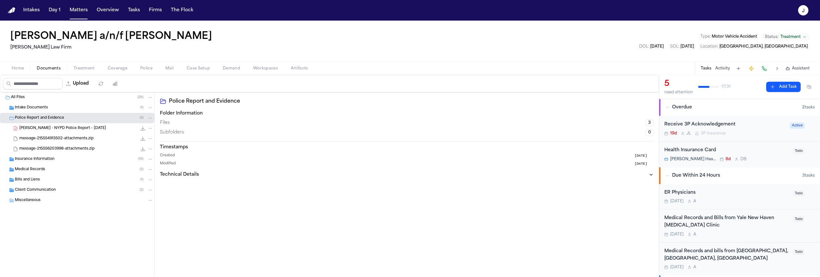
click at [122, 69] on span "Coverage" at bounding box center [118, 68] width 20 height 5
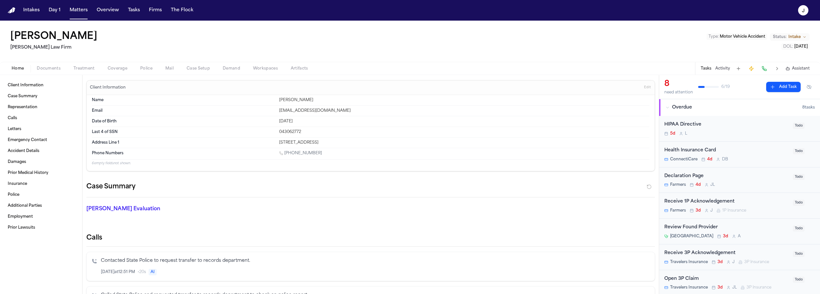
scroll to position [365, 0]
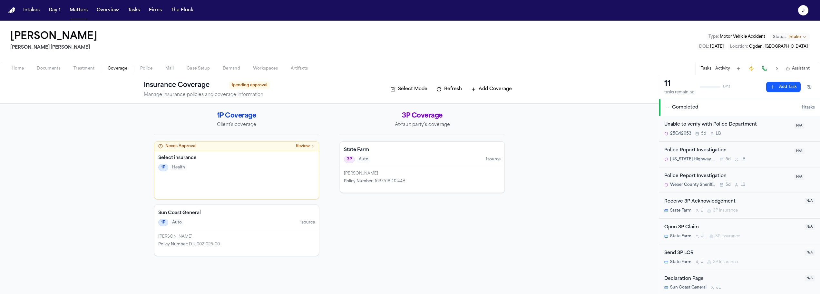
scroll to position [102, 0]
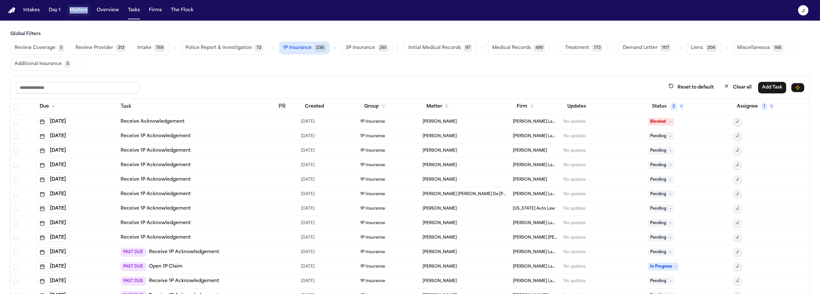
scroll to position [155, 0]
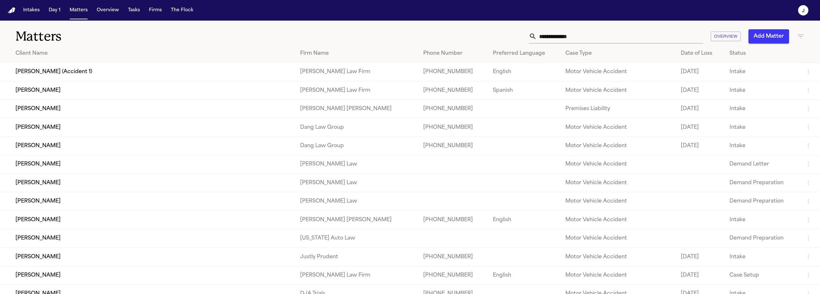
click at [571, 38] on input "text" at bounding box center [620, 36] width 166 height 14
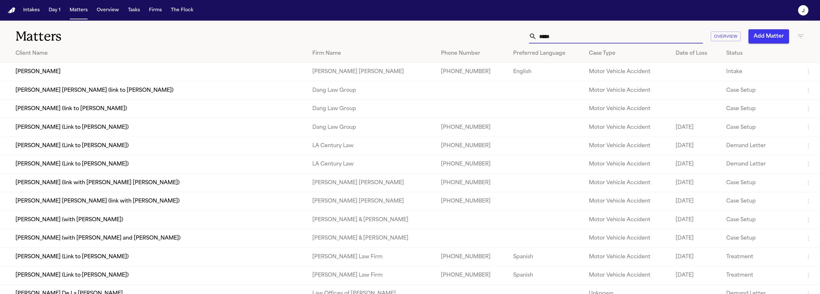
type input "*****"
click at [63, 72] on td "[PERSON_NAME]" at bounding box center [153, 72] width 307 height 18
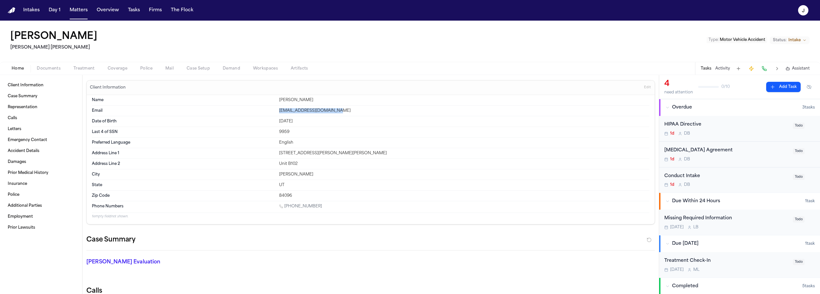
drag, startPoint x: 335, startPoint y: 111, endPoint x: 277, endPoint y: 111, distance: 58.0
click at [277, 111] on div "Email [EMAIL_ADDRESS][DOMAIN_NAME]" at bounding box center [370, 111] width 557 height 11
copy div "[EMAIL_ADDRESS][DOMAIN_NAME]"
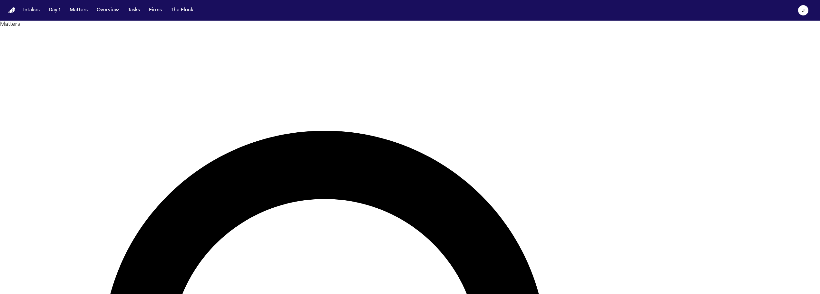
type input "****"
type input "***"
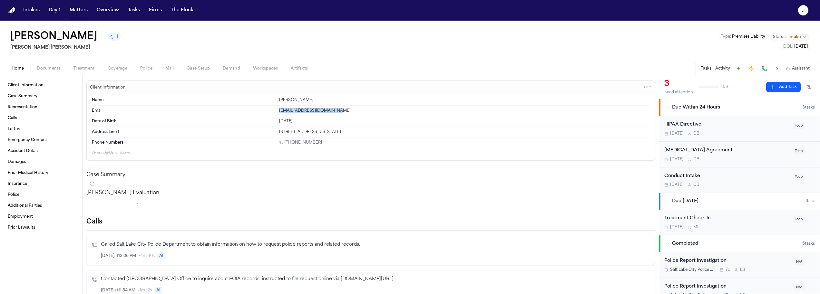
drag, startPoint x: 277, startPoint y: 110, endPoint x: 337, endPoint y: 115, distance: 59.8
click at [337, 115] on div "Email [EMAIL_ADDRESS][DOMAIN_NAME]" at bounding box center [370, 111] width 557 height 11
copy div "[EMAIL_ADDRESS][DOMAIN_NAME]"
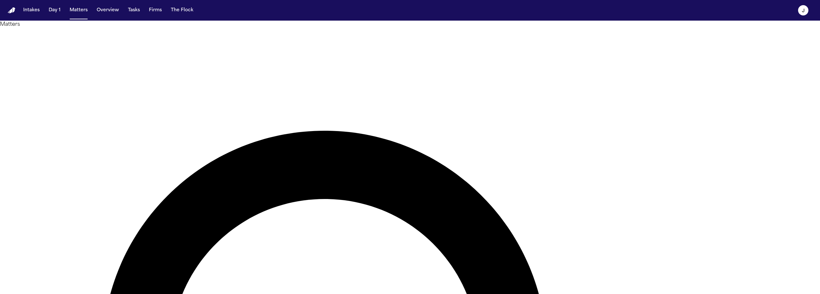
type input "********"
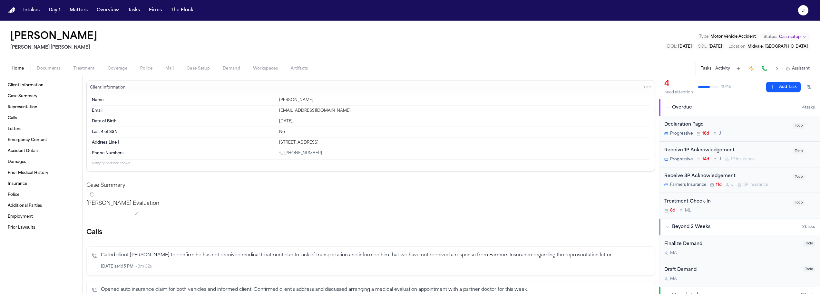
click at [121, 68] on span "Coverage" at bounding box center [118, 68] width 20 height 5
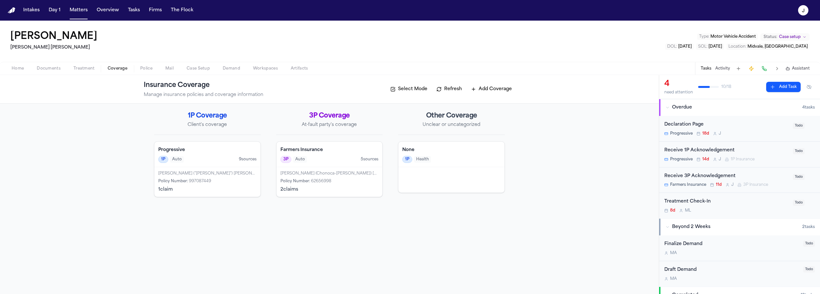
click at [53, 68] on span "Documents" at bounding box center [49, 68] width 24 height 5
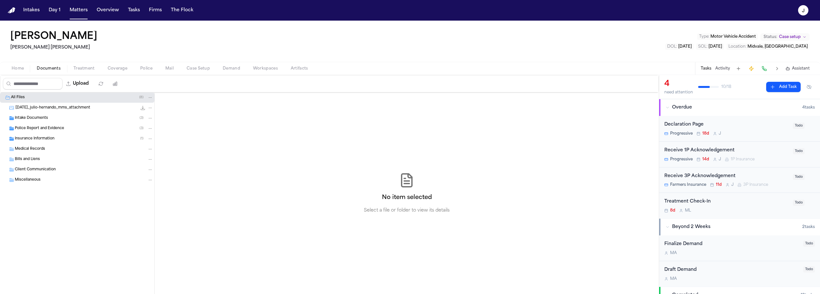
click at [37, 137] on span "Insurance Information" at bounding box center [35, 138] width 40 height 5
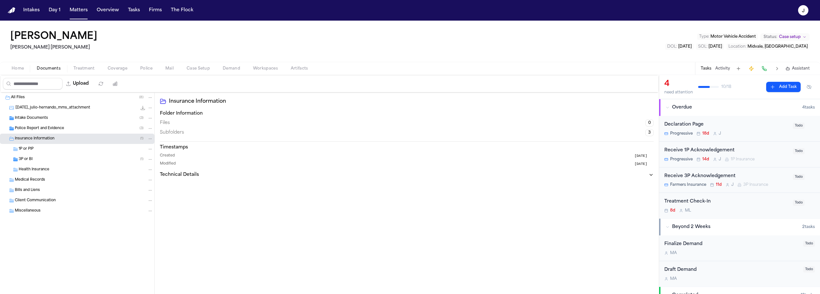
click at [32, 159] on span "3P or BI" at bounding box center [26, 159] width 14 height 5
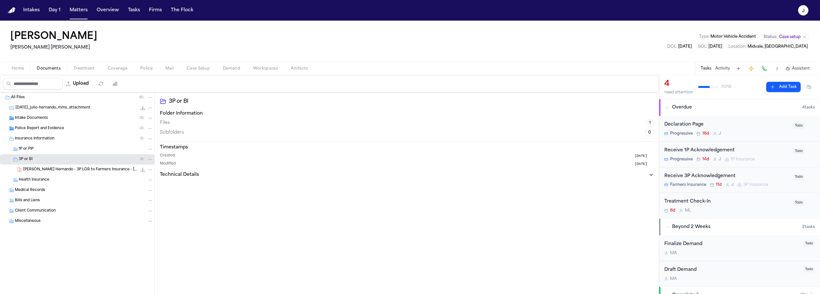
click at [32, 159] on span "3P or BI" at bounding box center [26, 159] width 14 height 5
click at [84, 14] on button "Matters" at bounding box center [78, 11] width 23 height 12
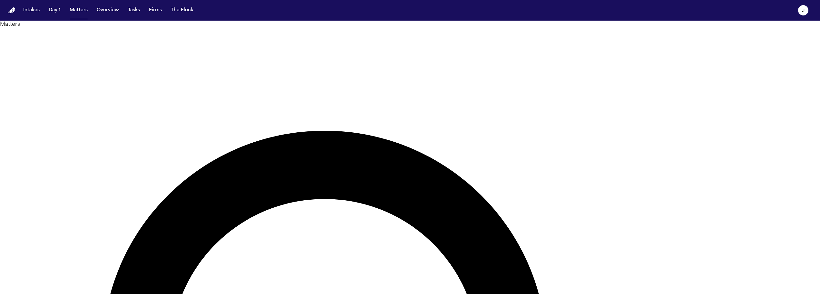
type input "**********"
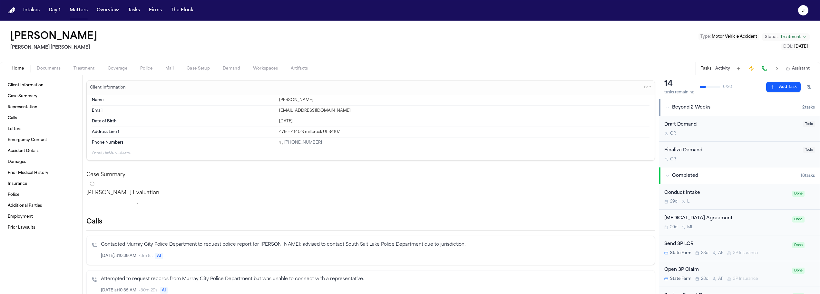
click at [45, 72] on span "button" at bounding box center [49, 72] width 32 height 1
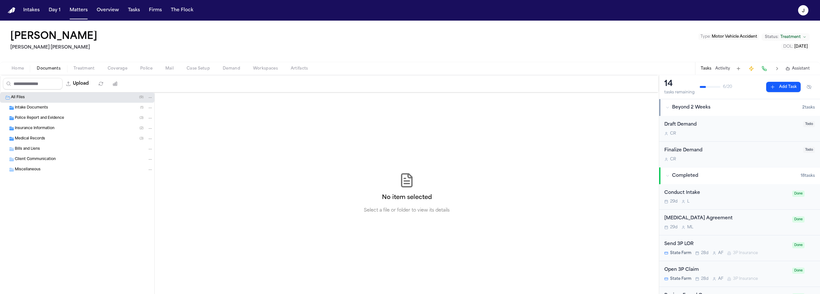
click at [32, 131] on div "Insurance Information ( 2 )" at bounding box center [84, 129] width 138 height 6
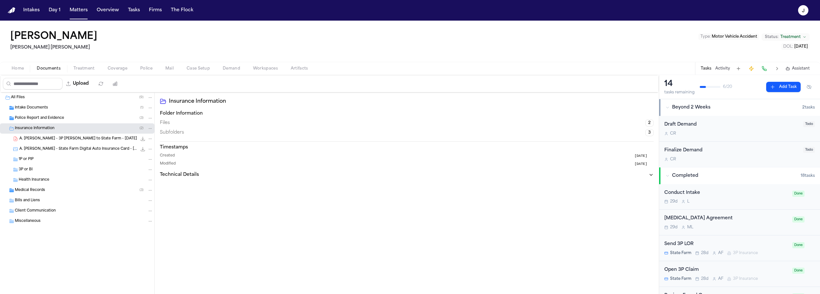
click at [29, 171] on span "3P or BI" at bounding box center [26, 169] width 14 height 5
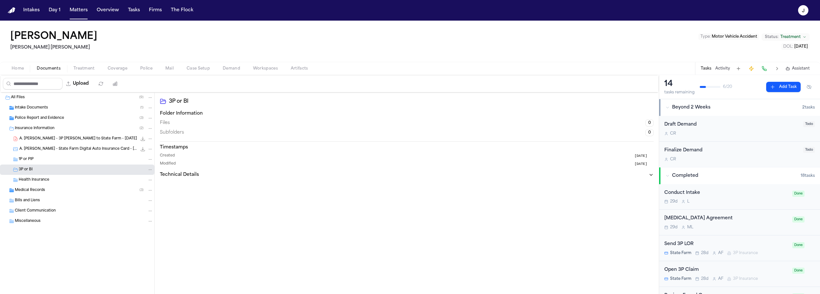
click at [30, 158] on span "1P or PIP" at bounding box center [26, 159] width 15 height 5
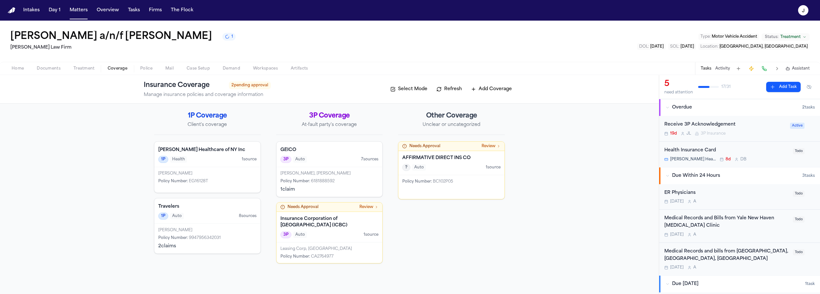
click at [118, 67] on span "Coverage" at bounding box center [118, 68] width 20 height 5
click at [118, 68] on span "Coverage" at bounding box center [118, 68] width 20 height 5
click at [12, 69] on span "Home" at bounding box center [18, 68] width 12 height 5
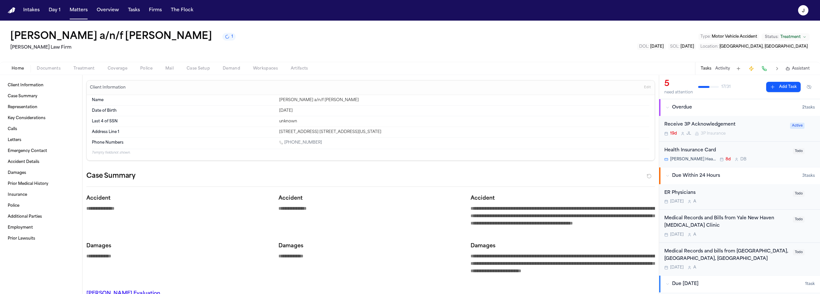
type textarea "*"
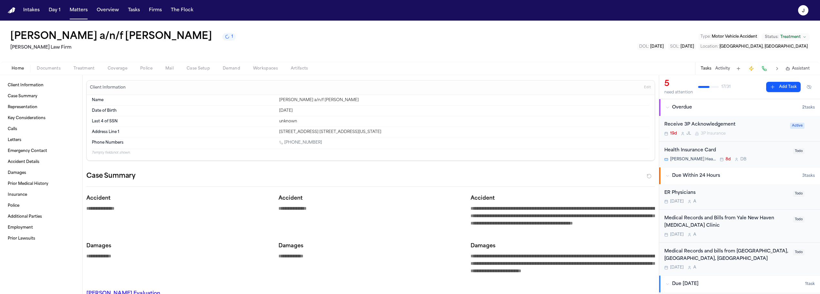
type textarea "*"
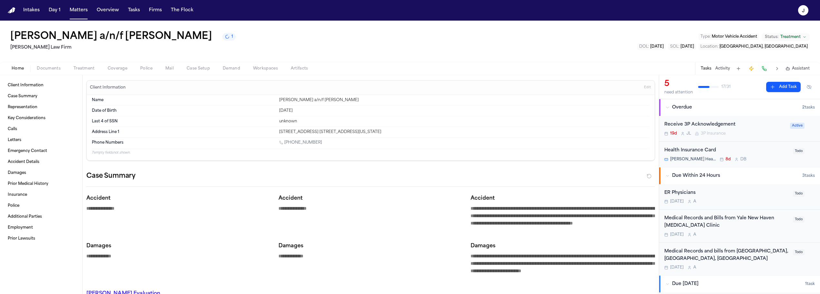
type textarea "*"
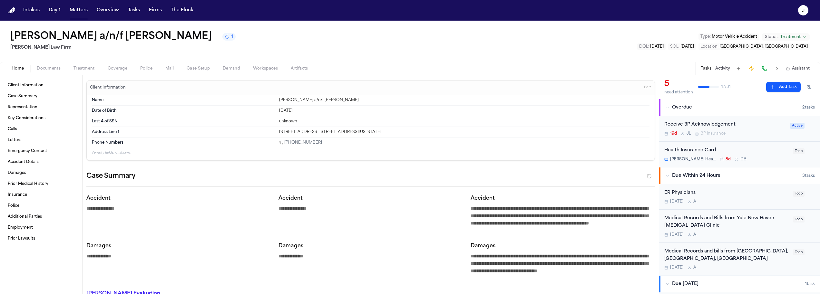
type textarea "*"
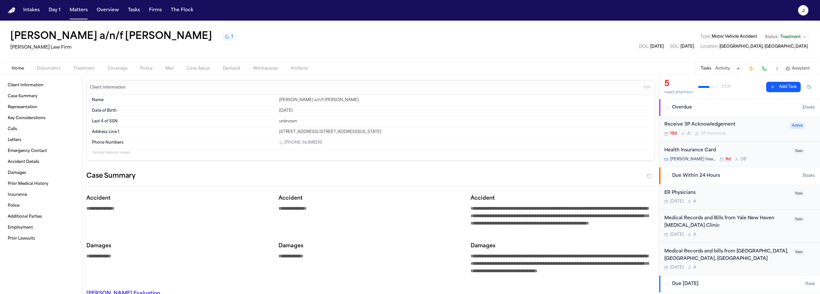
type textarea "*"
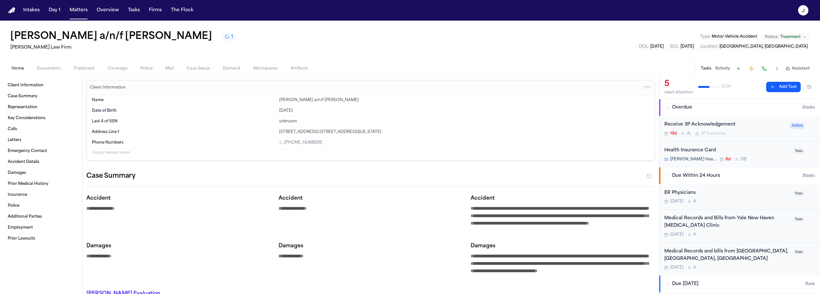
type textarea "*"
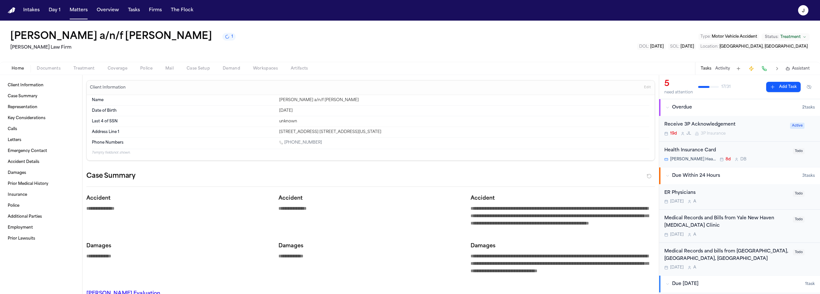
type textarea "*"
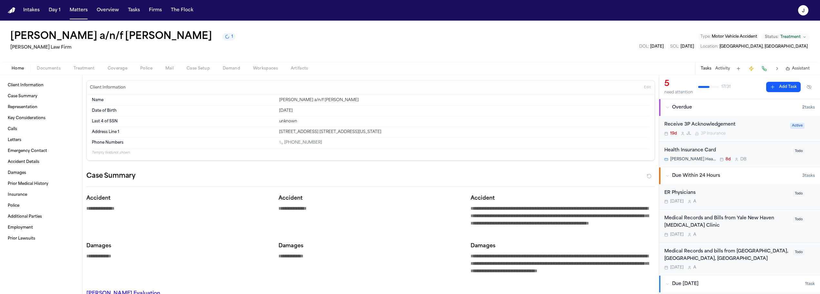
type textarea "*"
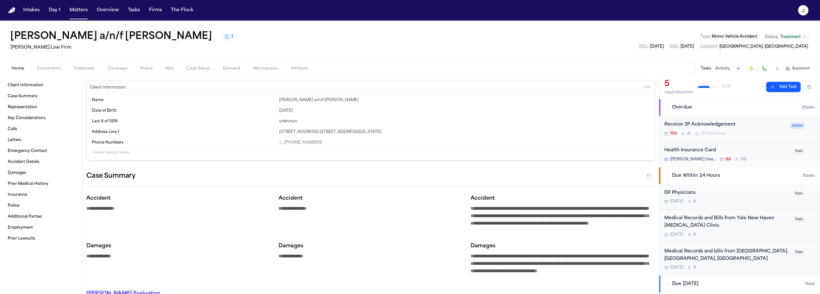
type textarea "*"
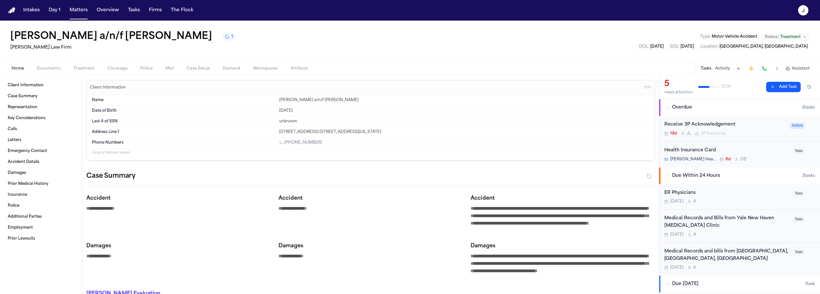
type textarea "*"
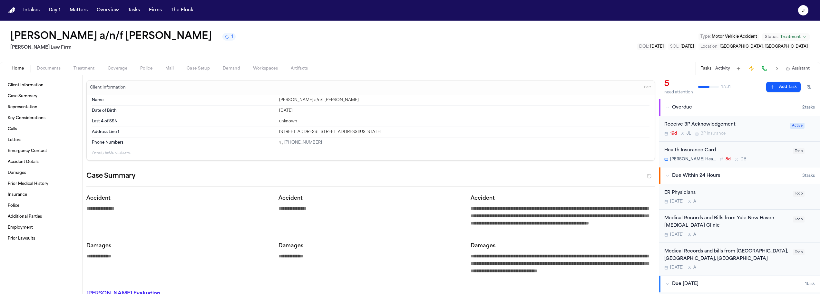
type textarea "*"
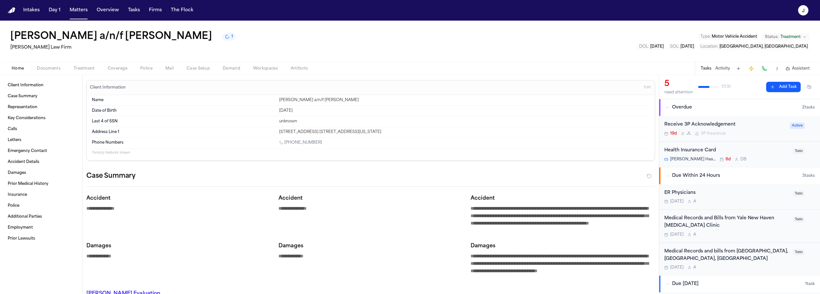
type textarea "*"
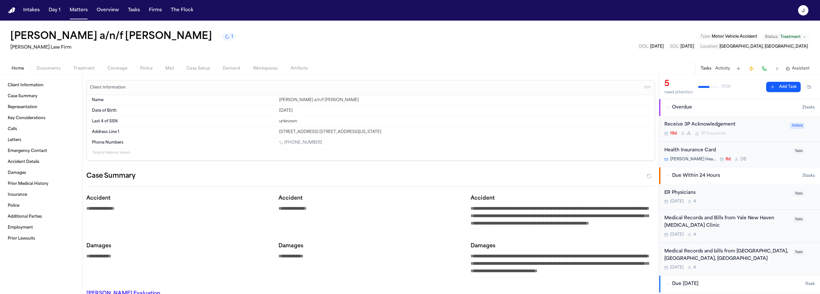
type textarea "*"
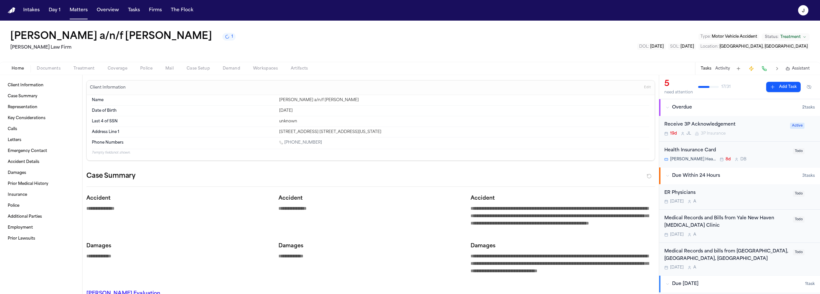
type textarea "*"
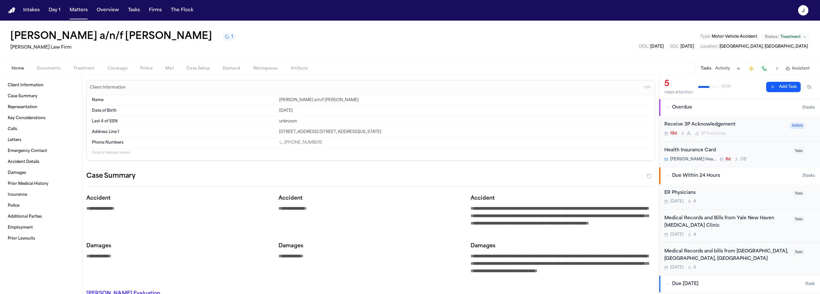
type textarea "*"
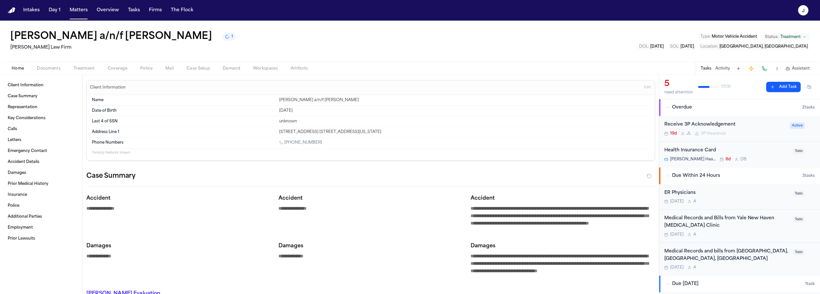
type textarea "*"
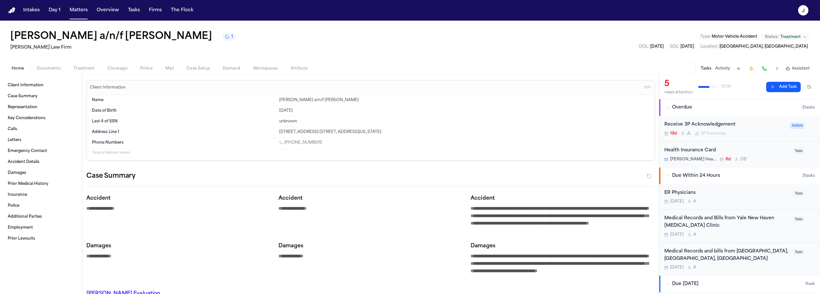
type textarea "*"
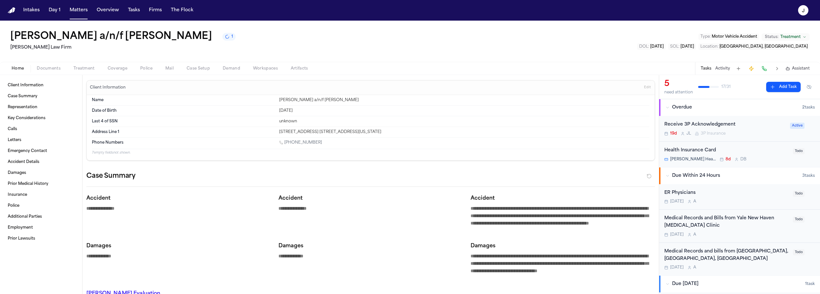
type textarea "*"
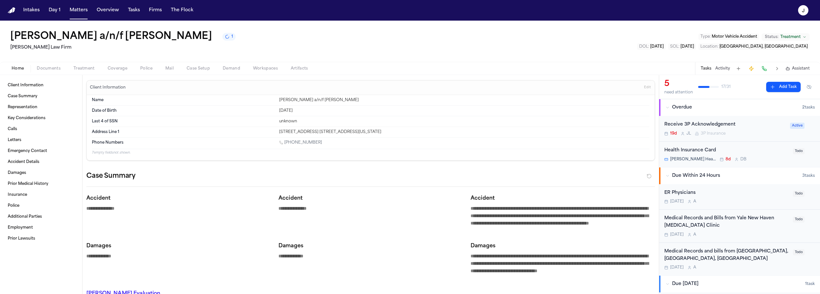
type textarea "*"
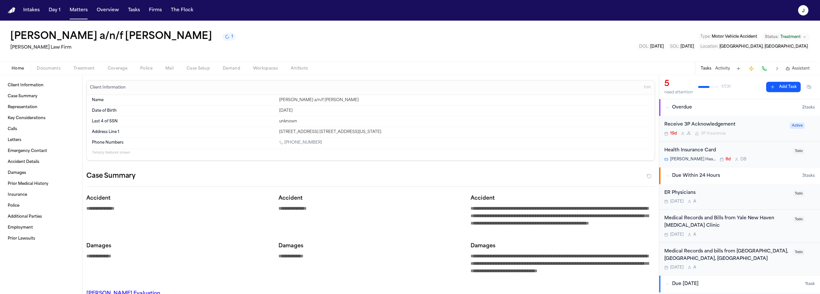
type textarea "*"
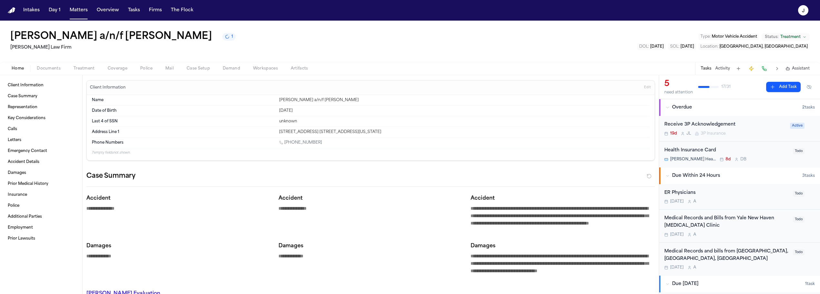
type textarea "*"
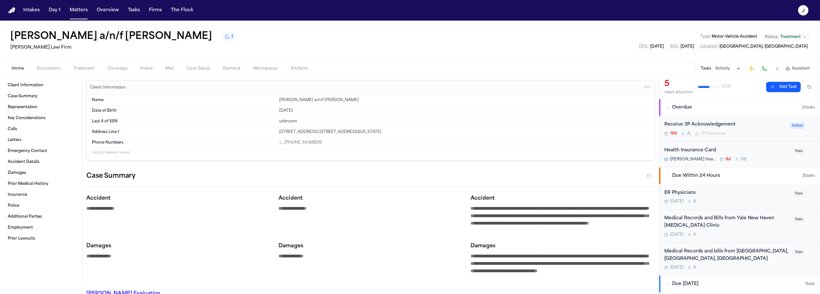
type textarea "*"
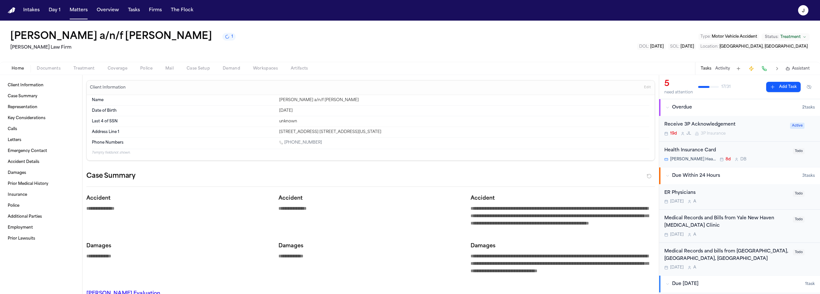
type textarea "*"
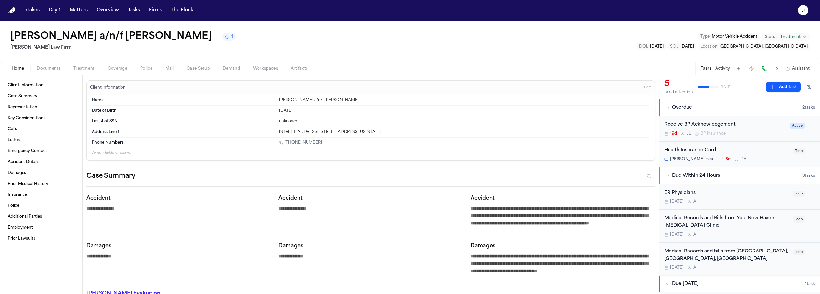
type textarea "*"
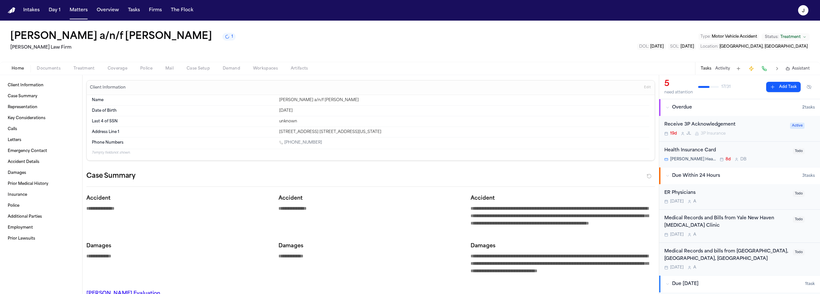
type textarea "*"
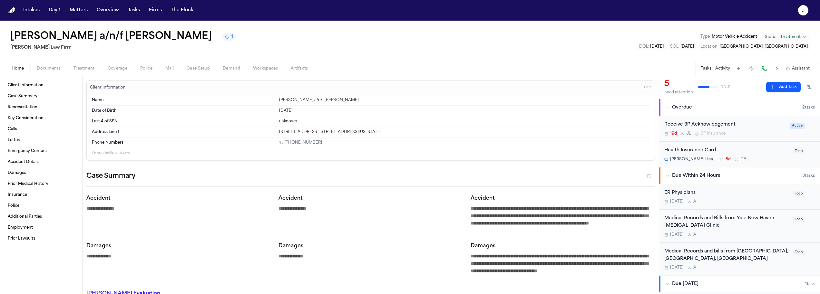
type textarea "*"
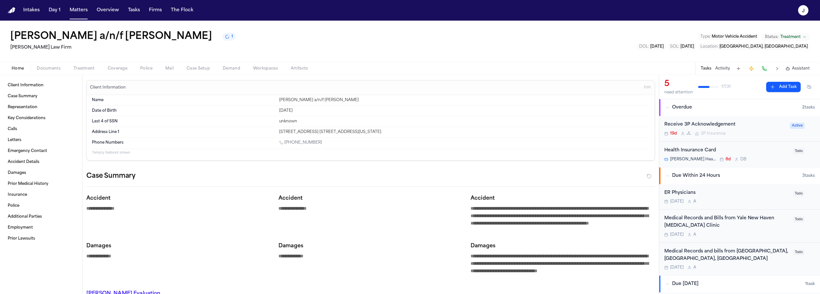
type textarea "*"
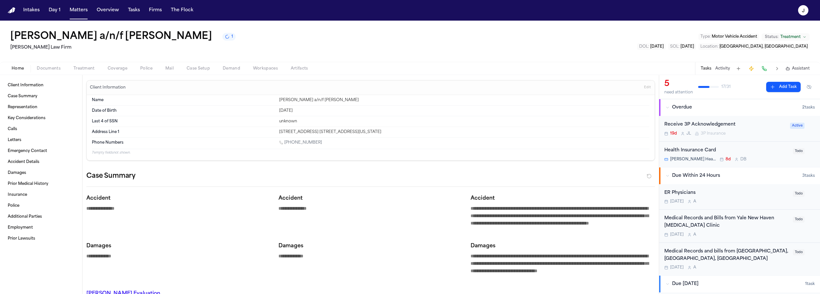
type textarea "*"
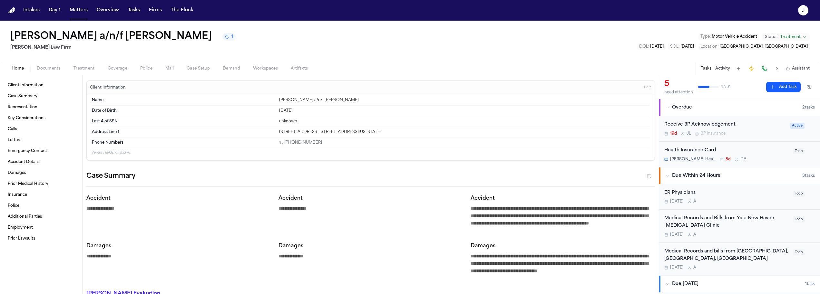
type textarea "*"
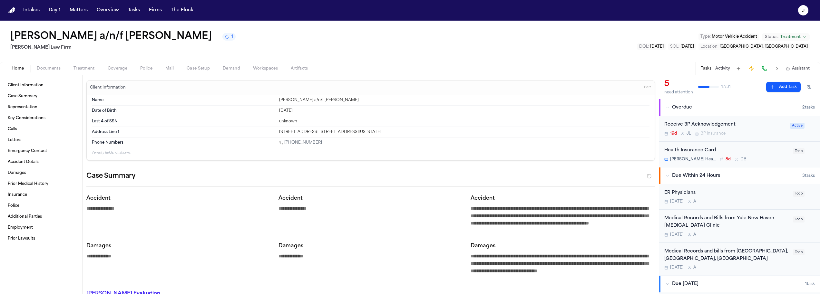
type textarea "*"
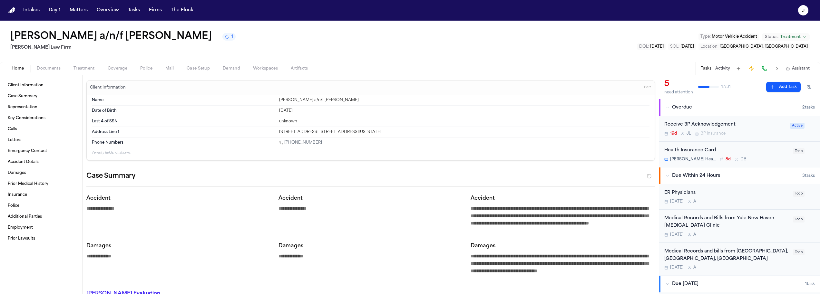
type textarea "*"
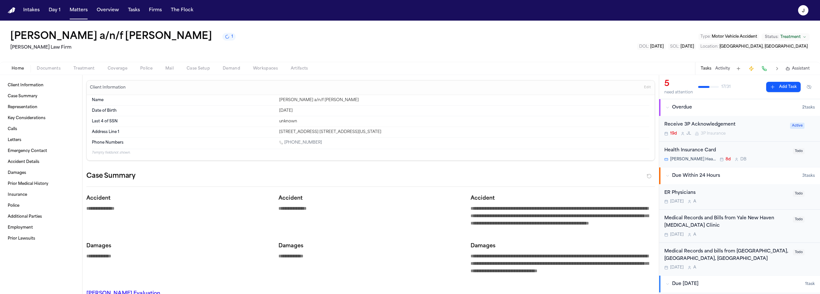
type textarea "*"
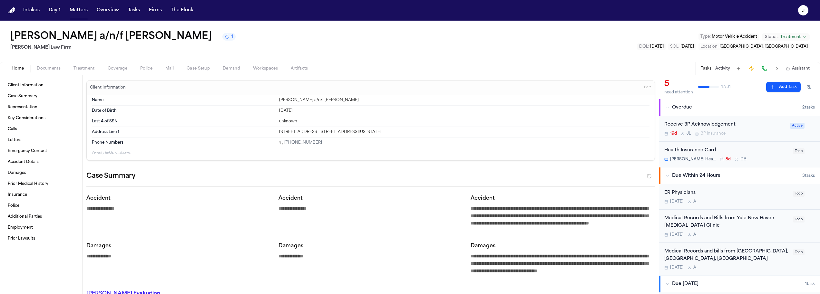
type textarea "*"
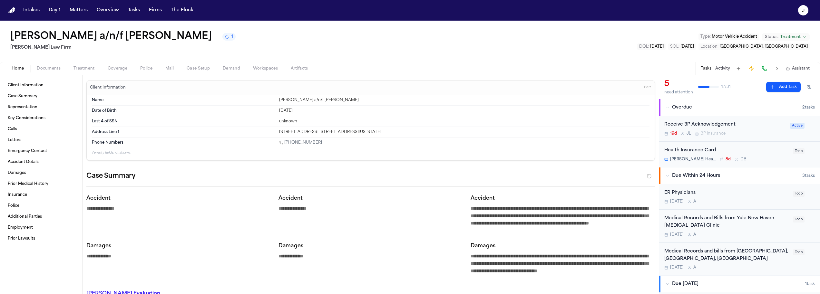
type textarea "*"
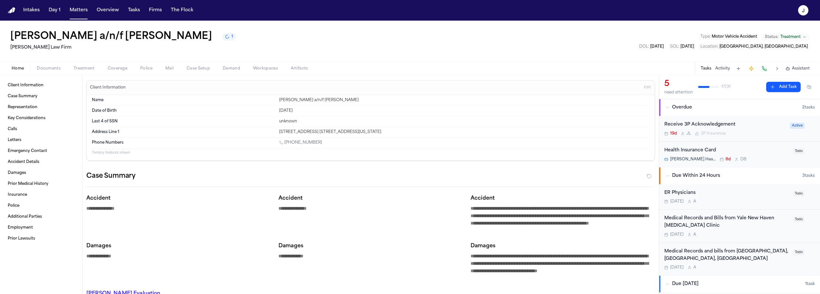
type textarea "*"
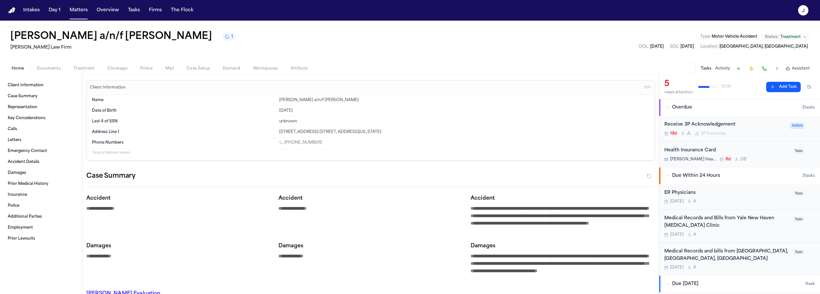
type textarea "*"
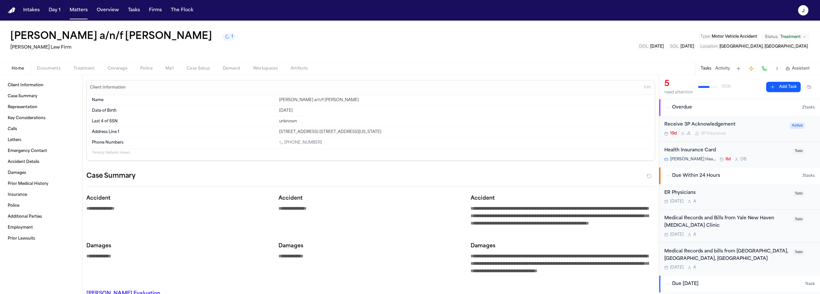
type textarea "*"
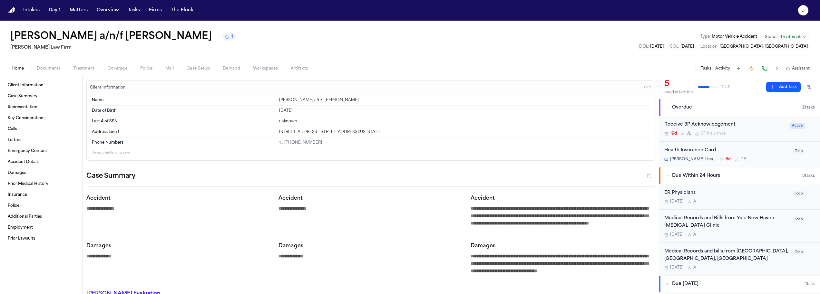
type textarea "*"
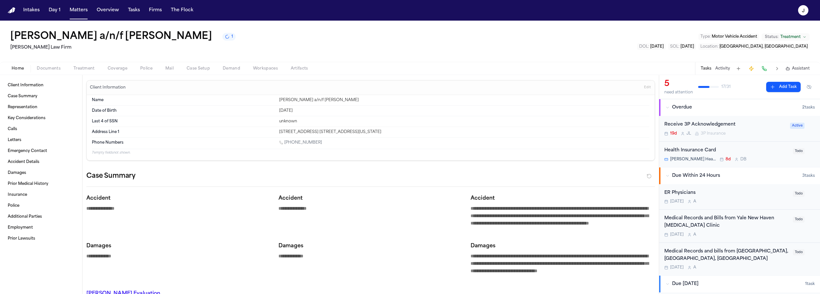
type textarea "*"
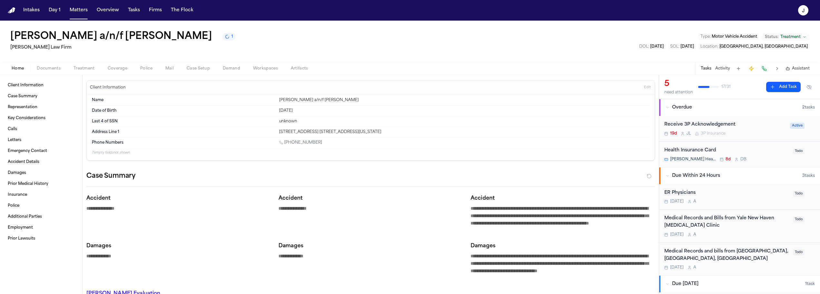
type textarea "*"
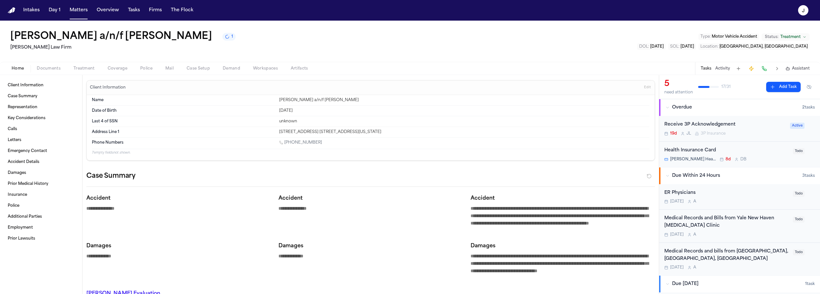
click at [115, 70] on span "Coverage" at bounding box center [118, 68] width 20 height 5
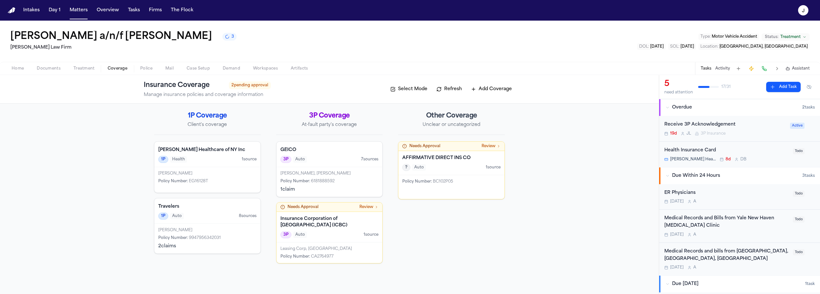
click at [115, 70] on span "Coverage" at bounding box center [118, 68] width 20 height 5
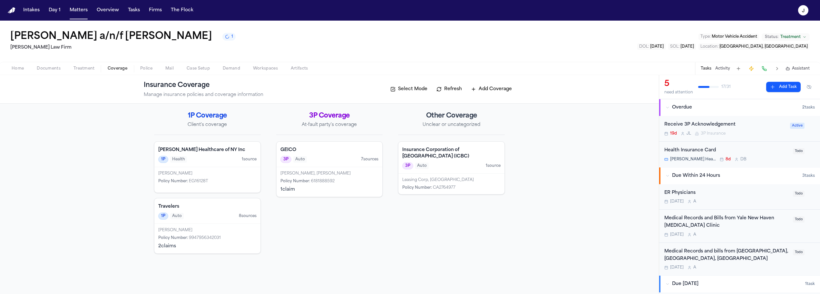
click at [454, 169] on div "3P Auto 1 source" at bounding box center [451, 165] width 98 height 7
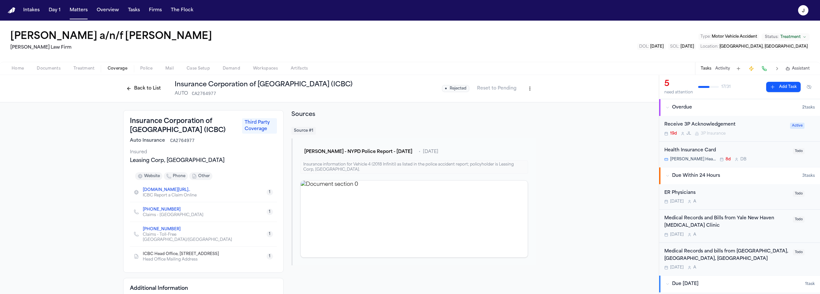
click at [135, 88] on button "Back to List" at bounding box center [143, 88] width 41 height 10
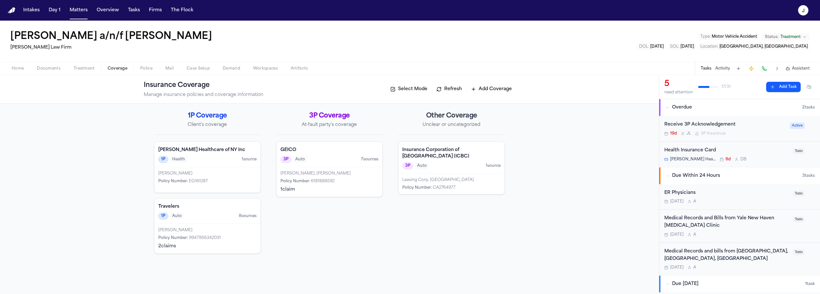
click at [488, 186] on div "Policy Number : CA2764977" at bounding box center [451, 187] width 98 height 5
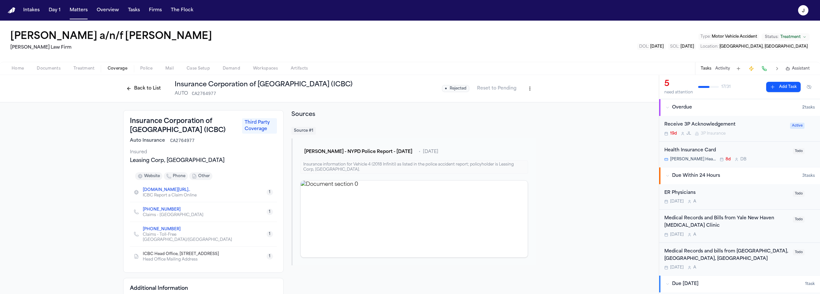
click at [143, 93] on button "Back to List" at bounding box center [143, 88] width 41 height 10
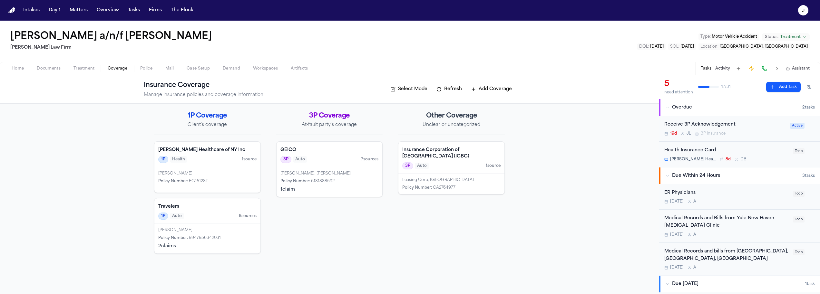
click at [49, 70] on span "Documents" at bounding box center [49, 68] width 24 height 5
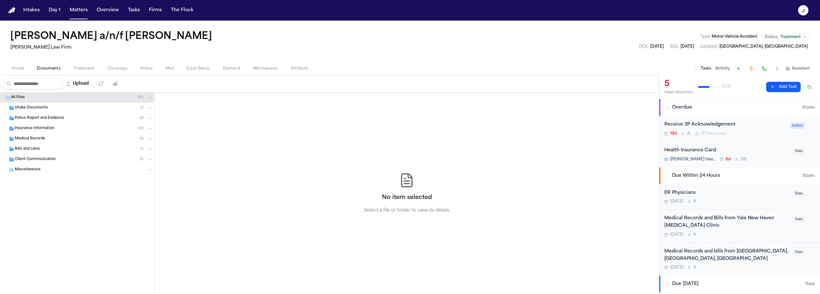
click at [59, 118] on span "Police Report and Evidence" at bounding box center [39, 118] width 49 height 5
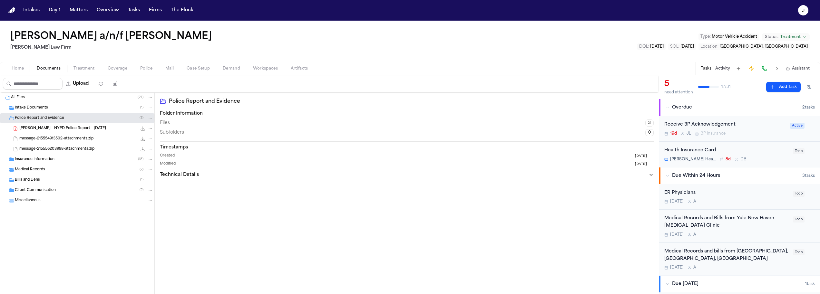
click at [47, 128] on span "J. Becerra - NYPD Police Report - 4.1.25" at bounding box center [62, 128] width 87 height 5
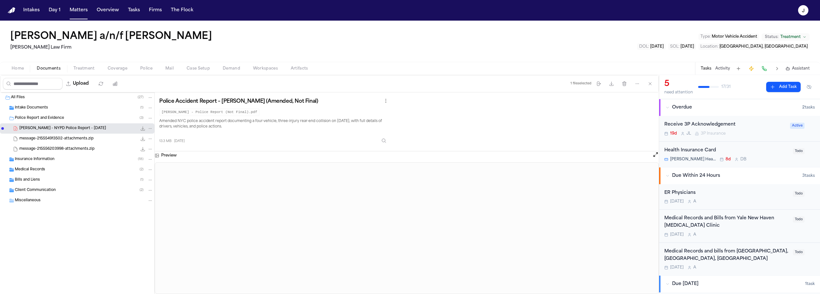
click at [113, 72] on span "button" at bounding box center [117, 72] width 27 height 1
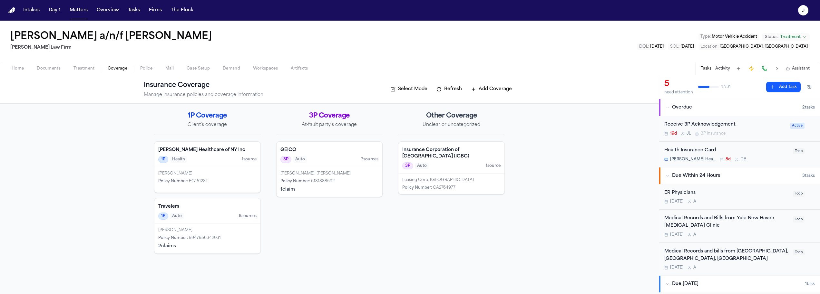
click at [41, 68] on span "Documents" at bounding box center [49, 68] width 24 height 5
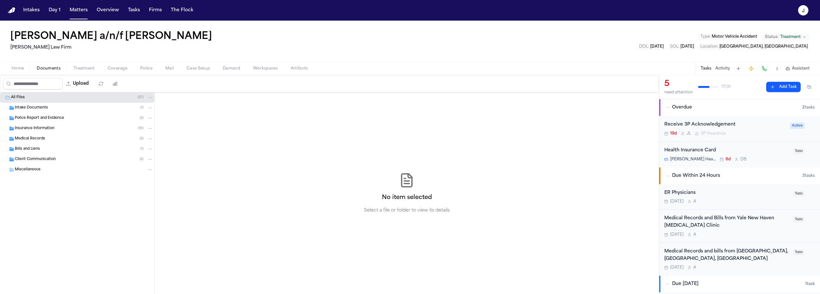
click at [32, 127] on span "Insurance Information" at bounding box center [35, 128] width 40 height 5
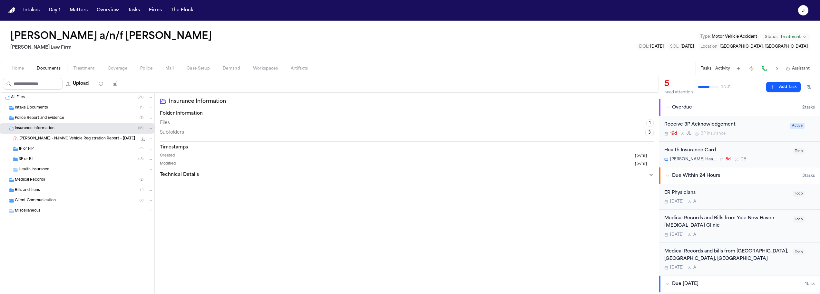
click at [34, 149] on div "1P or PIP ( 4 )" at bounding box center [86, 149] width 134 height 6
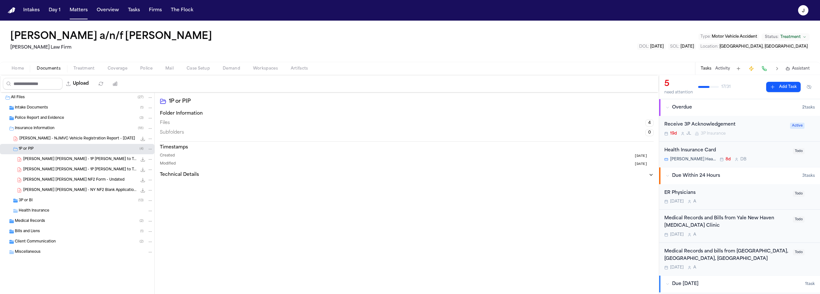
click at [37, 205] on div "3P or BI ( 13 )" at bounding box center [77, 201] width 154 height 10
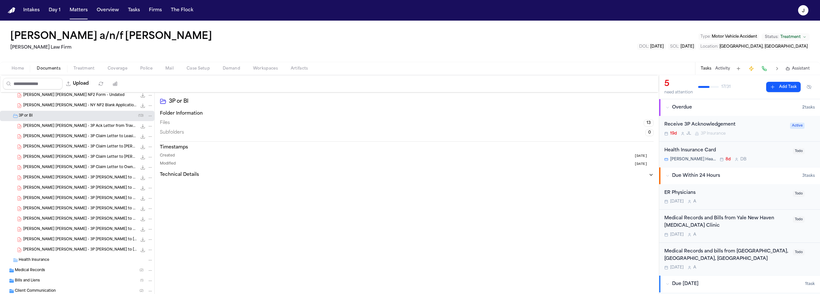
scroll to position [73, 0]
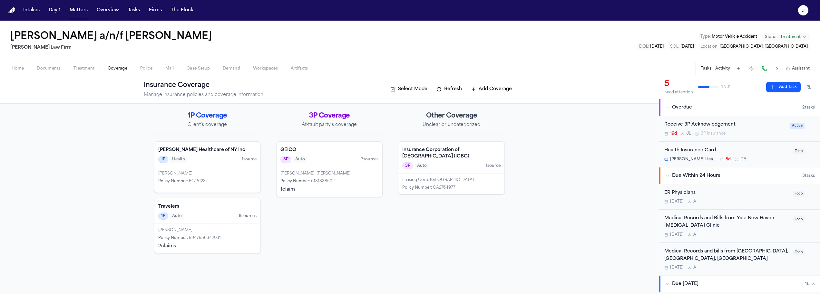
click at [108, 67] on span "Coverage" at bounding box center [118, 68] width 20 height 5
click at [56, 67] on span "Documents" at bounding box center [49, 68] width 24 height 5
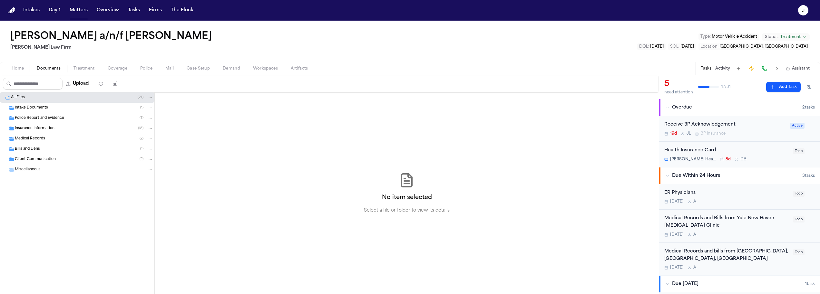
click at [42, 130] on span "Insurance Information" at bounding box center [35, 128] width 40 height 5
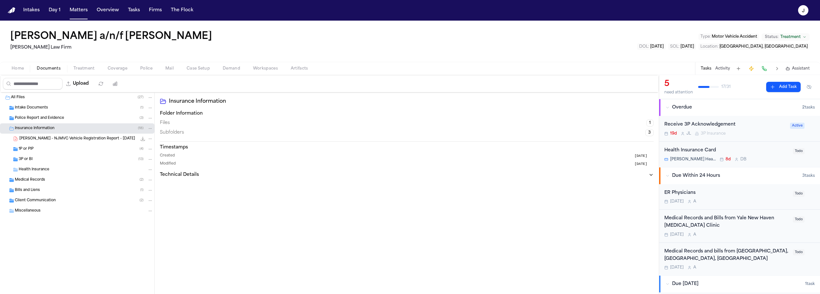
click at [40, 157] on div "3P or BI ( 13 )" at bounding box center [86, 160] width 134 height 6
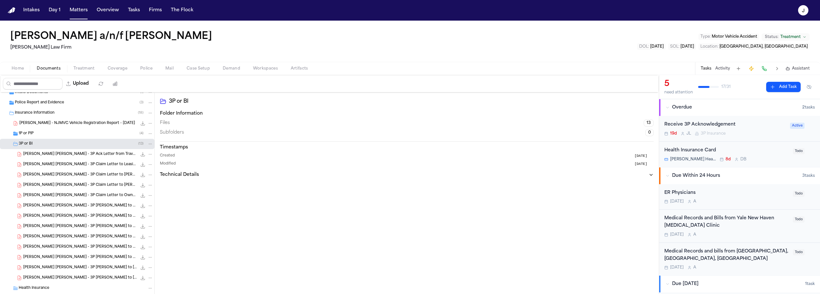
scroll to position [32, 0]
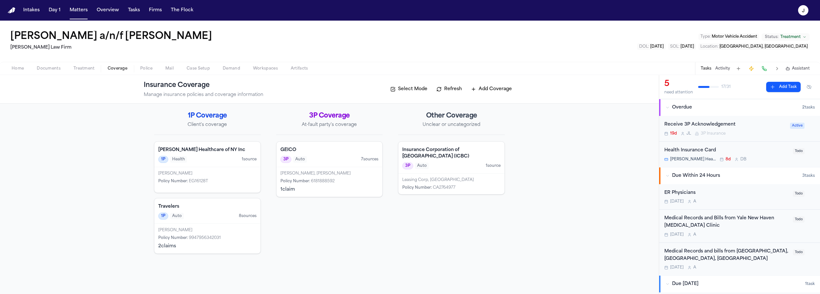
click at [118, 69] on span "Coverage" at bounding box center [118, 68] width 20 height 5
click at [457, 163] on div "3P Auto 1 source" at bounding box center [451, 165] width 98 height 7
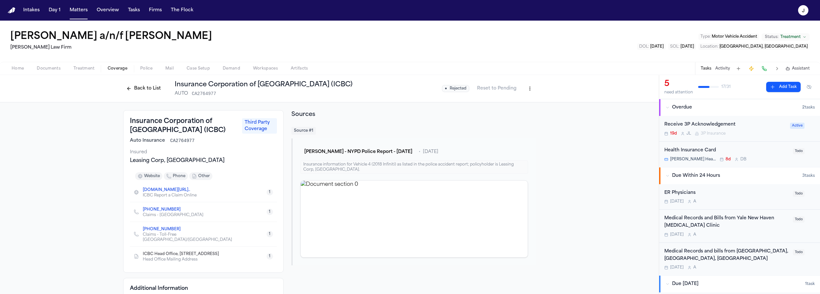
click at [45, 72] on span "button" at bounding box center [49, 72] width 32 height 1
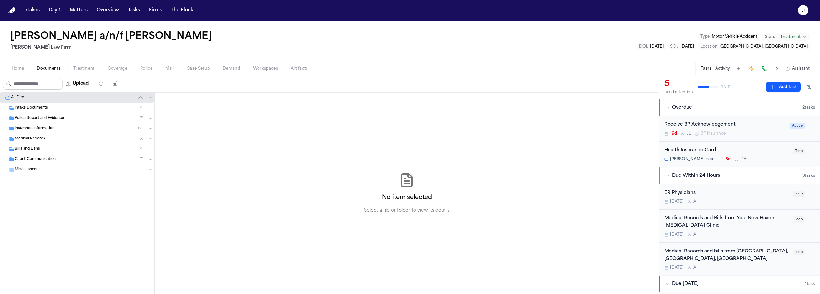
click at [34, 118] on span "Police Report and Evidence" at bounding box center [39, 118] width 49 height 5
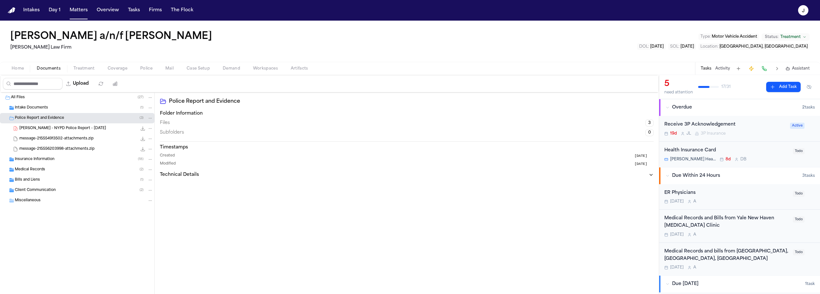
click at [38, 162] on div "Insurance Information ( 18 )" at bounding box center [84, 160] width 138 height 6
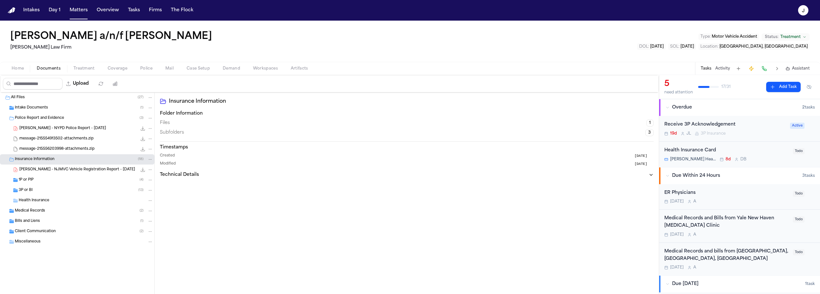
click at [31, 189] on span "3P or BI" at bounding box center [26, 190] width 14 height 5
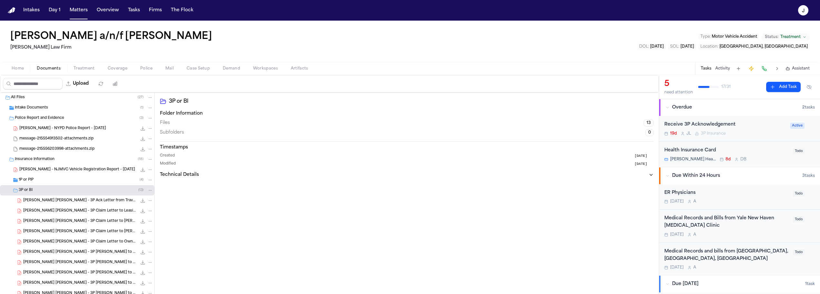
click at [74, 129] on span "J. Becerra - NYPD Police Report - 4.1.25" at bounding box center [62, 128] width 87 height 5
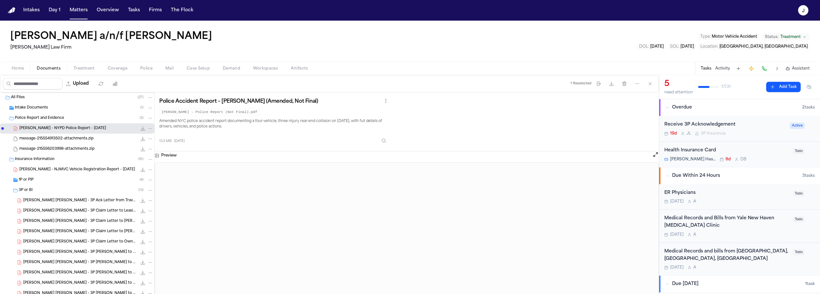
click at [35, 119] on span "Police Report and Evidence" at bounding box center [39, 118] width 49 height 5
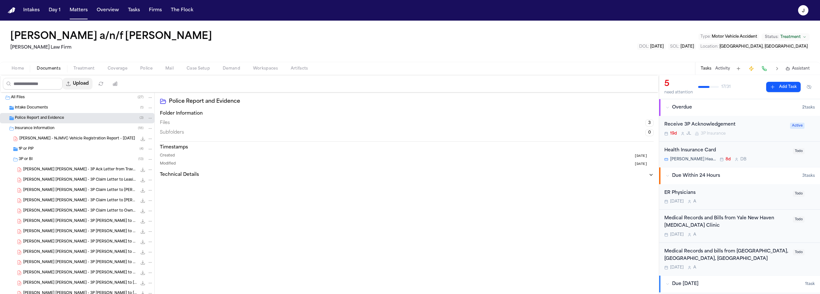
click at [78, 83] on button "Upload" at bounding box center [78, 84] width 30 height 12
select select "**********"
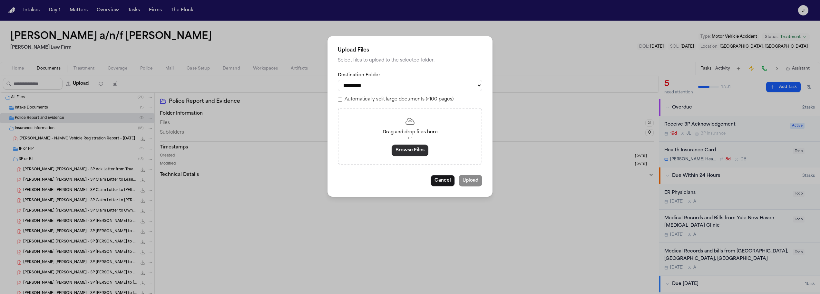
click at [417, 156] on button "Browse Files" at bounding box center [410, 151] width 37 height 12
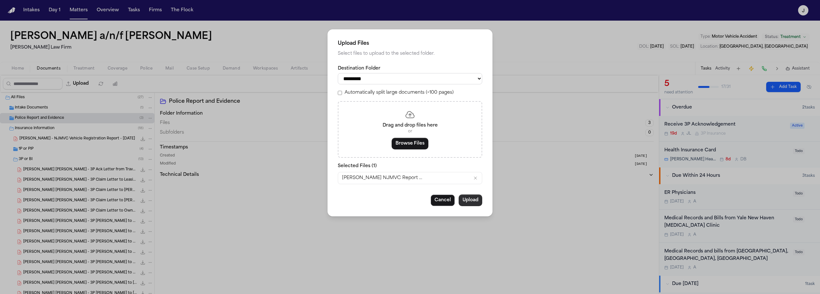
click at [467, 202] on button "Upload" at bounding box center [471, 201] width 24 height 12
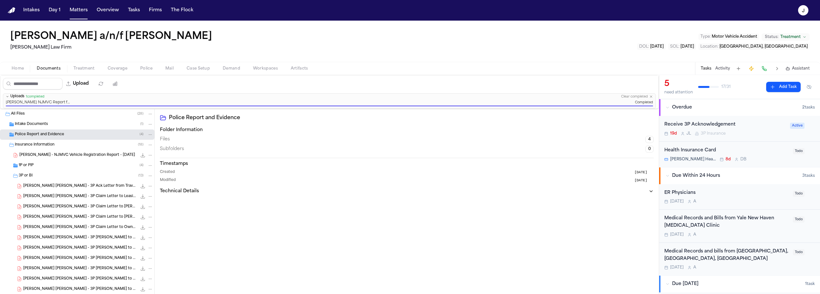
click at [54, 134] on span "Police Report and Evidence" at bounding box center [39, 134] width 49 height 5
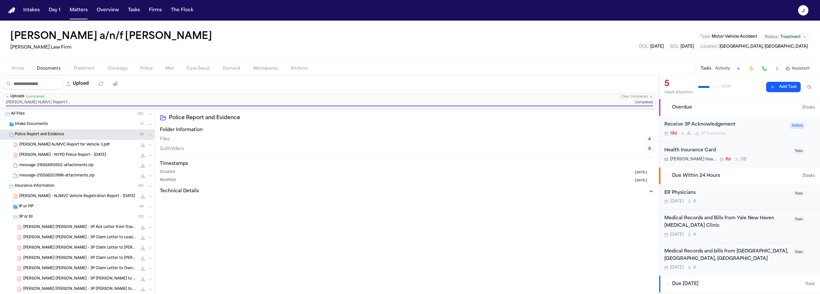
click at [56, 146] on span "G. Becerra NJMVC Report for Vehicle 3.pdf" at bounding box center [64, 144] width 90 height 5
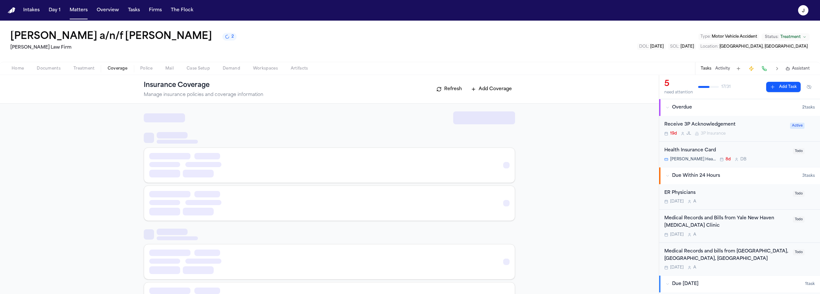
click at [127, 68] on button "Coverage" at bounding box center [117, 69] width 33 height 8
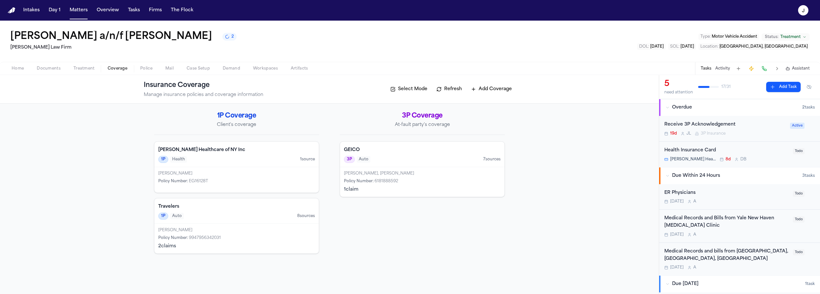
click at [49, 71] on span "Documents" at bounding box center [49, 68] width 24 height 5
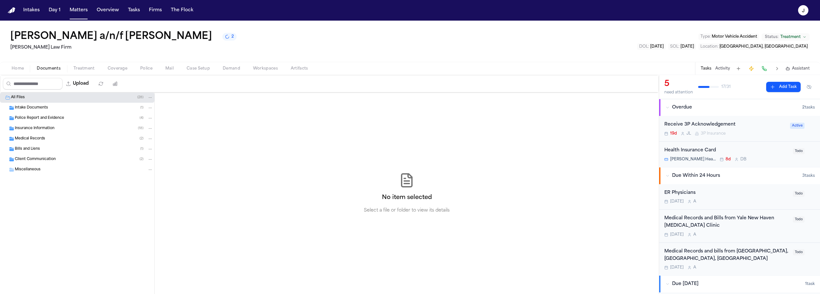
click at [32, 120] on span "Police Report and Evidence" at bounding box center [39, 118] width 49 height 5
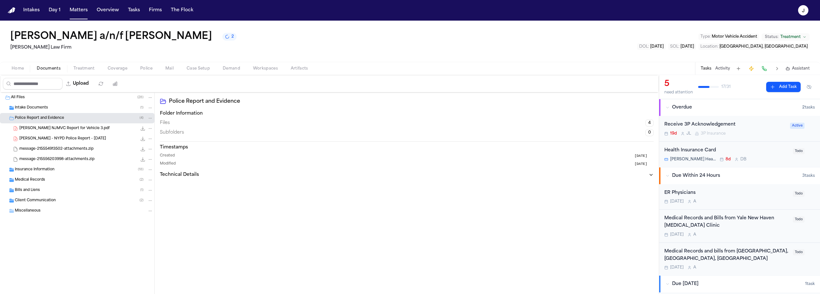
click at [25, 169] on span "Insurance Information" at bounding box center [35, 169] width 40 height 5
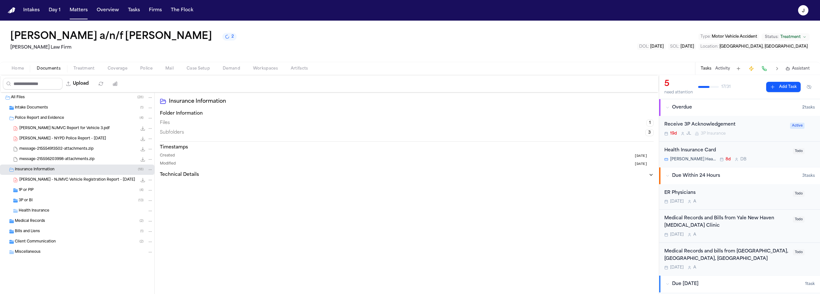
click at [151, 129] on icon "File: G. Becerra NJMVC Report for Vehicle 3.pdf" at bounding box center [150, 128] width 5 height 5
click at [85, 129] on div "G. Becerra NJMVC Report for Vehicle 3.pdf 208.5 KB • PDF" at bounding box center [86, 128] width 134 height 6
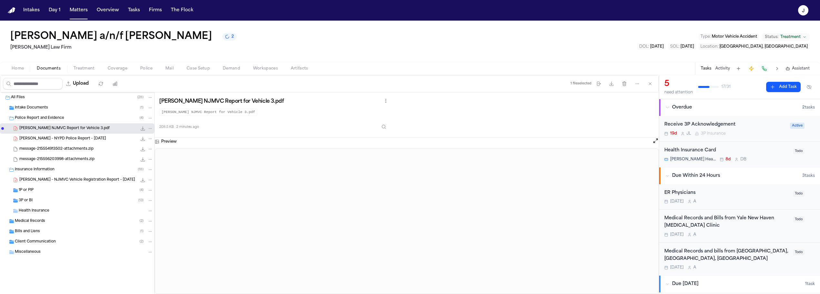
click at [110, 67] on span "Coverage" at bounding box center [118, 68] width 20 height 5
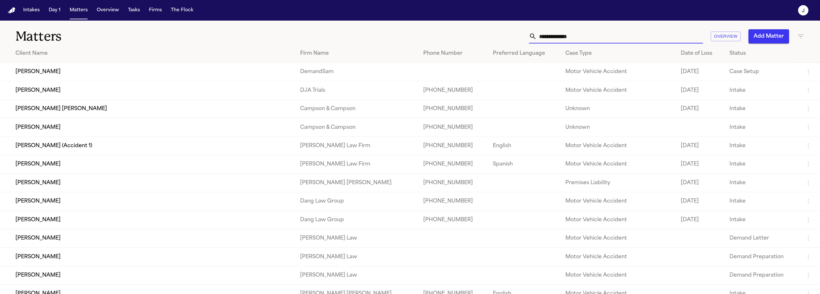
click at [584, 30] on input "text" at bounding box center [620, 36] width 166 height 14
click at [581, 34] on input "text" at bounding box center [620, 36] width 166 height 14
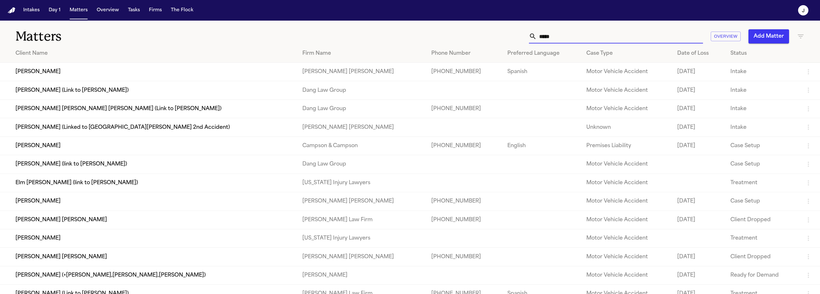
type input "*****"
click at [58, 207] on td "[PERSON_NAME]" at bounding box center [148, 201] width 297 height 18
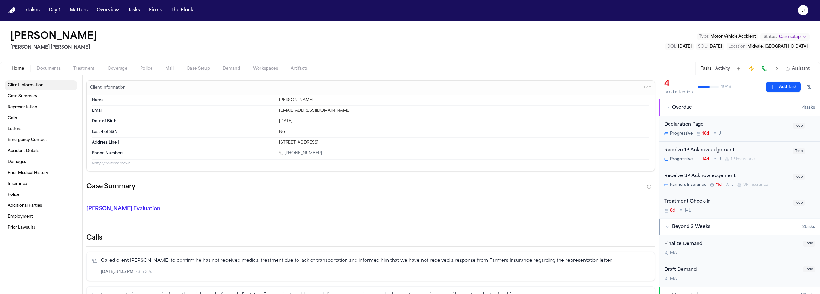
click at [42, 86] on span "Client Information" at bounding box center [26, 85] width 36 height 5
click at [646, 90] on button "Edit" at bounding box center [647, 87] width 11 height 10
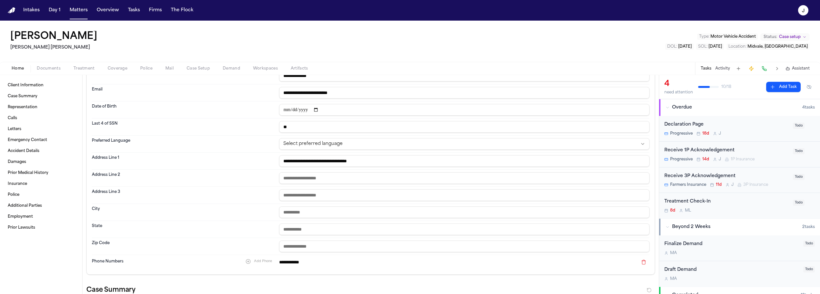
scroll to position [62, 0]
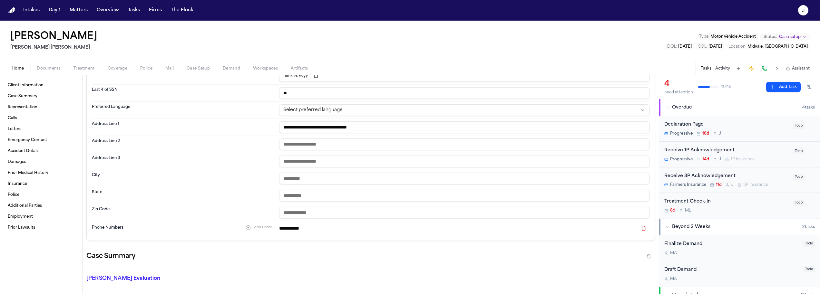
click at [251, 226] on button "Add Phone" at bounding box center [258, 228] width 33 height 8
click at [302, 243] on input at bounding box center [458, 240] width 359 height 9
type input "*"
type input "**********"
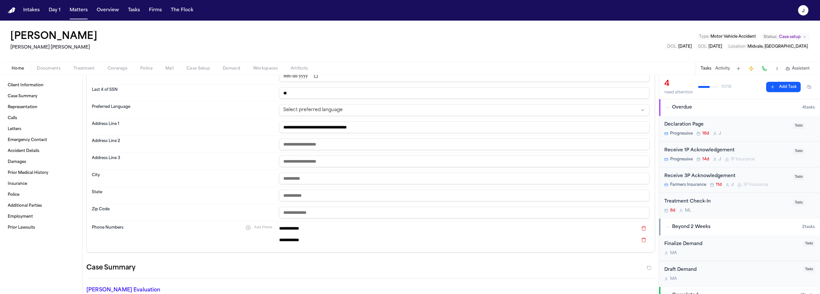
click at [639, 228] on button at bounding box center [644, 229] width 12 height 8
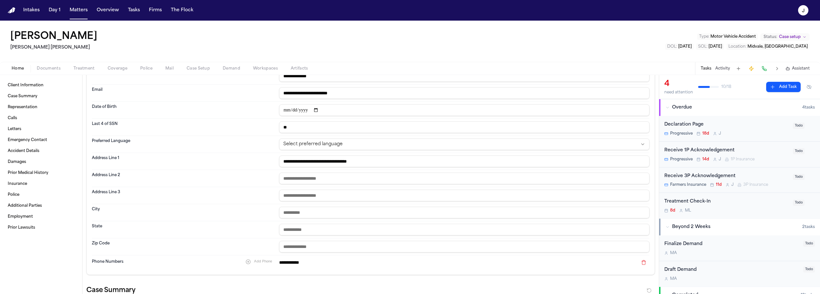
scroll to position [0, 0]
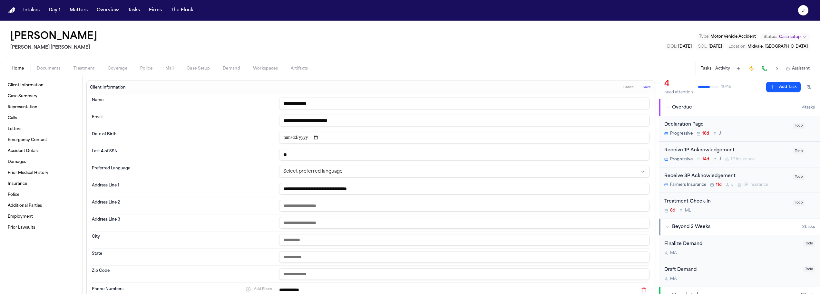
click at [643, 89] on span "Save" at bounding box center [647, 87] width 8 height 5
